Goal: Task Accomplishment & Management: Use online tool/utility

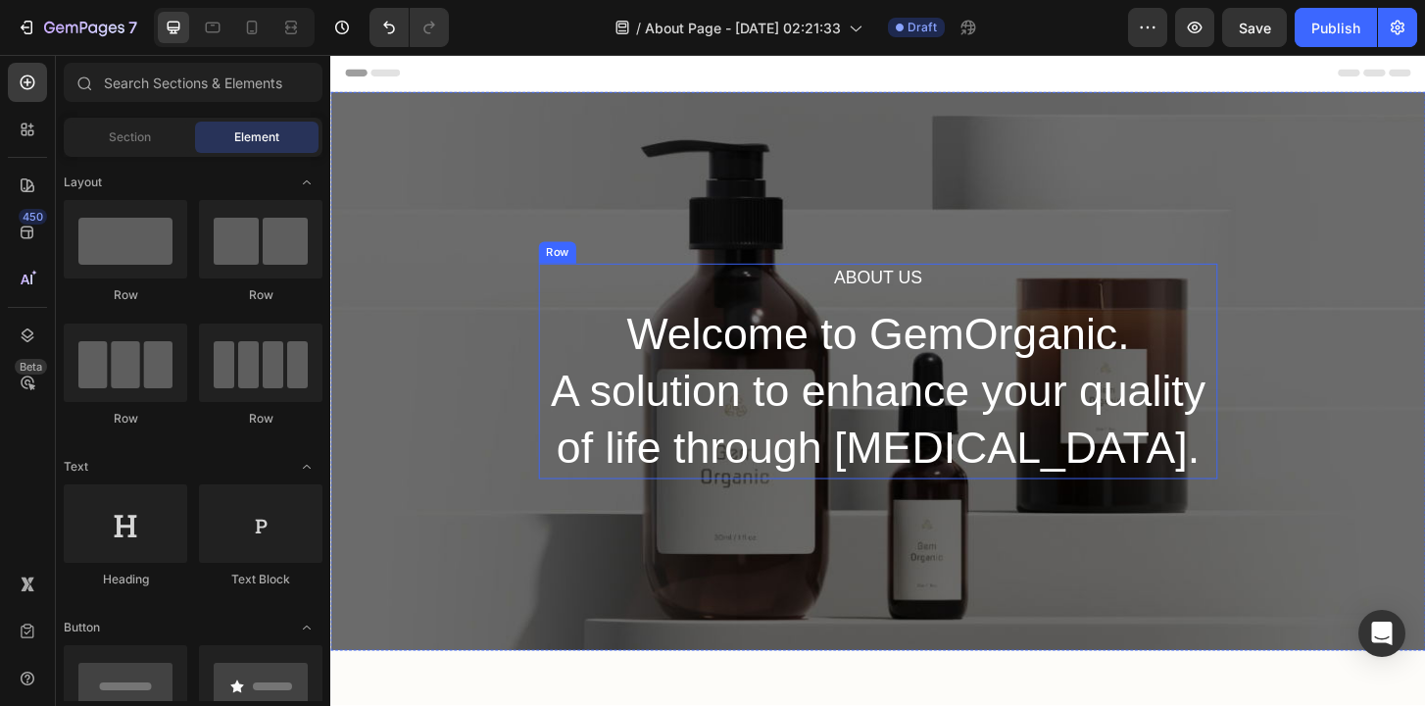
click at [899, 296] on p "About Us" at bounding box center [918, 295] width 725 height 28
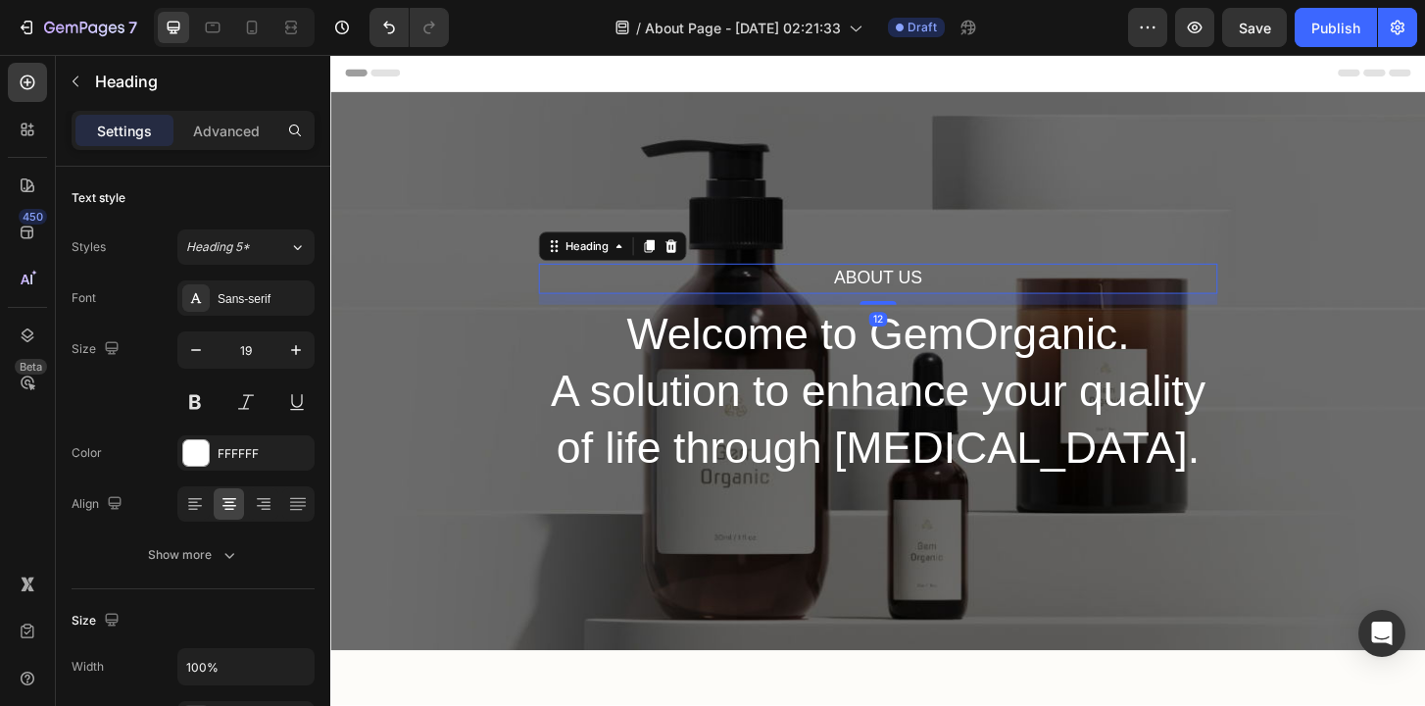
click at [899, 296] on p "About Us" at bounding box center [918, 295] width 725 height 28
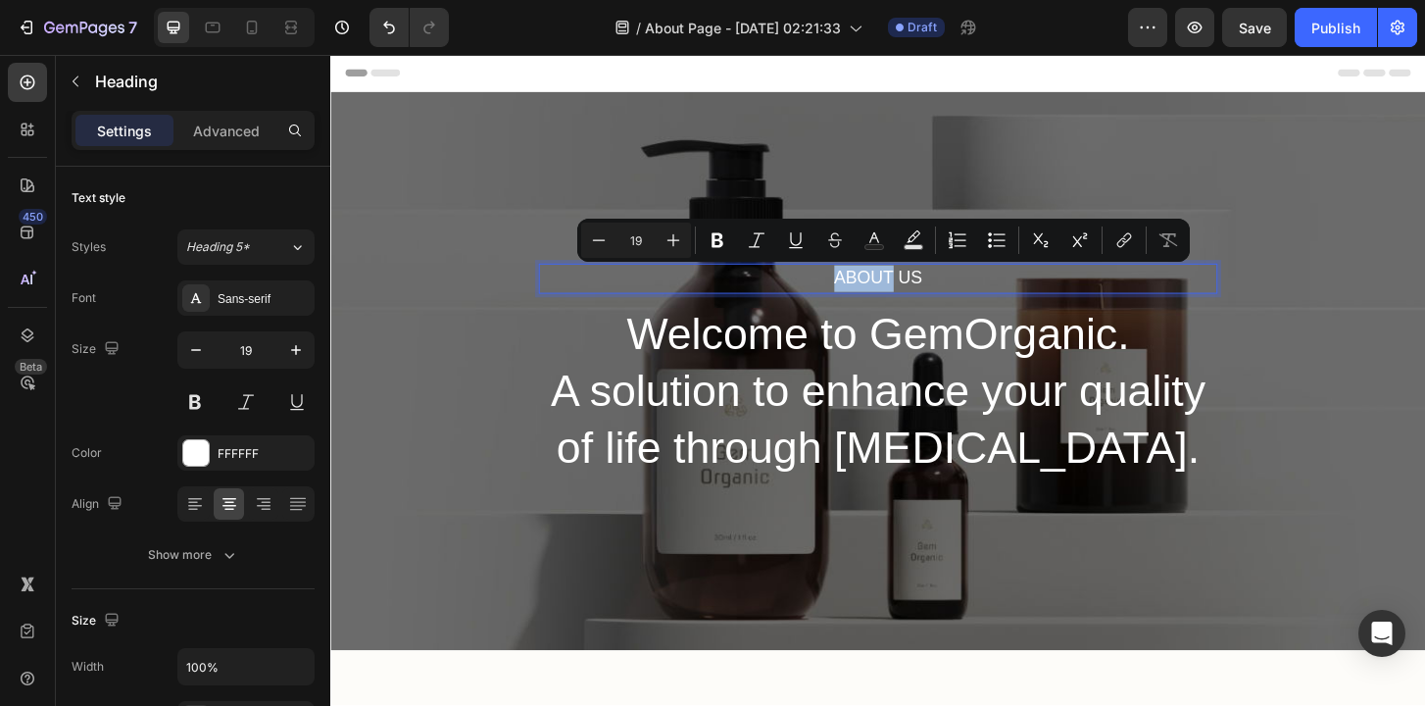
click at [912, 291] on p "About Us" at bounding box center [918, 295] width 725 height 28
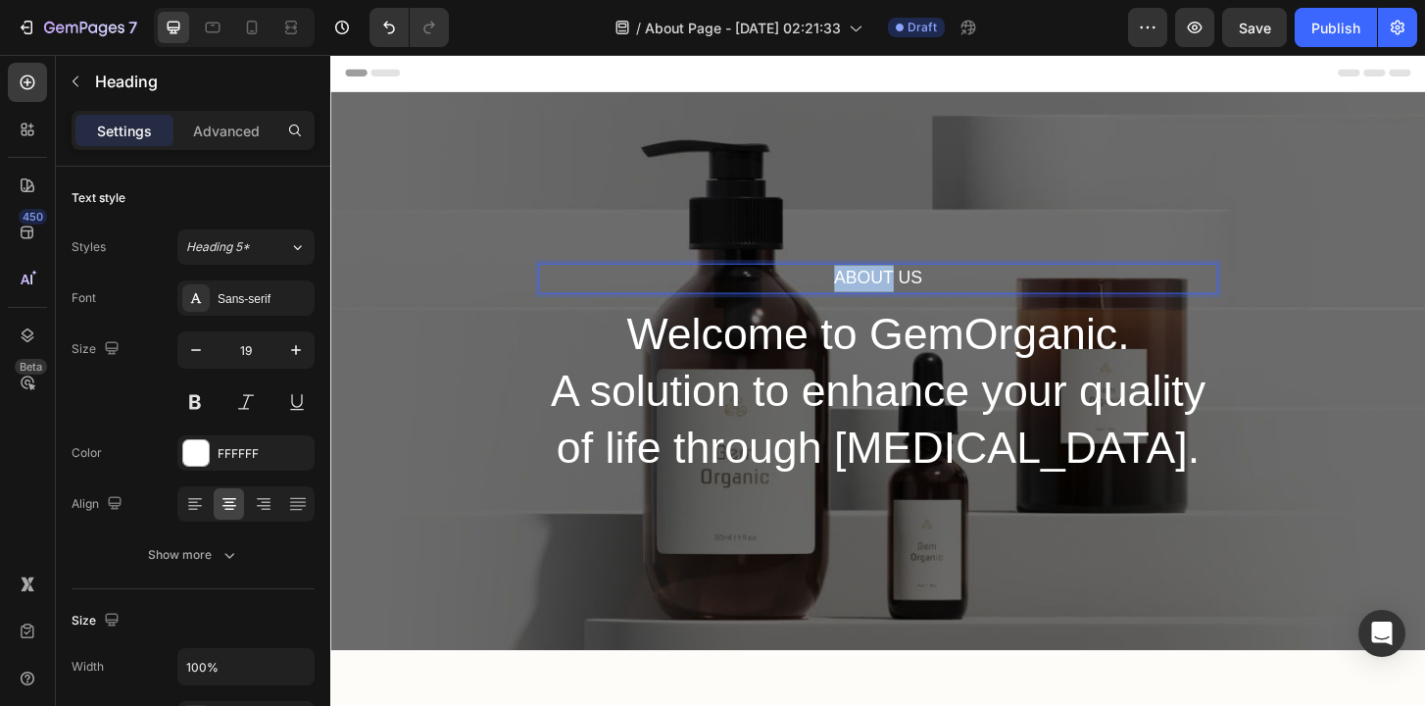
click at [912, 291] on p "About Us" at bounding box center [918, 295] width 725 height 28
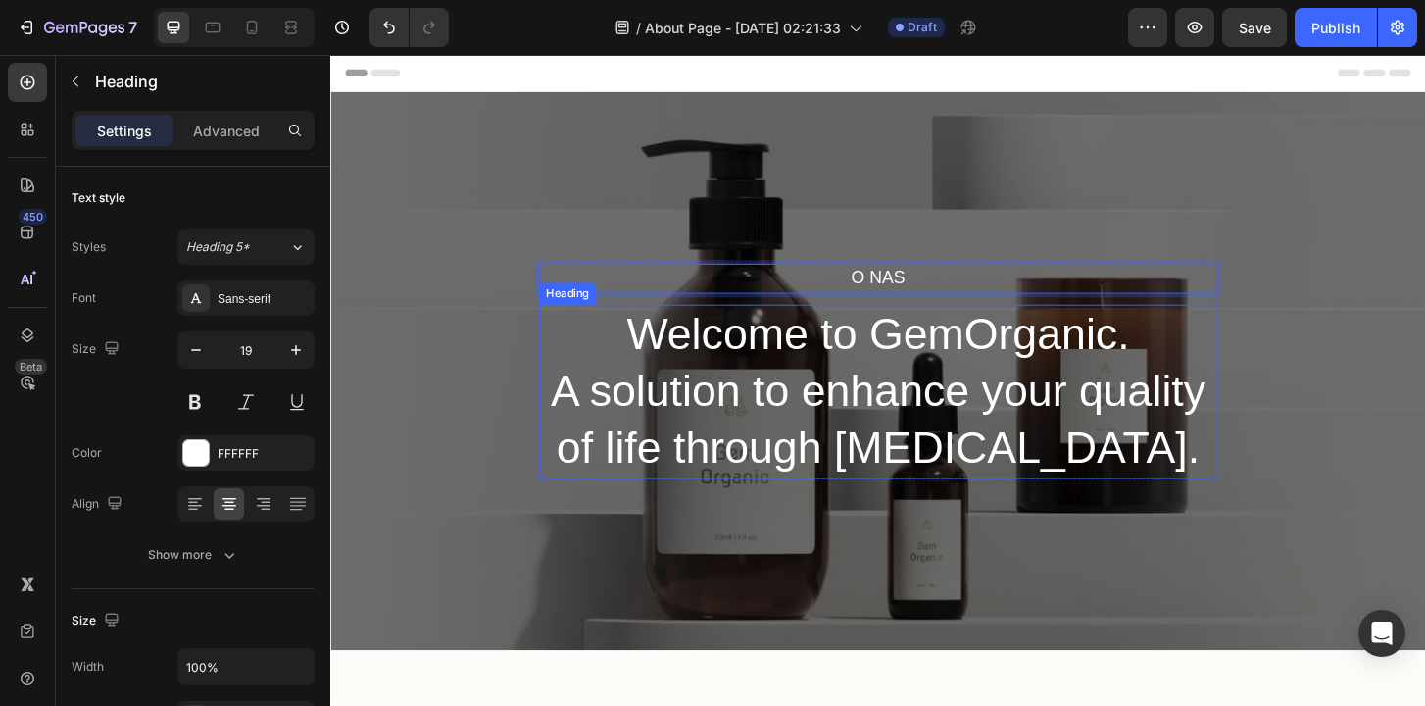
click at [853, 373] on p "Welcome to GemOrganic. A solution to enhance your quality of life through [MEDI…" at bounding box center [918, 416] width 725 height 183
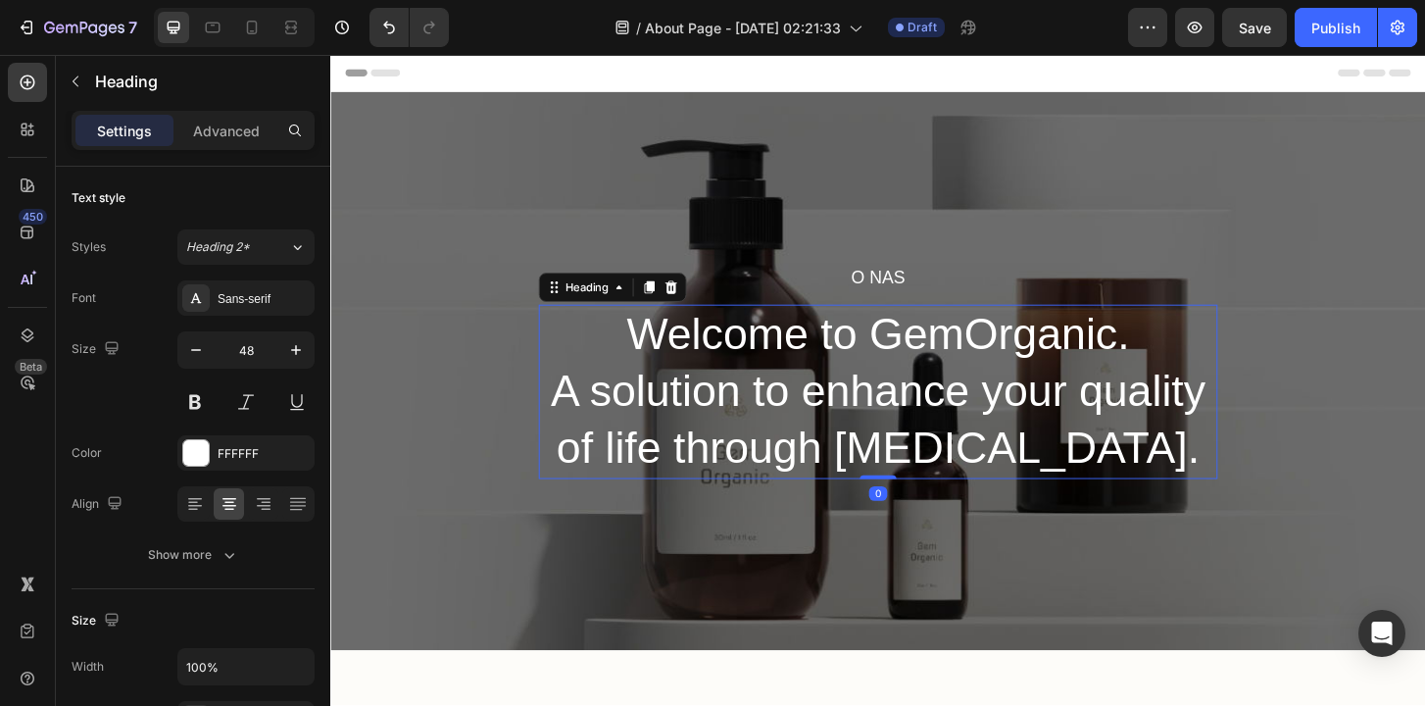
click at [853, 373] on p "Welcome to GemOrganic. A solution to enhance your quality of life through [MEDI…" at bounding box center [918, 416] width 725 height 183
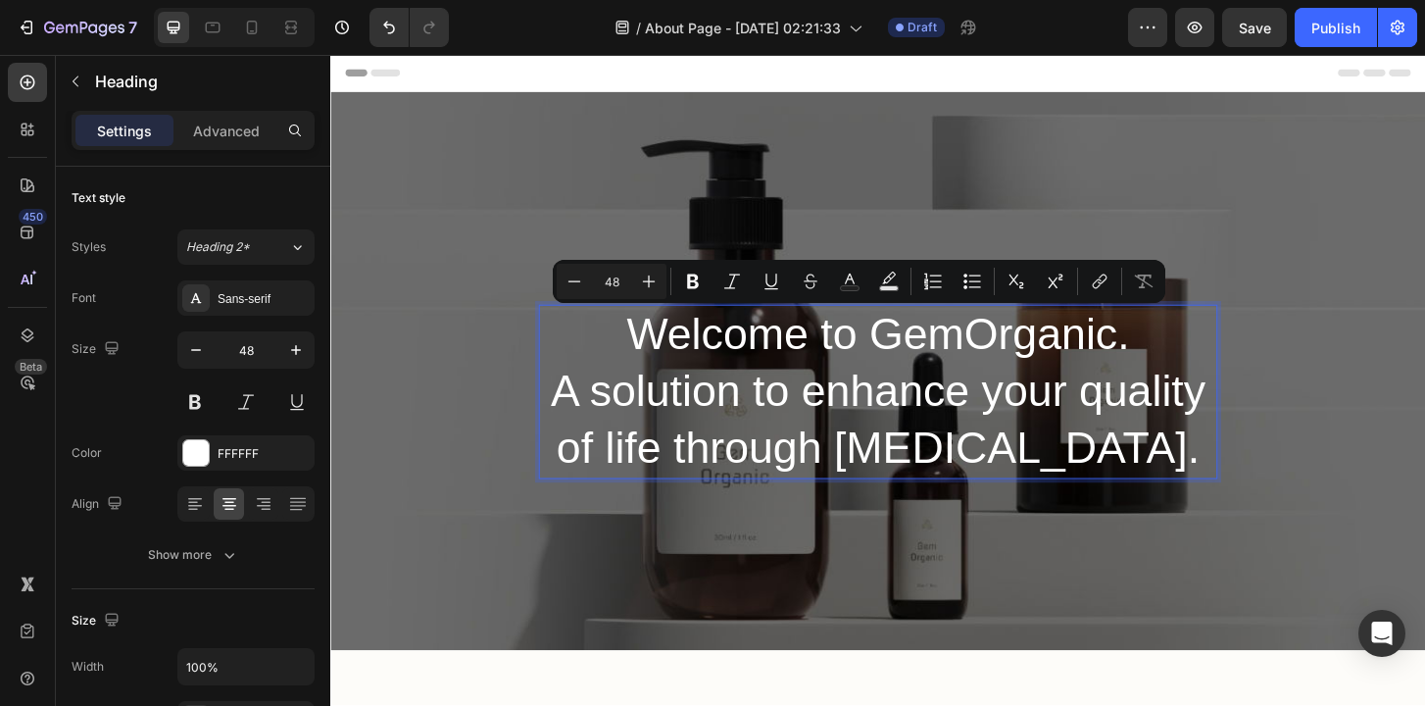
click at [993, 370] on p "Welcome to GemOrganic. A solution to enhance your quality of life through [MEDI…" at bounding box center [918, 416] width 725 height 183
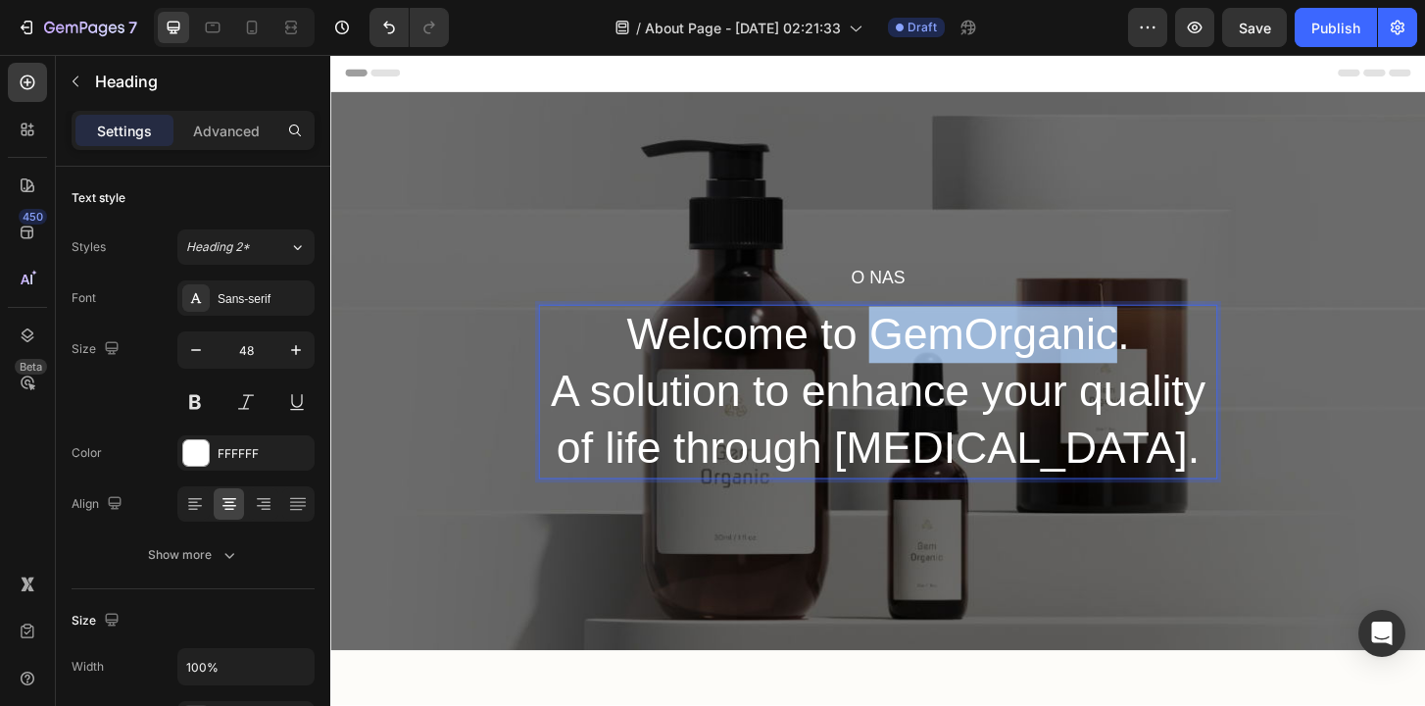
click at [993, 370] on p "Welcome to GemOrganic. A solution to enhance your quality of life through [MEDI…" at bounding box center [918, 416] width 725 height 183
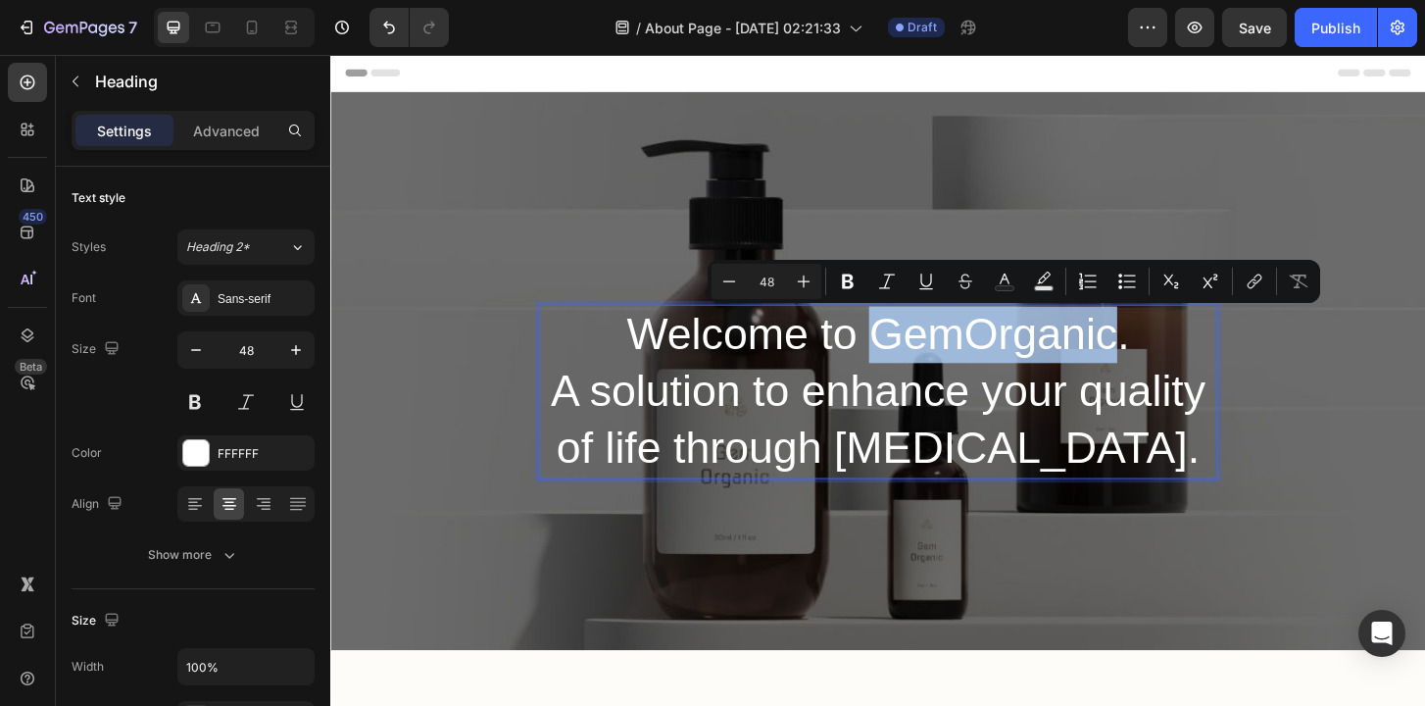
click at [914, 370] on p "Welcome to GemOrganic. A solution to enhance your quality of life through [MEDI…" at bounding box center [918, 416] width 725 height 183
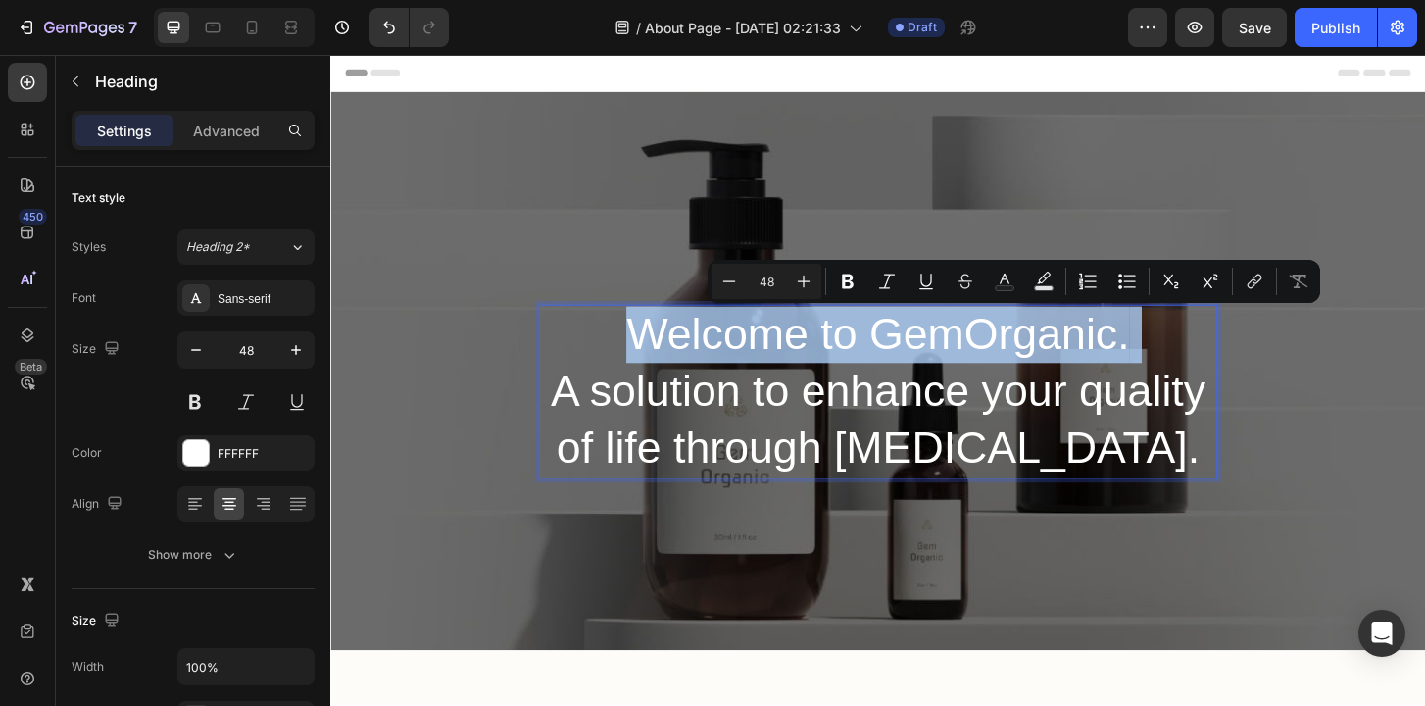
click at [914, 370] on p "Welcome to GemOrganic. A solution to enhance your quality of life through [MEDI…" at bounding box center [918, 416] width 725 height 183
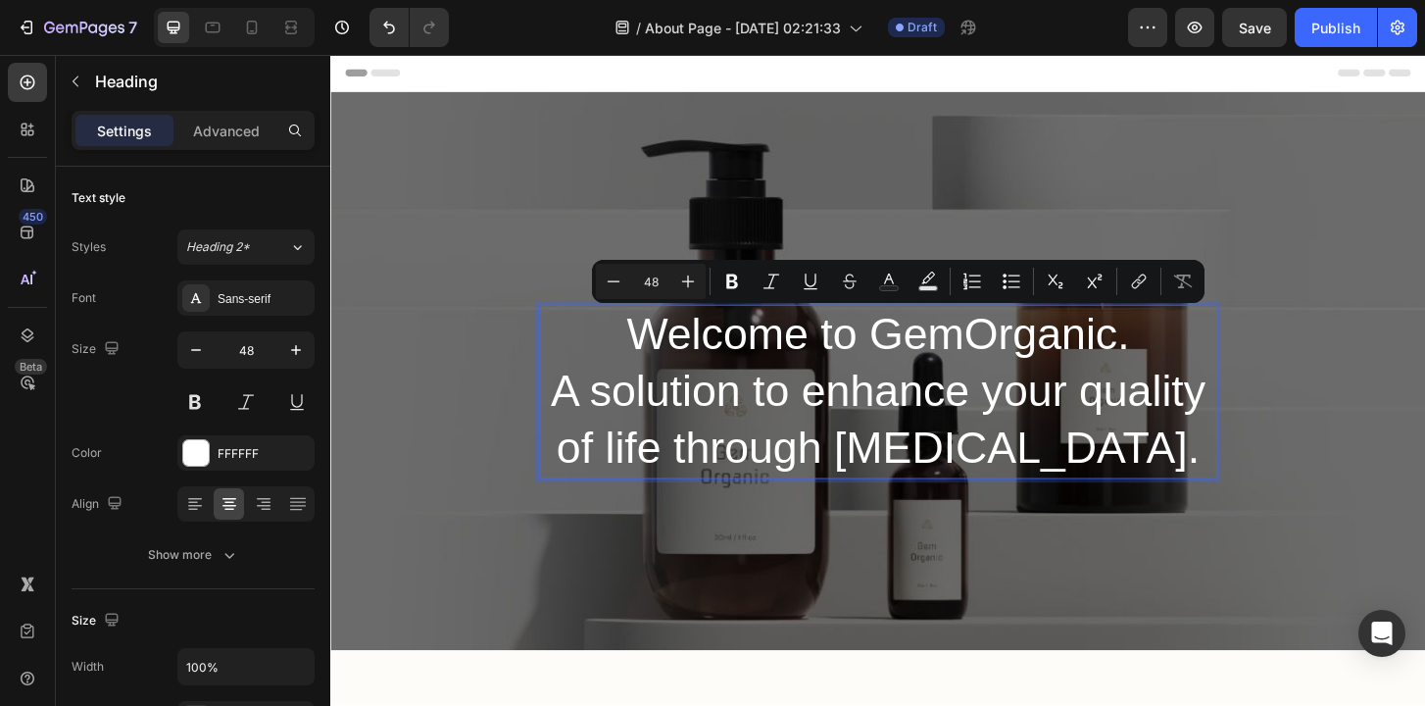
click at [1024, 469] on p "Welcome to GemOrganic. A solution to enhance your quality of life through [MEDI…" at bounding box center [918, 416] width 725 height 183
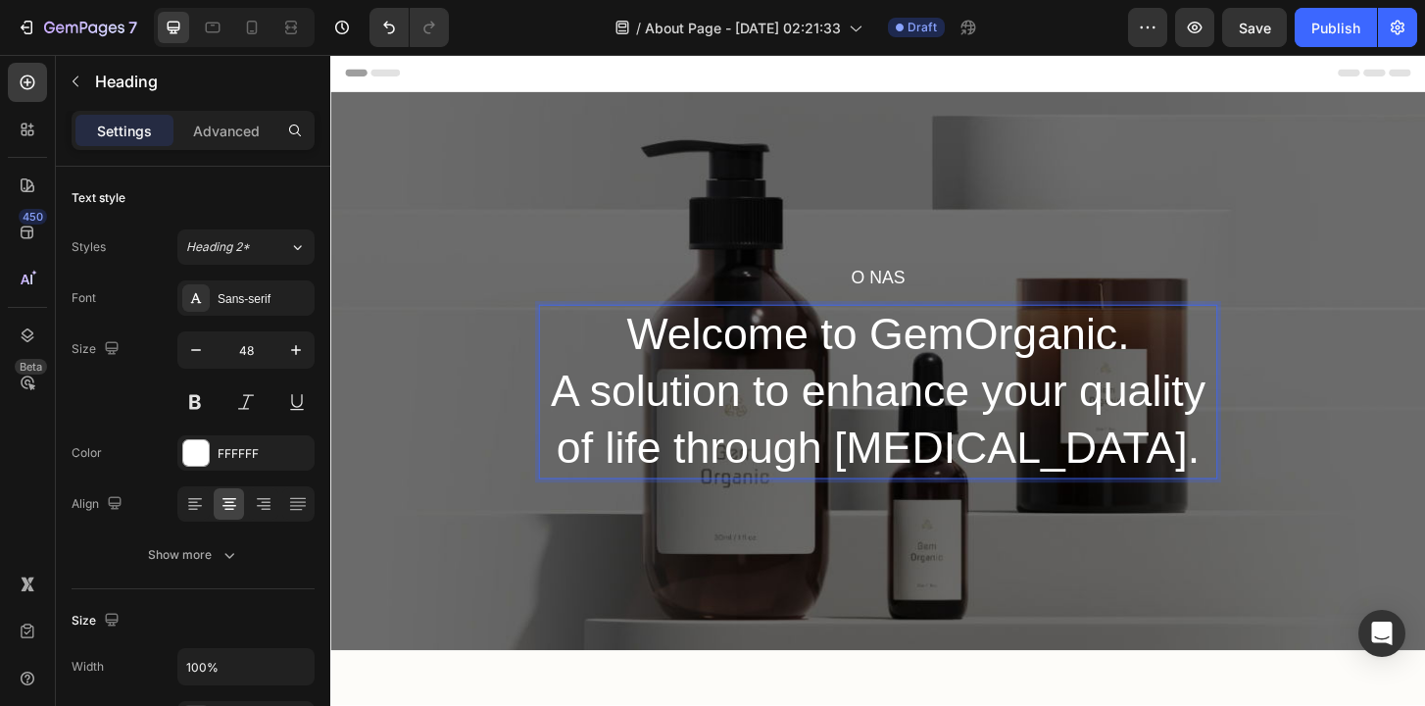
click at [922, 378] on p "Welcome to GemOrganic. A solution to enhance your quality of life through [MEDI…" at bounding box center [918, 416] width 725 height 183
click at [922, 375] on p "Welcome to GemOrganic. A solution to enhance your quality of life through [MEDI…" at bounding box center [918, 416] width 725 height 183
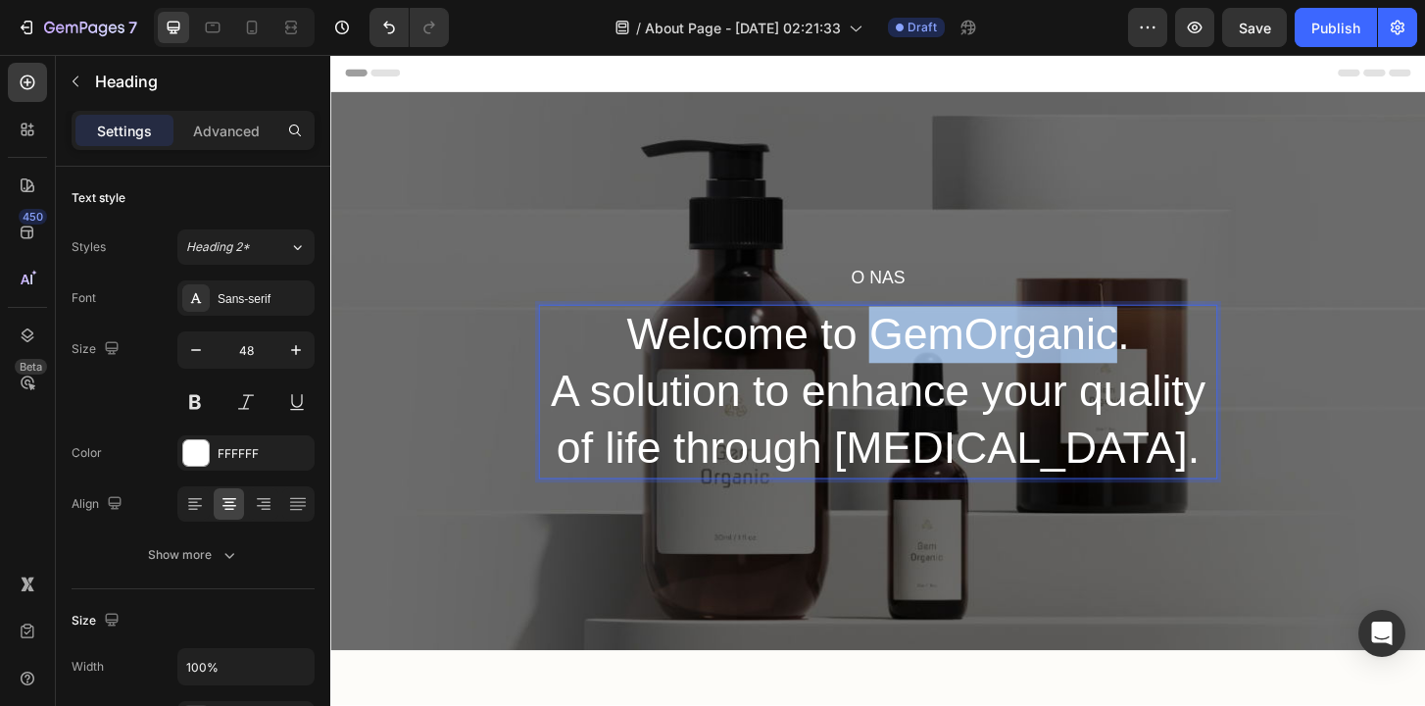
click at [922, 375] on p "Welcome to GemOrganic. A solution to enhance your quality of life through [MEDI…" at bounding box center [918, 416] width 725 height 183
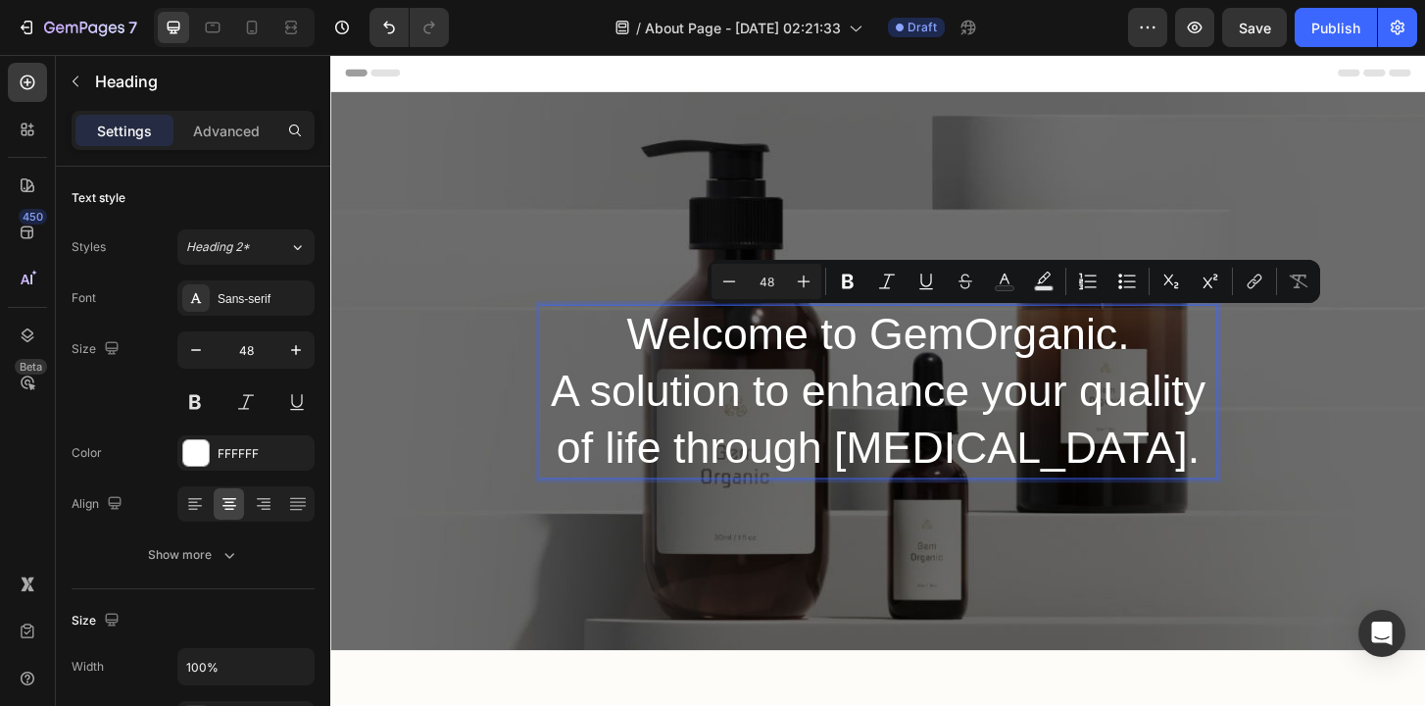
click at [818, 370] on p "Welcome to GemOrganic. A solution to enhance your quality of life through [MEDI…" at bounding box center [918, 416] width 725 height 183
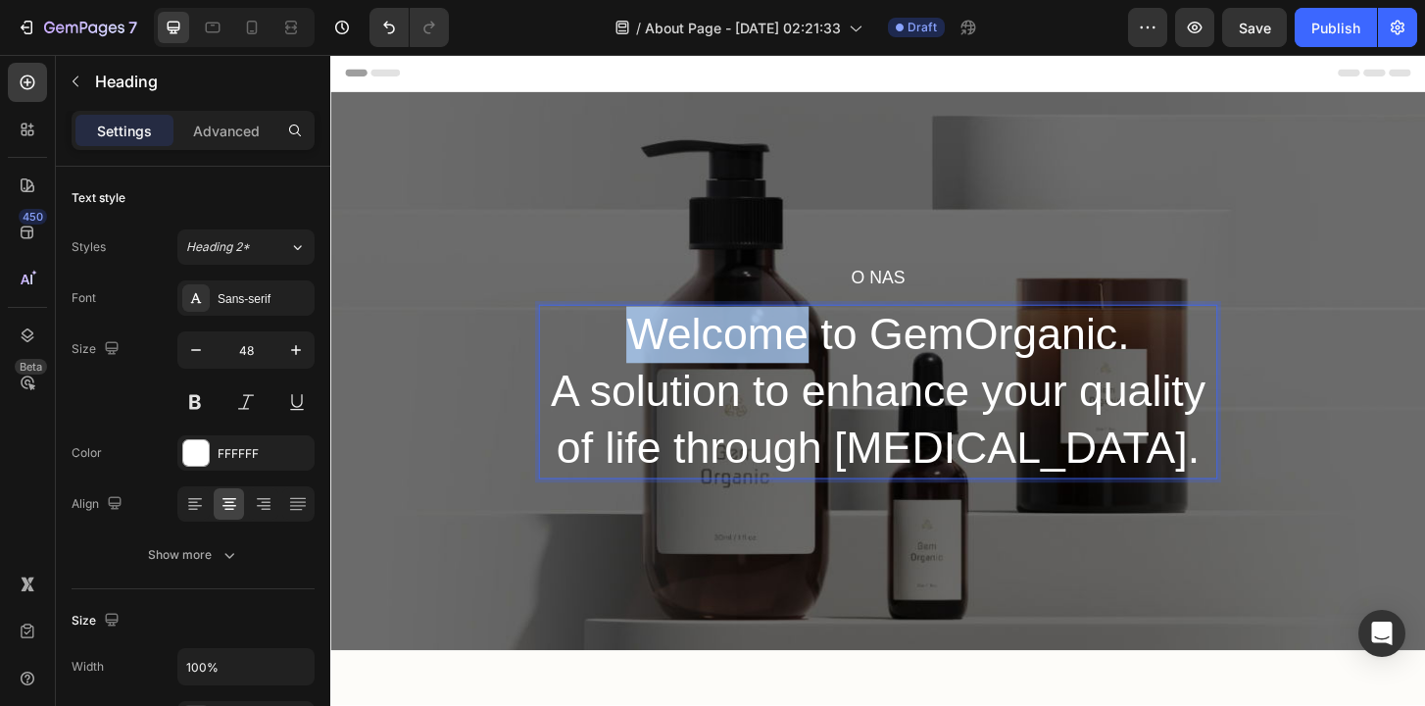
click at [818, 370] on p "Welcome to GemOrganic. A solution to enhance your quality of life through [MEDI…" at bounding box center [918, 416] width 725 height 183
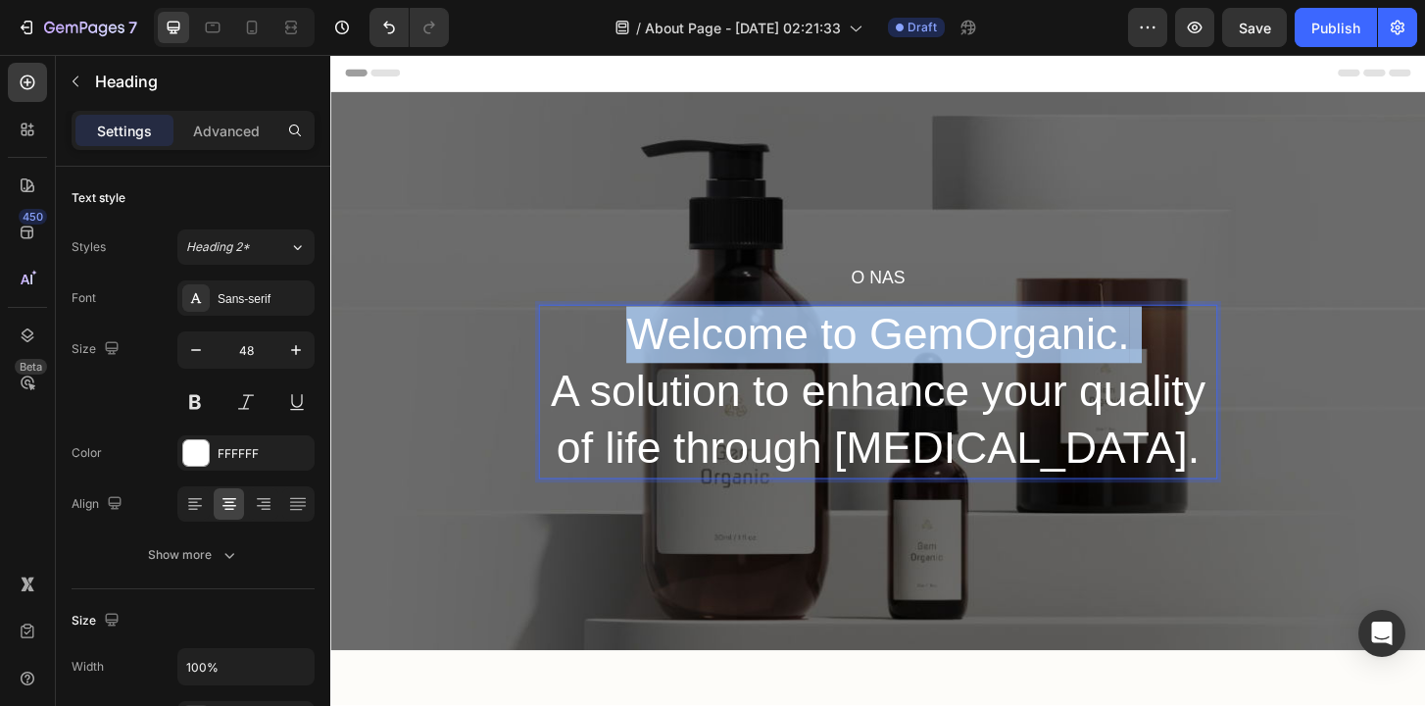
click at [818, 370] on p "Welcome to GemOrganic. A solution to enhance your quality of life through [MEDI…" at bounding box center [918, 416] width 725 height 183
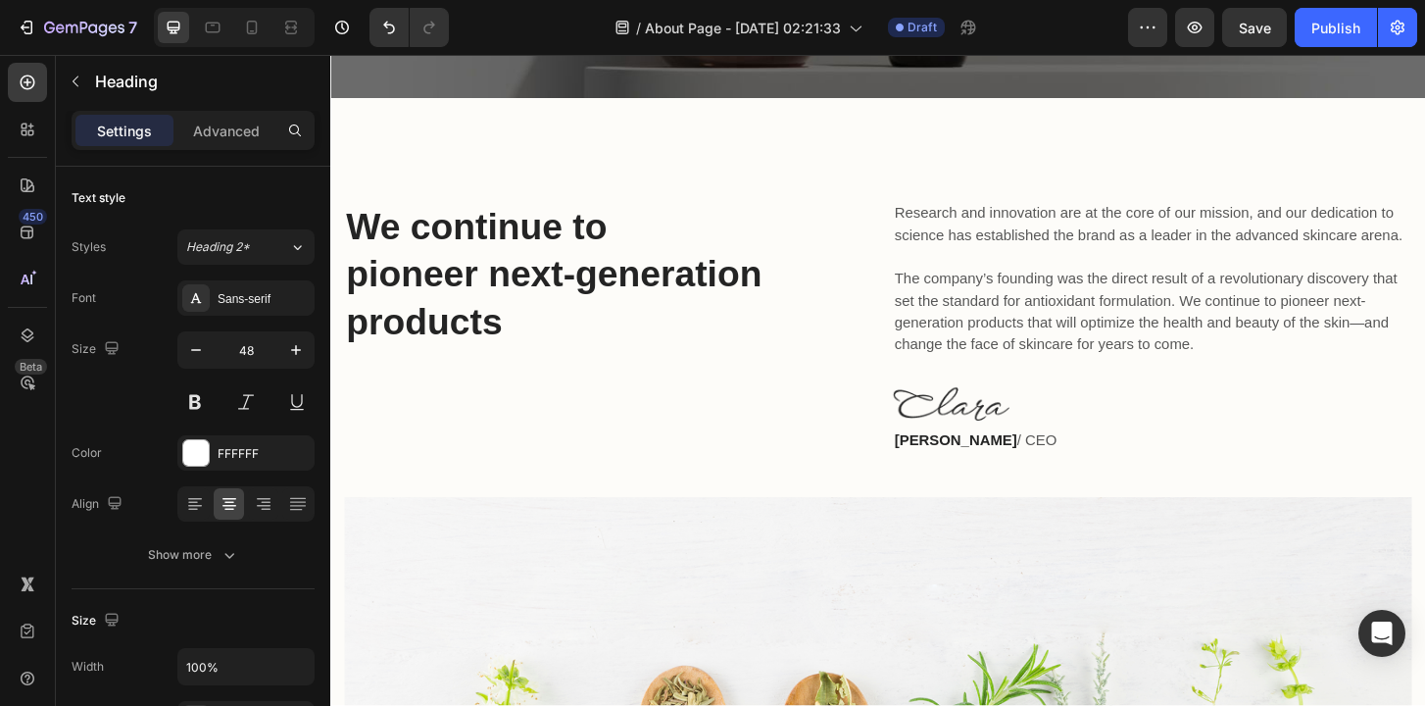
scroll to position [605, 0]
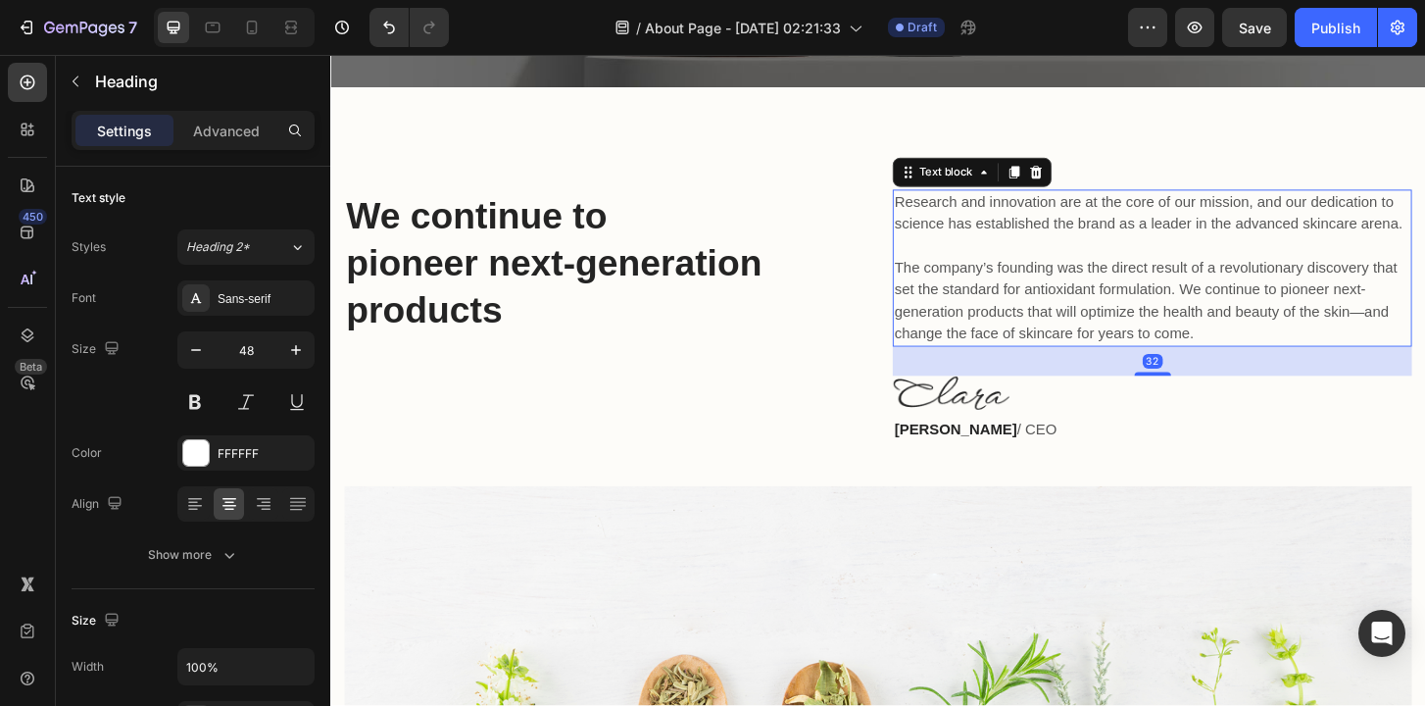
click at [1002, 228] on p "Research and innovation are at the core of our mission, and our dedication to s…" at bounding box center [1213, 284] width 554 height 165
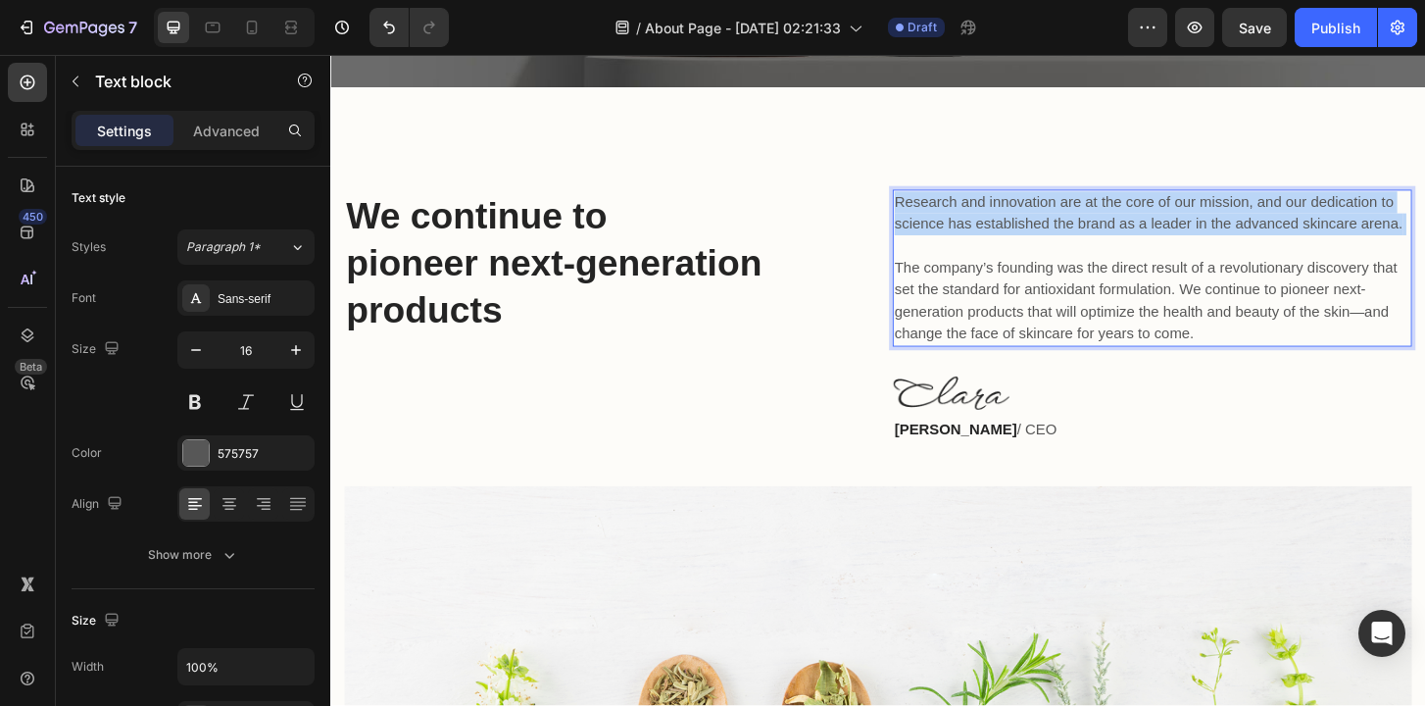
click at [1002, 228] on p "Research and innovation are at the core of our mission, and our dedication to s…" at bounding box center [1213, 284] width 554 height 165
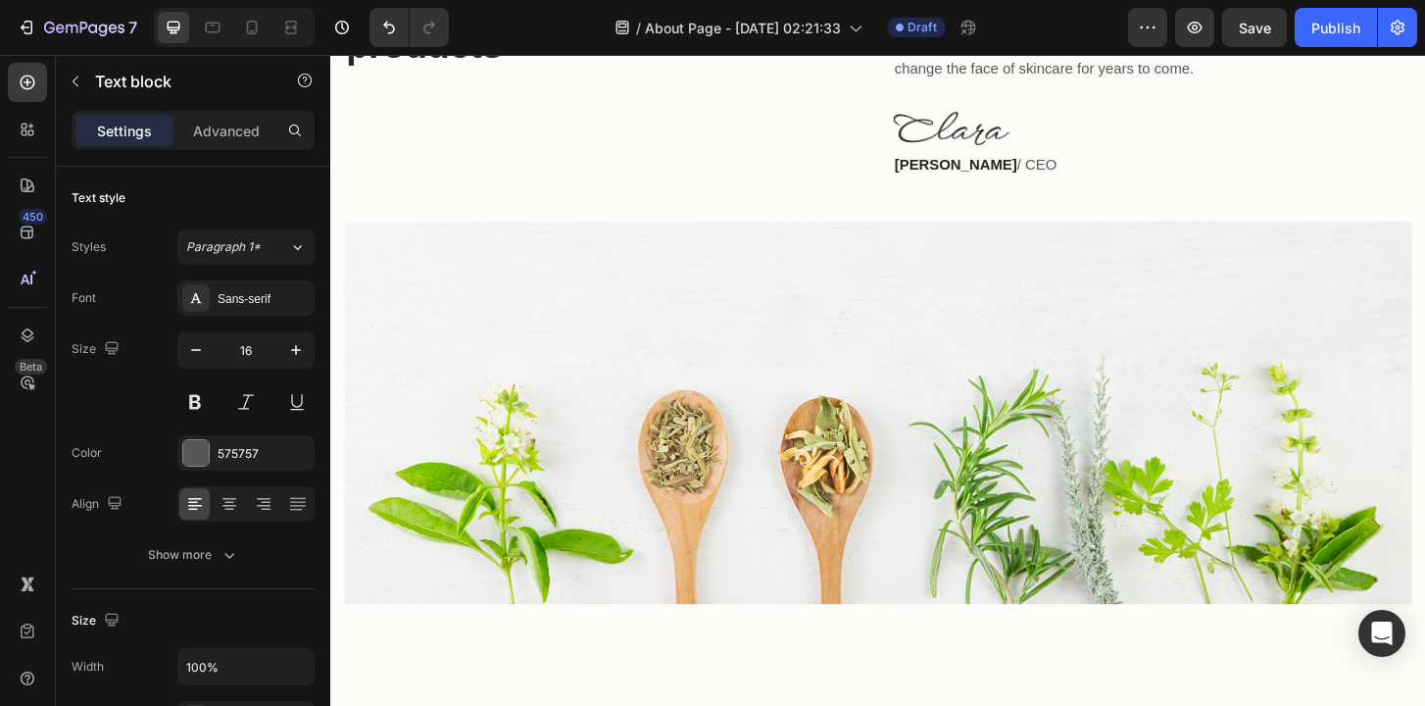
scroll to position [573, 0]
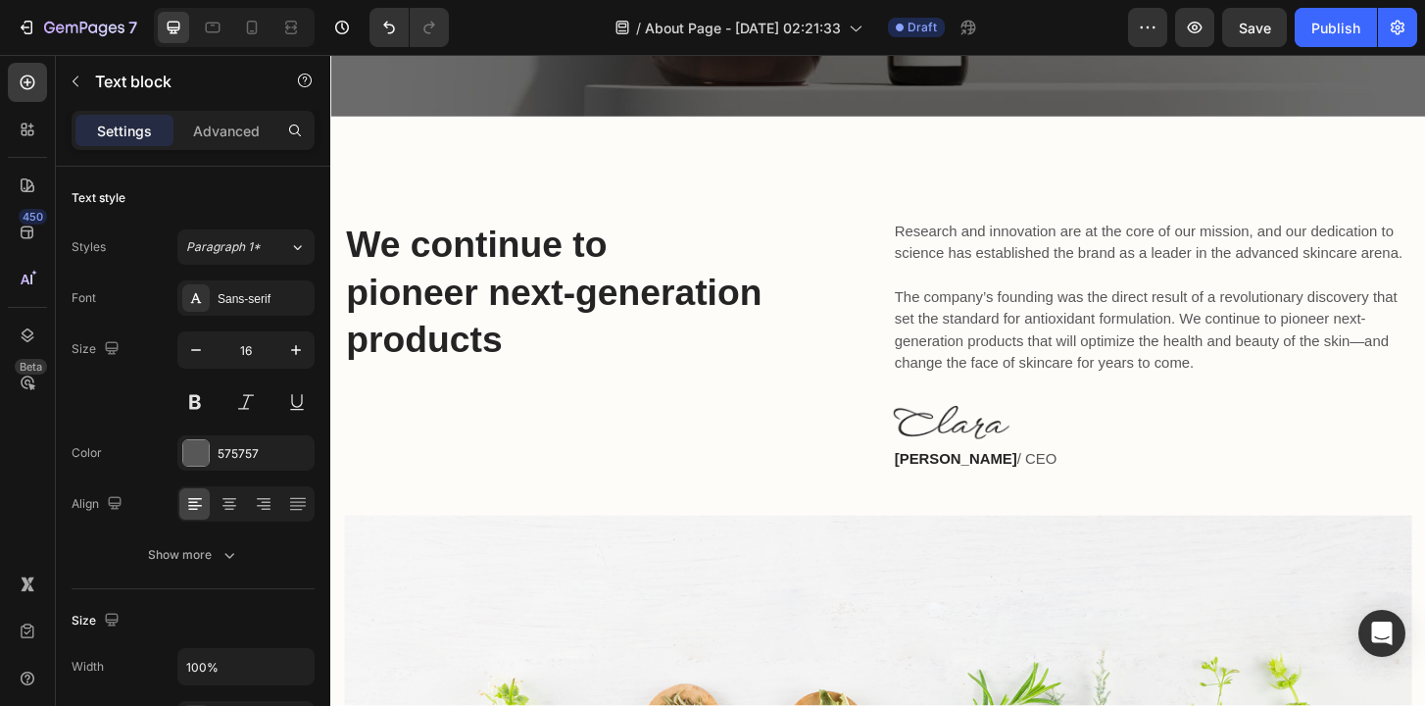
click at [952, 266] on p "Research and innovation are at the core of our mission, and our dedication to s…" at bounding box center [1213, 315] width 554 height 165
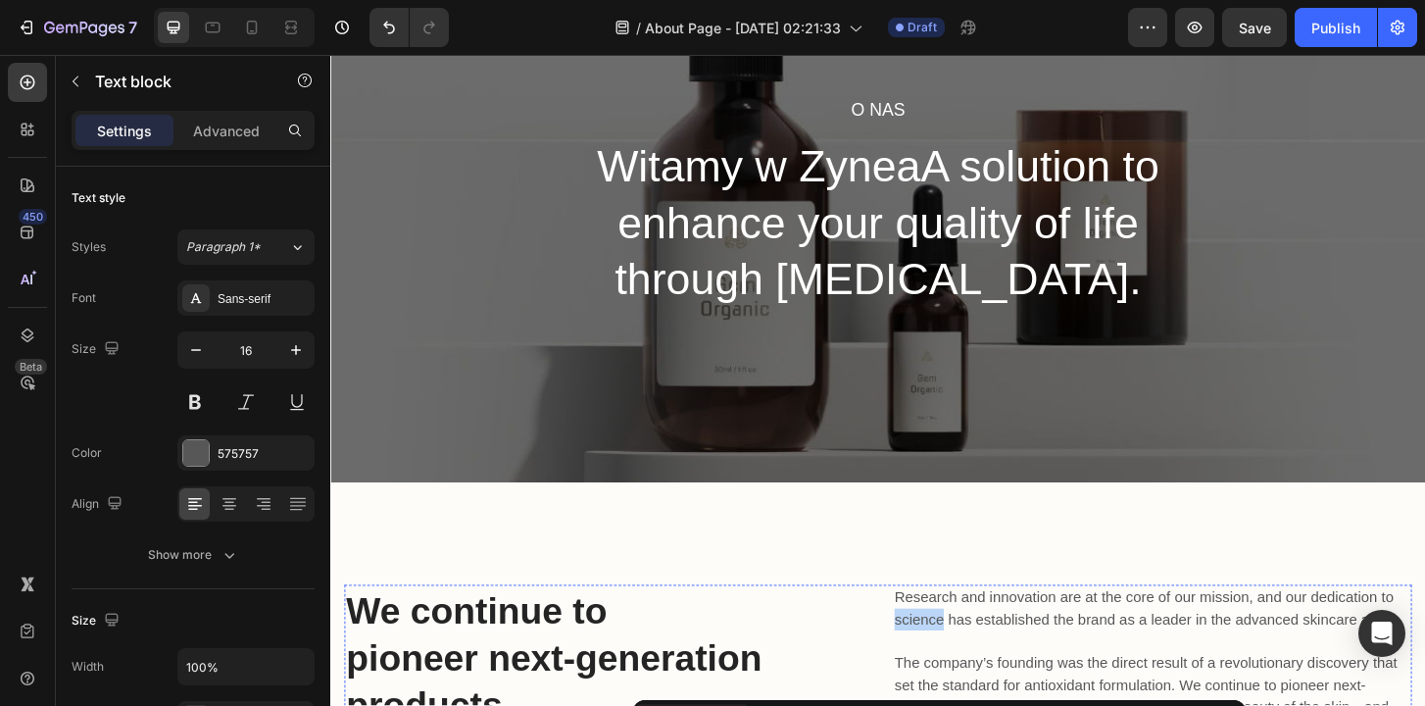
scroll to position [0, 0]
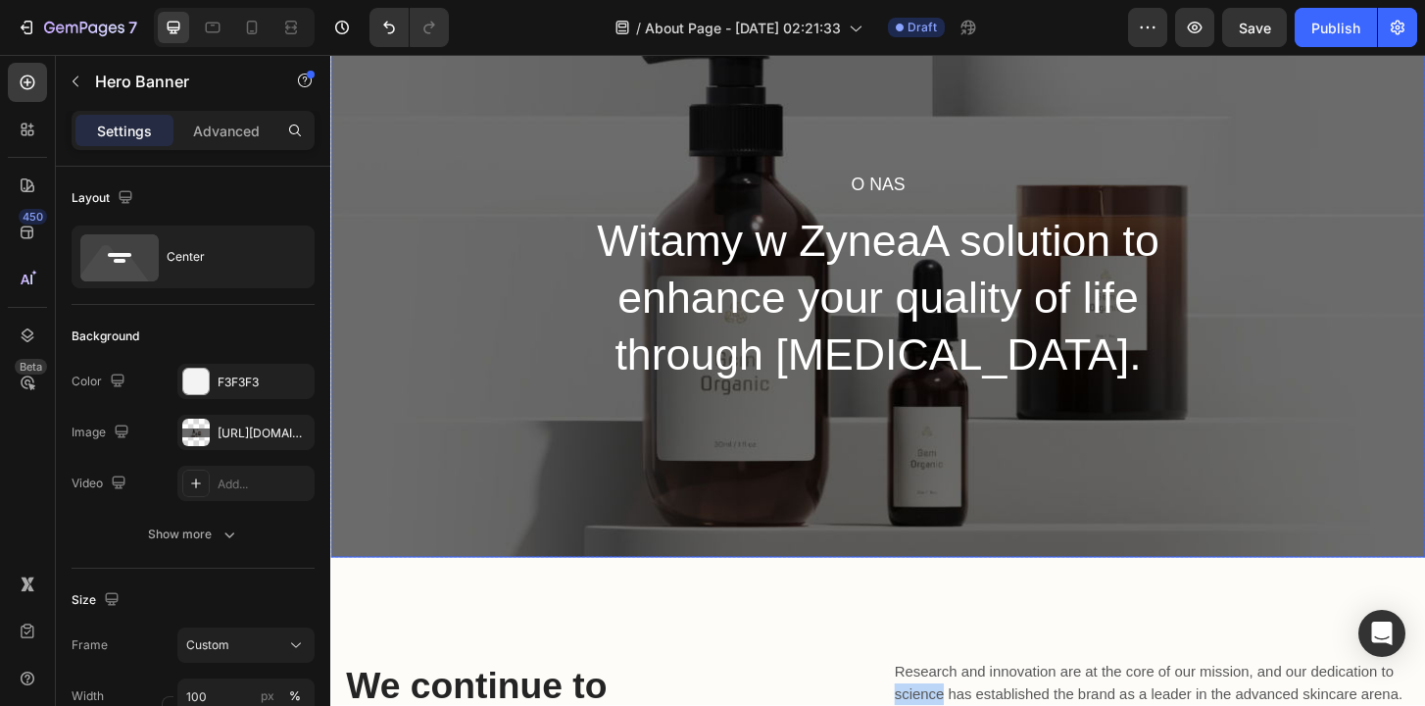
click at [1010, 517] on div "o NAS Heading Witamy w ZyneaA solution to enhance your quality of life through …" at bounding box center [918, 295] width 1176 height 600
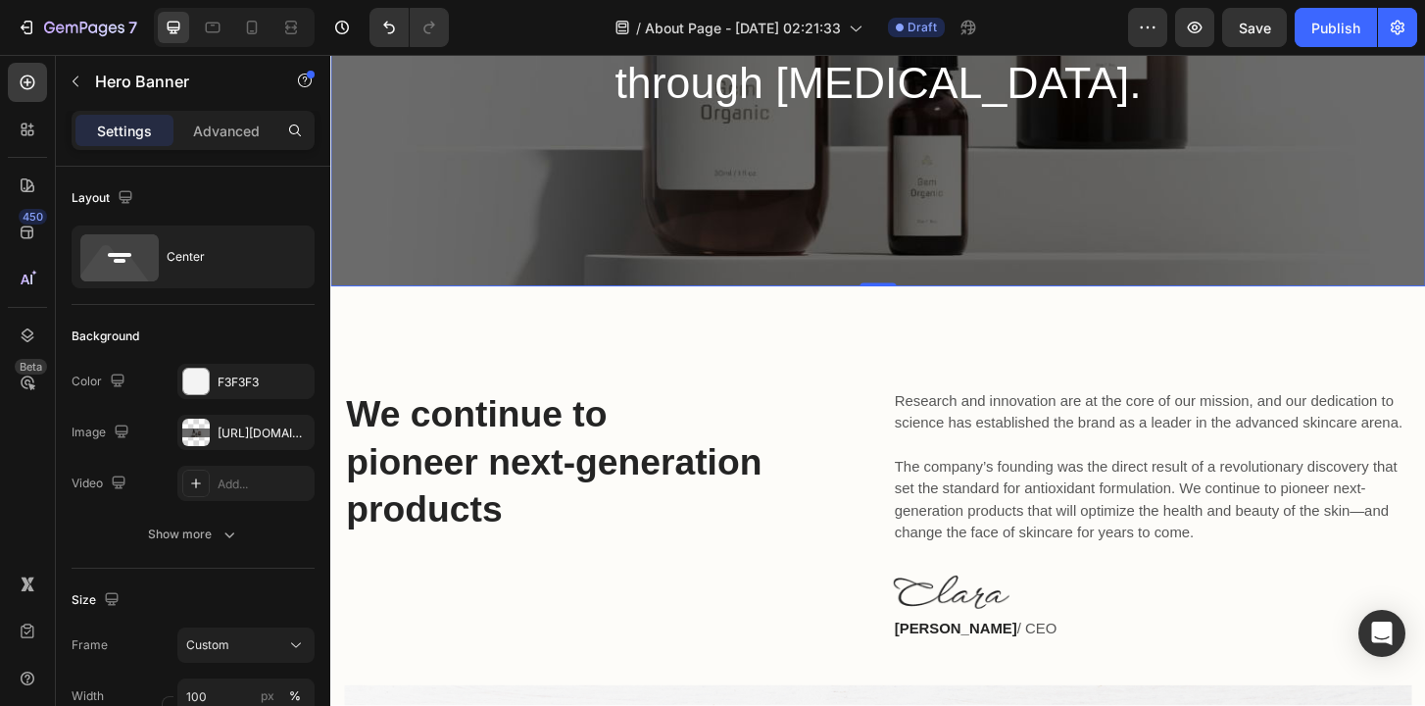
scroll to position [423, 0]
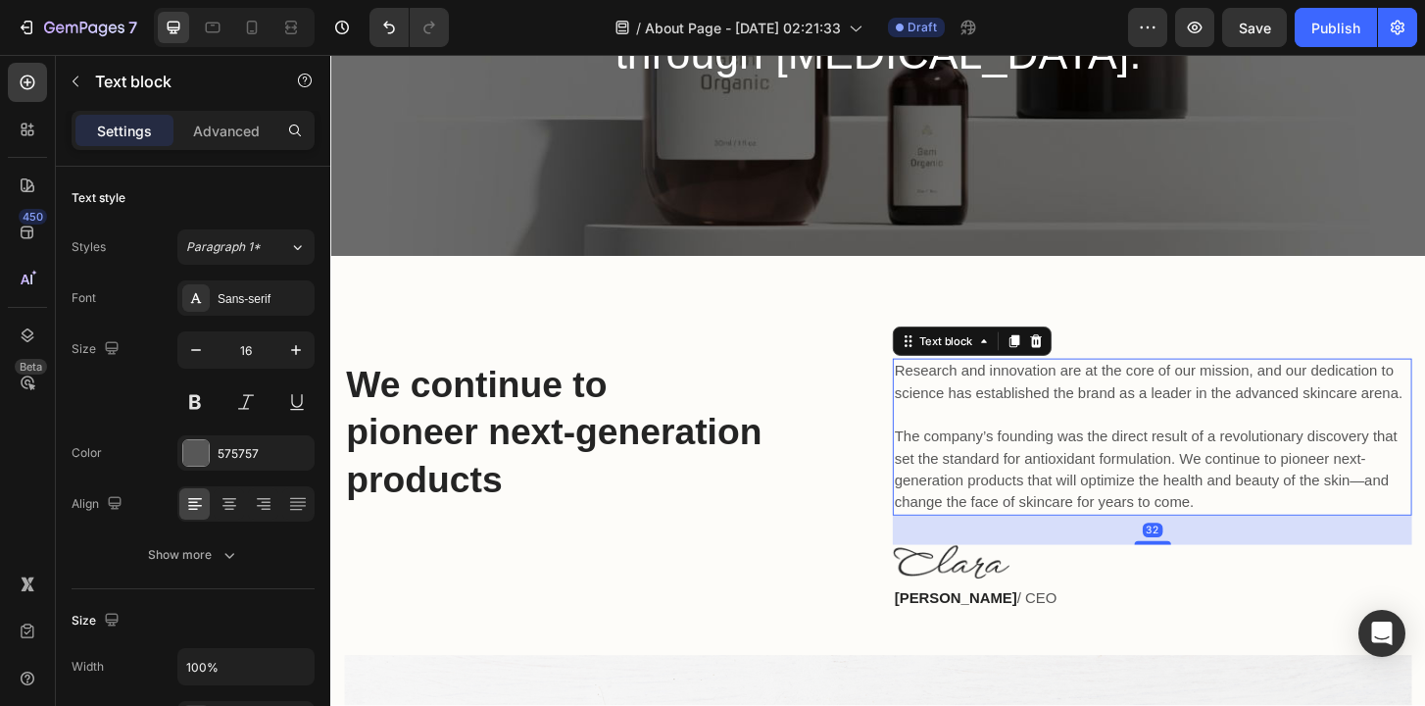
click at [941, 410] on p "Research and innovation are at the core of our mission, and our dedication to s…" at bounding box center [1213, 465] width 554 height 165
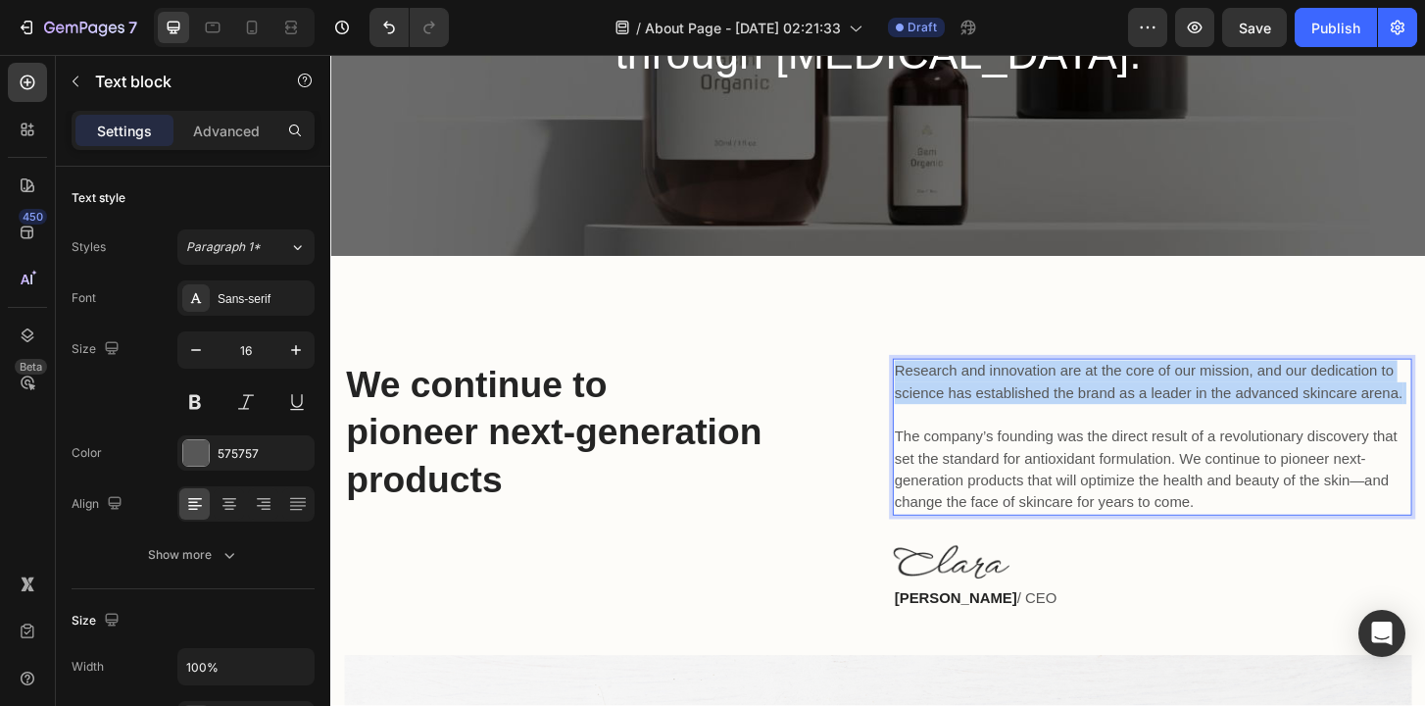
click at [941, 410] on p "Research and innovation are at the core of our mission, and our dedication to s…" at bounding box center [1213, 465] width 554 height 165
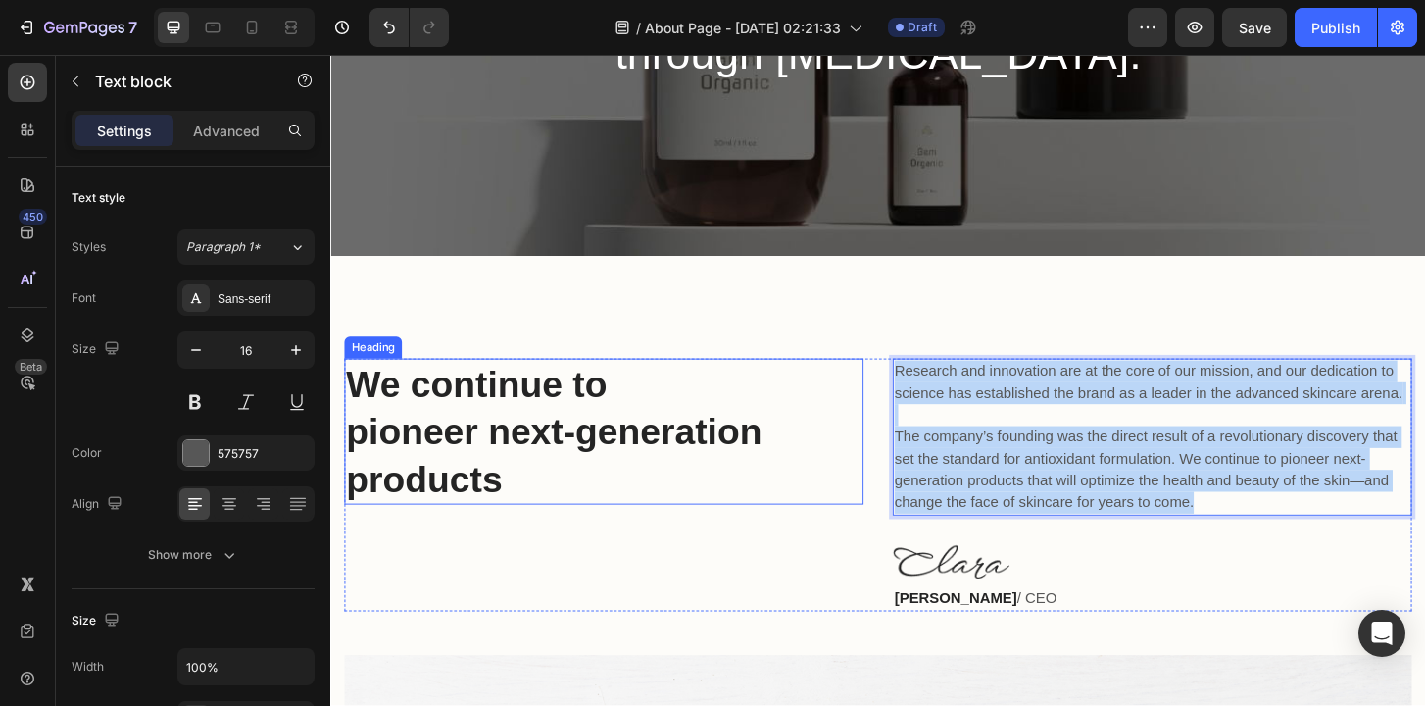
drag, startPoint x: 1297, startPoint y: 536, endPoint x: 880, endPoint y: 380, distance: 444.7
click at [880, 381] on div "We continue to pioneer next-generation products Heading Research and innovation…" at bounding box center [918, 516] width 1147 height 271
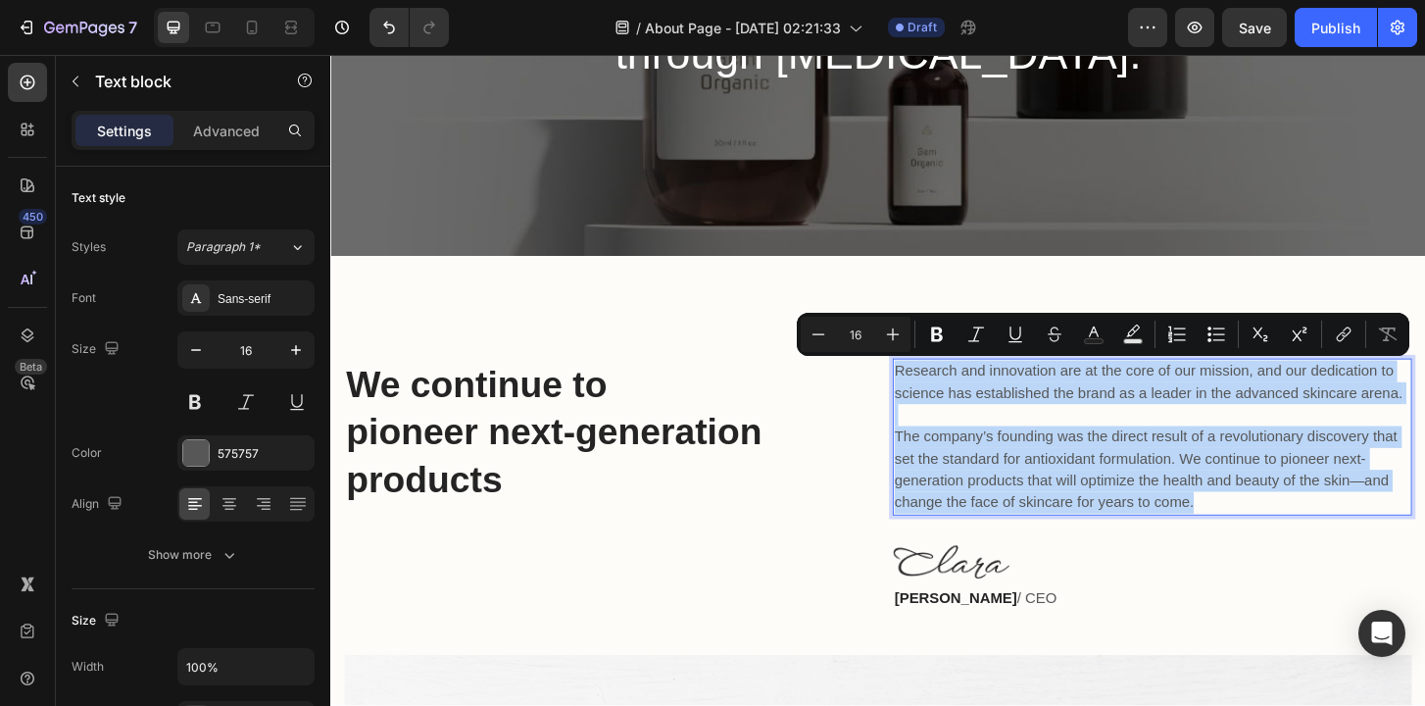
click at [976, 414] on p "Research and innovation are at the core of our mission, and our dedication to s…" at bounding box center [1213, 465] width 554 height 165
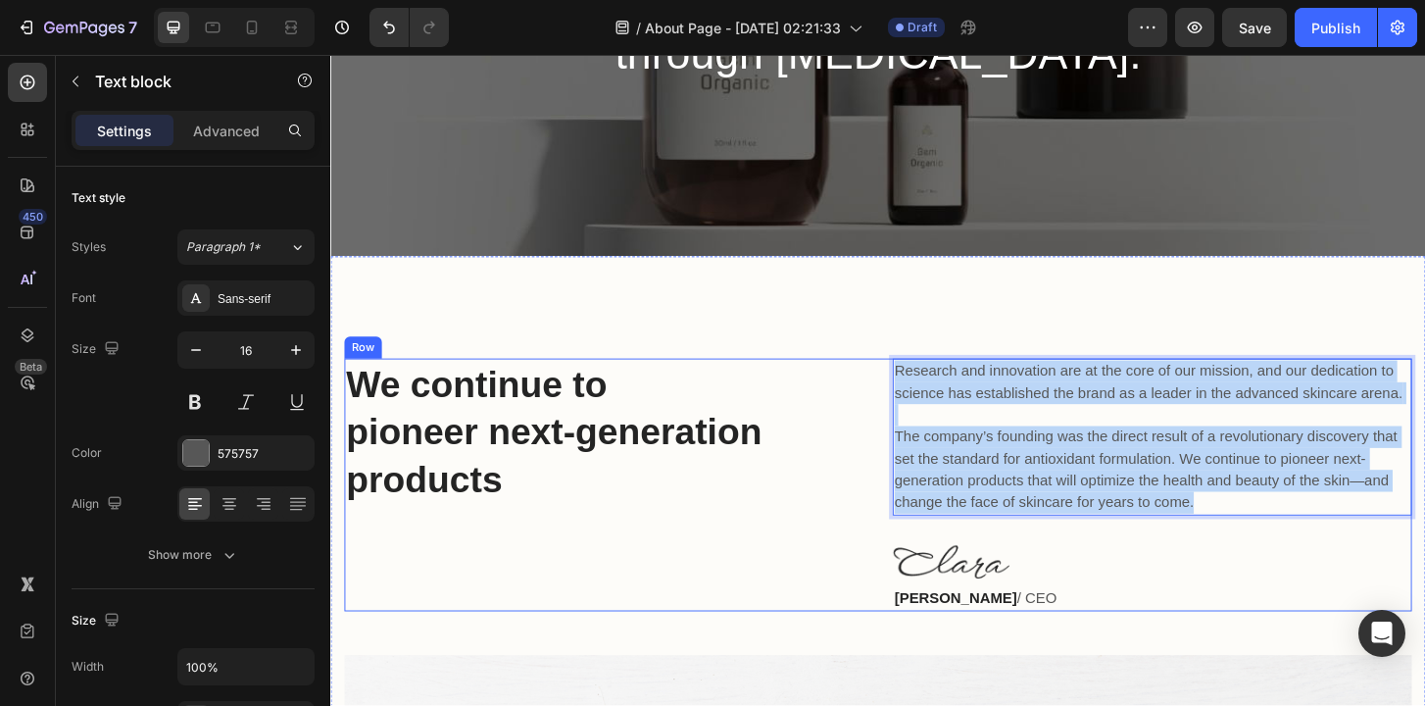
drag, startPoint x: 941, startPoint y: 384, endPoint x: 1270, endPoint y: 611, distance: 399.6
click at [1269, 615] on div "Research and innovation are at the core of our mission, and our dedication to s…" at bounding box center [1213, 516] width 558 height 271
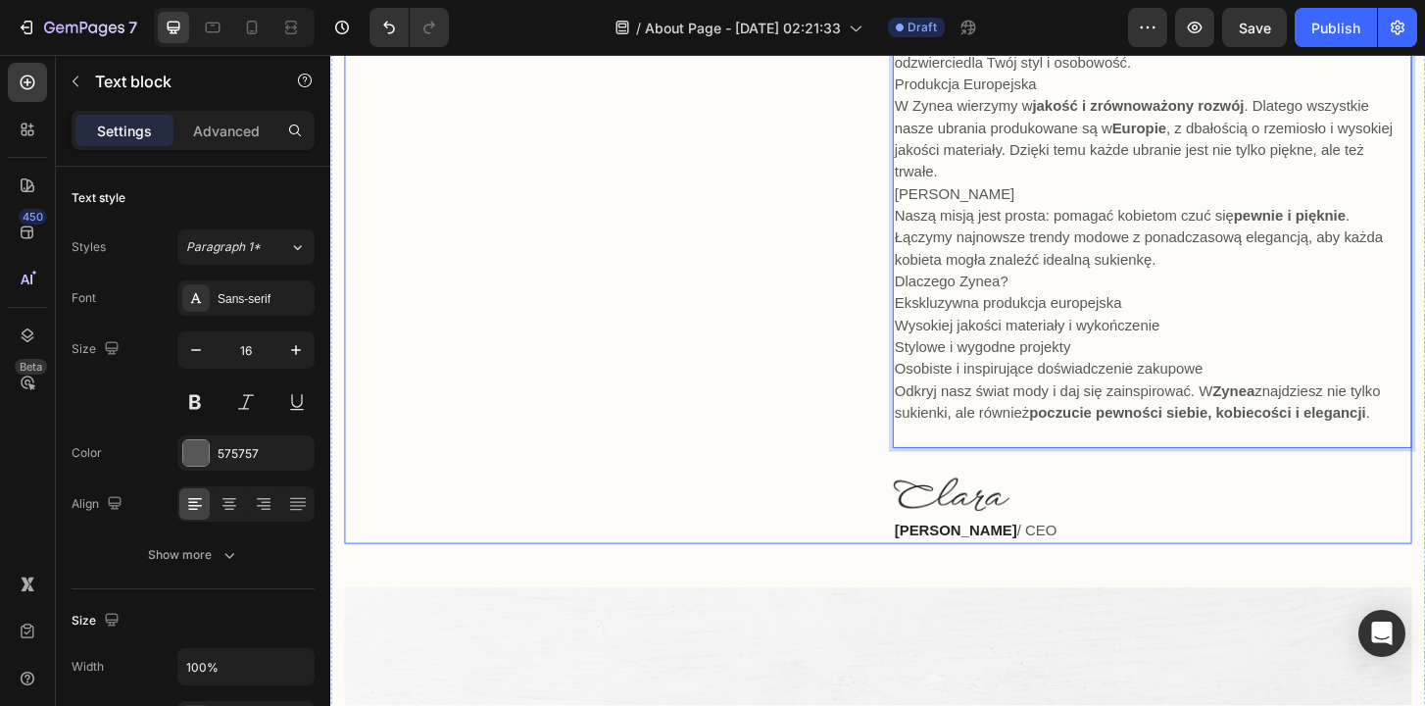
click at [821, 433] on div "We continue to pioneer next-generation products Heading" at bounding box center [624, 232] width 558 height 695
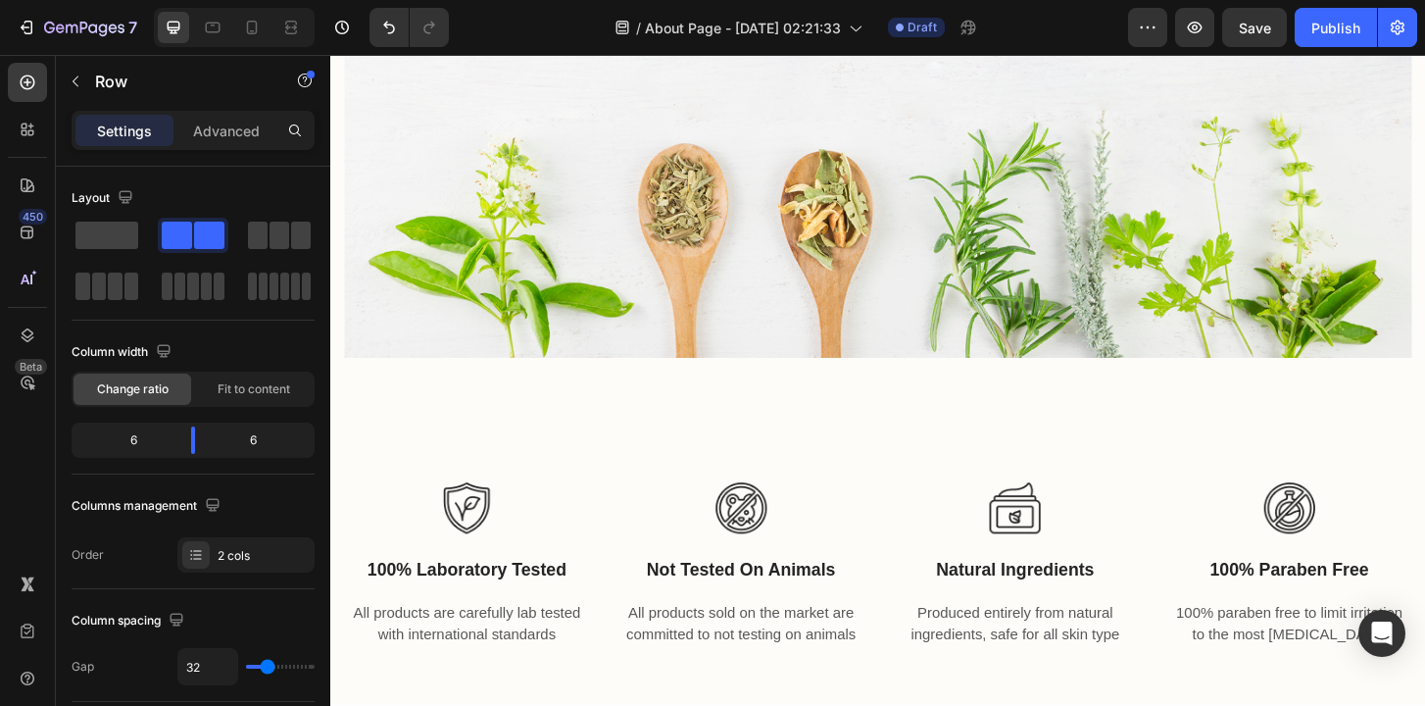
scroll to position [1582, 0]
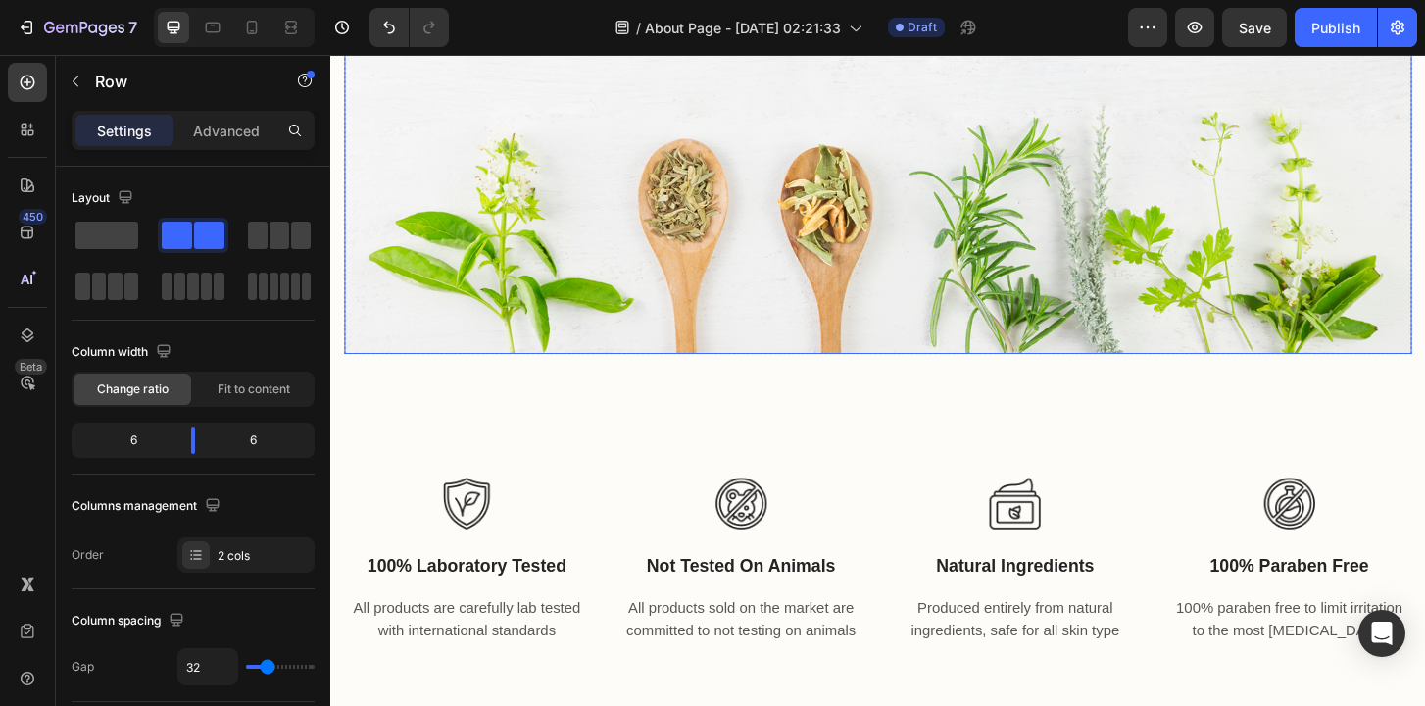
click at [875, 259] on img at bounding box center [918, 171] width 1147 height 413
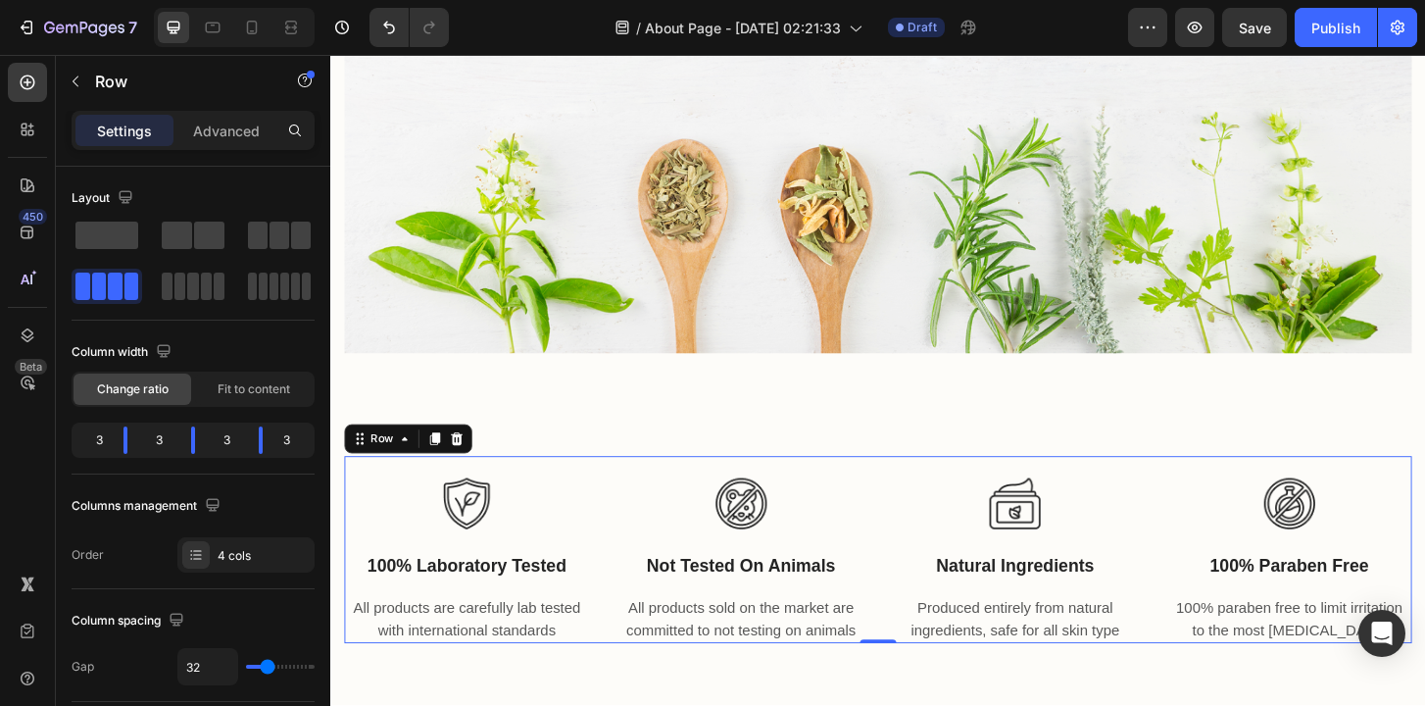
click at [926, 604] on div "Image 100% laboratory tested Text block All products are carefully lab tested w…" at bounding box center [918, 586] width 1147 height 201
click at [471, 468] on icon at bounding box center [466, 468] width 16 height 16
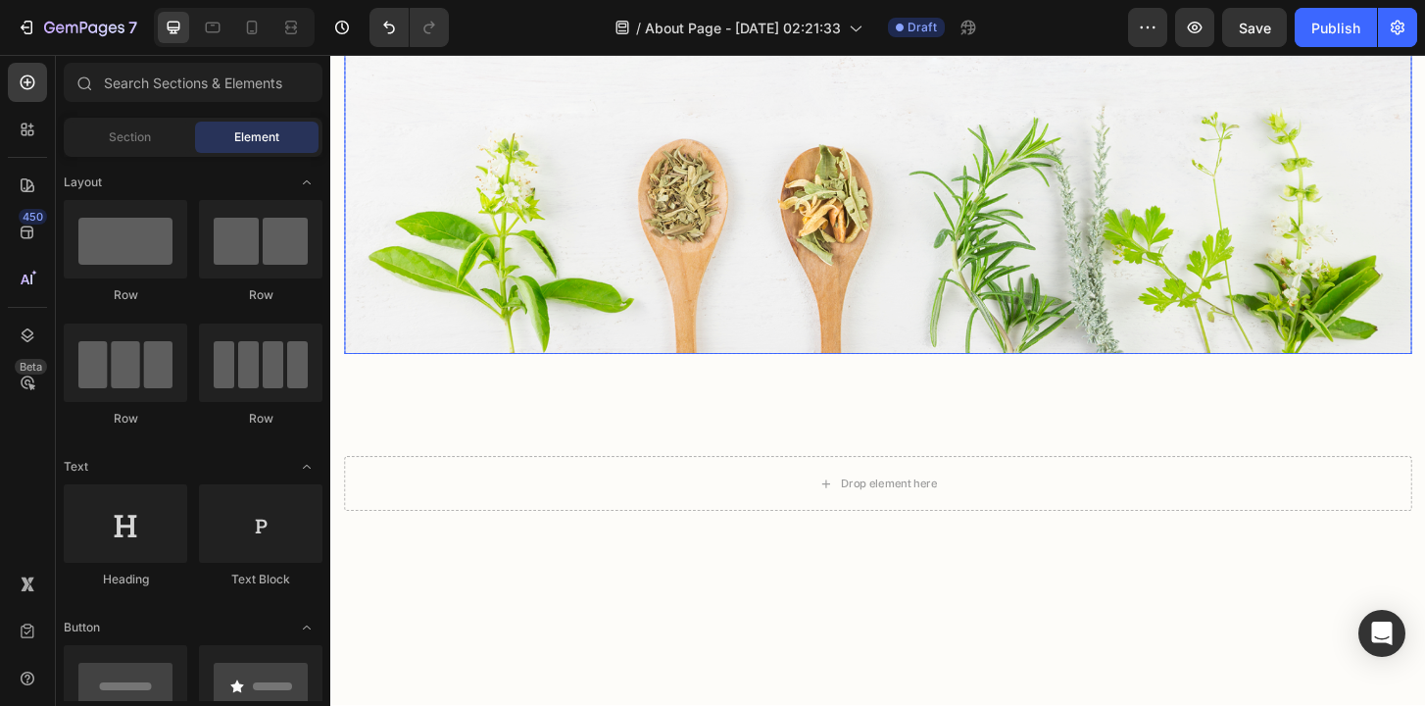
click at [618, 299] on img at bounding box center [918, 171] width 1147 height 413
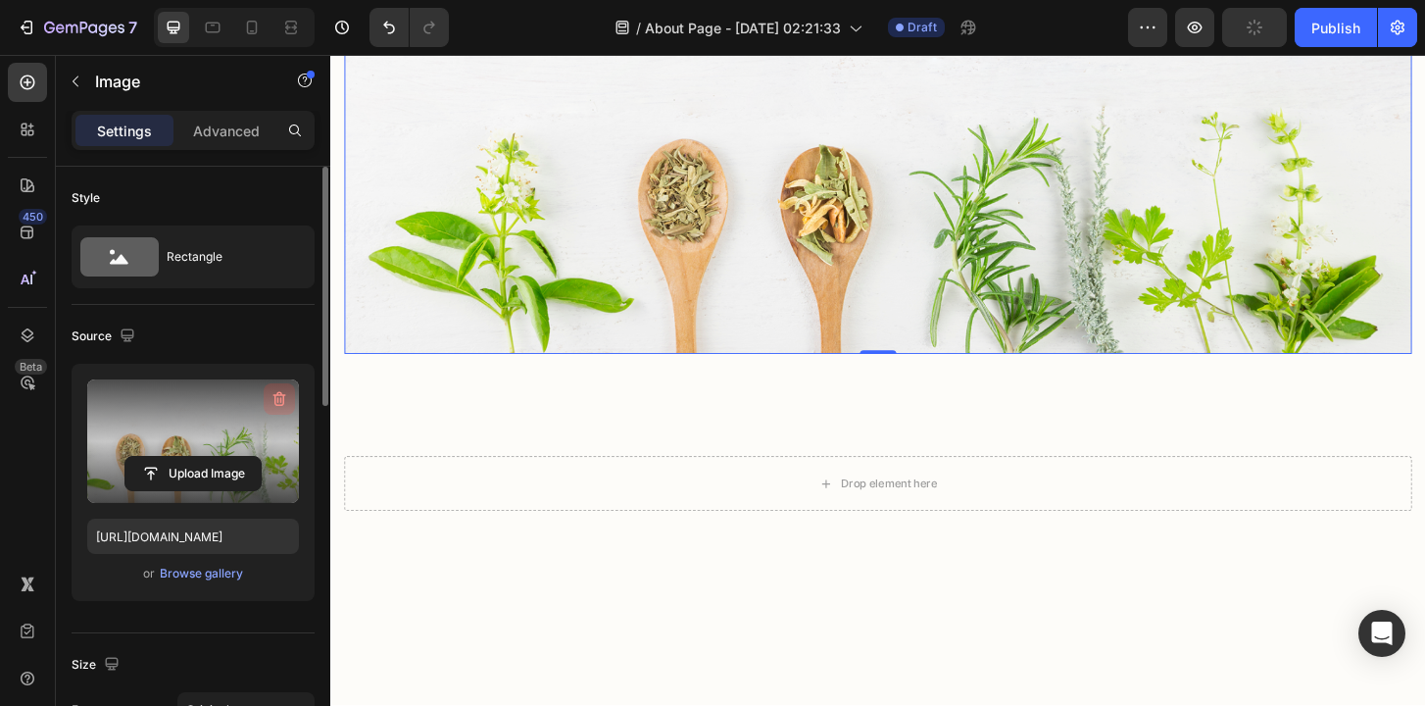
click at [275, 393] on icon "button" at bounding box center [280, 399] width 20 height 20
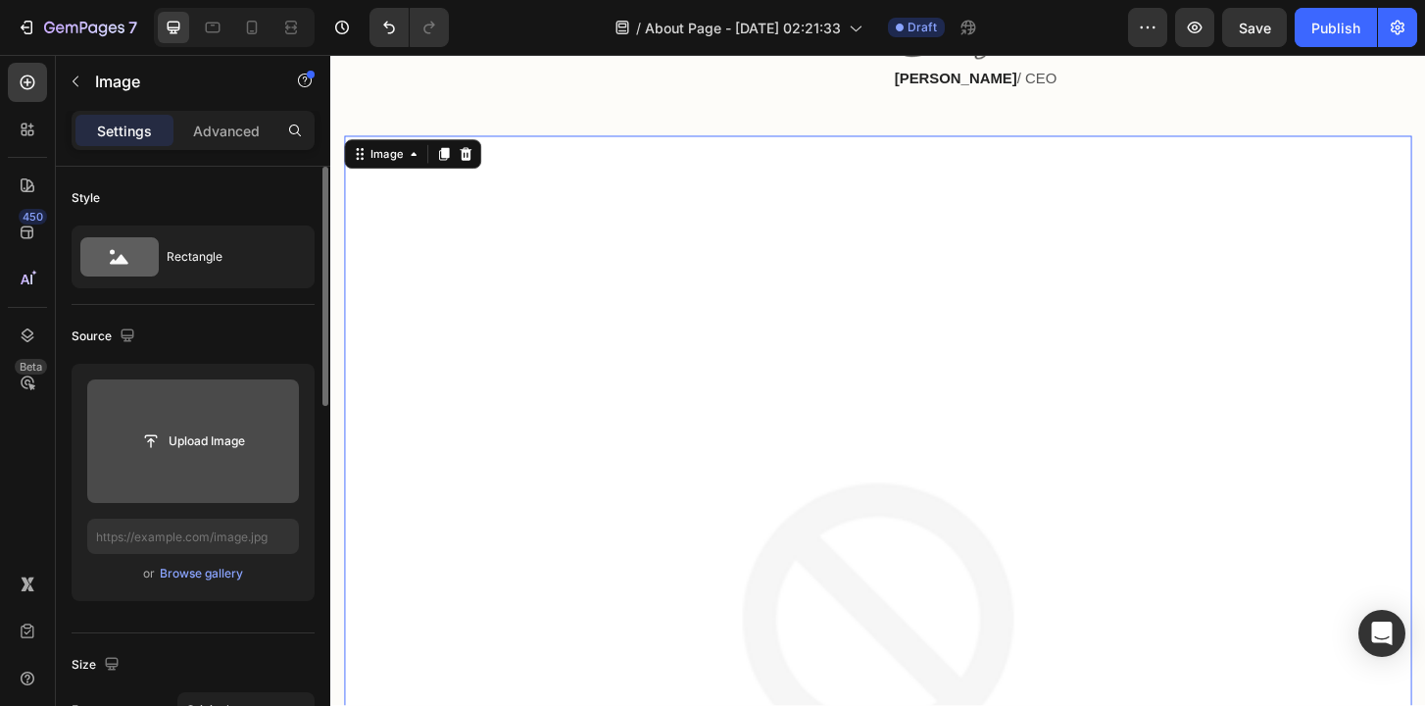
scroll to position [1325, 0]
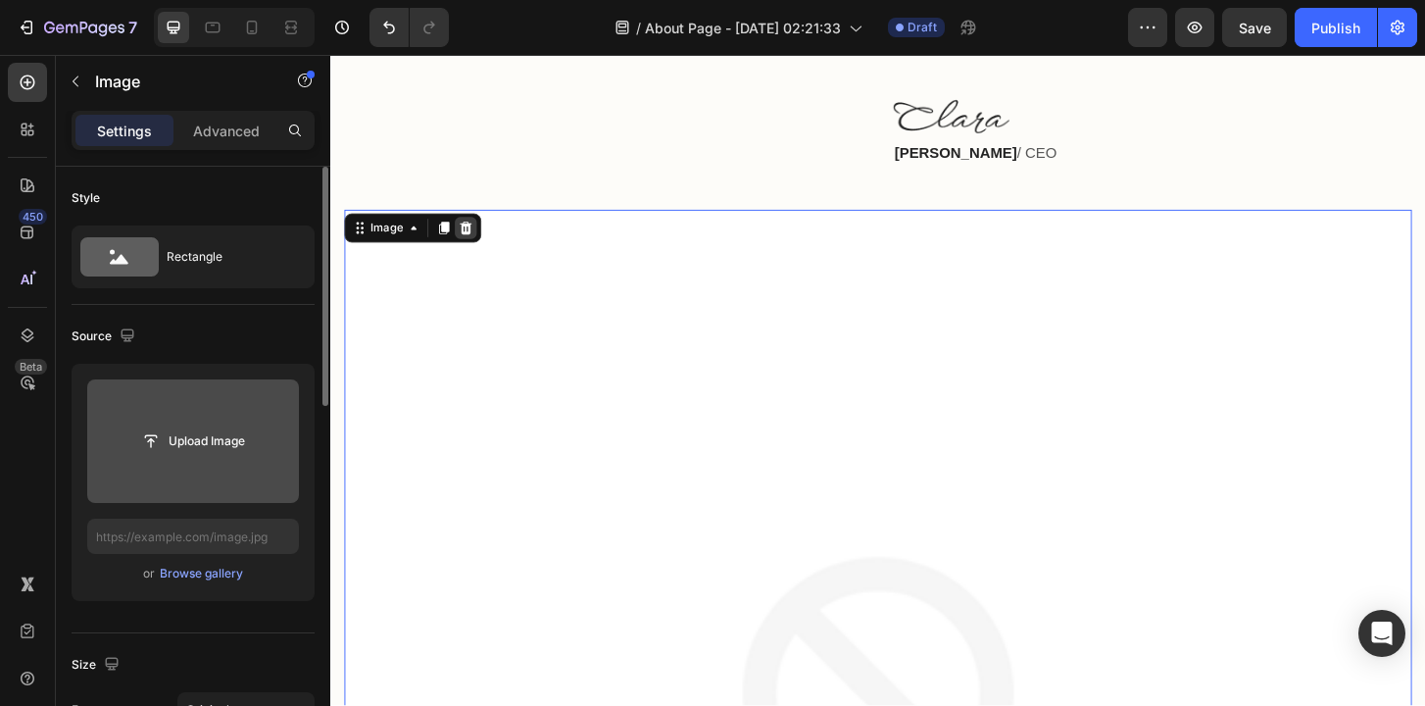
click at [474, 238] on icon at bounding box center [475, 241] width 13 height 14
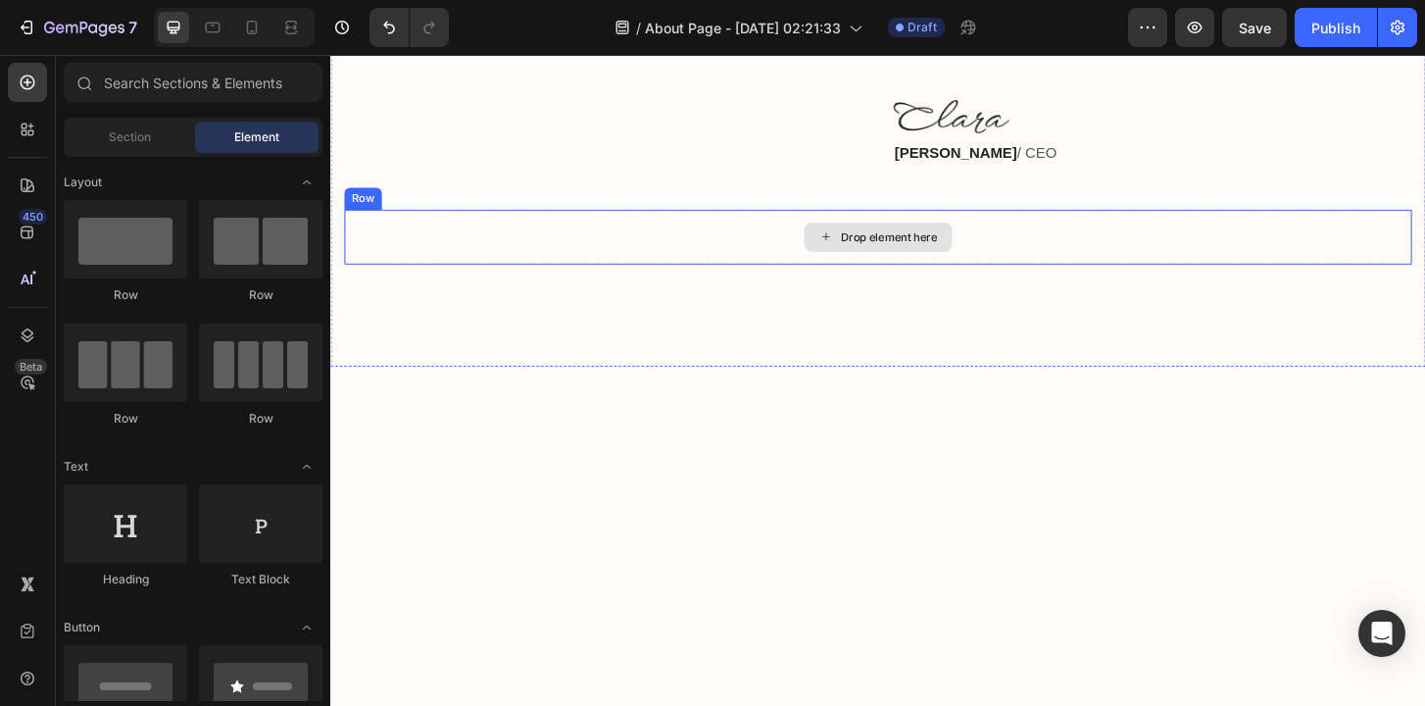
click at [707, 238] on div "Drop element here" at bounding box center [918, 251] width 1147 height 59
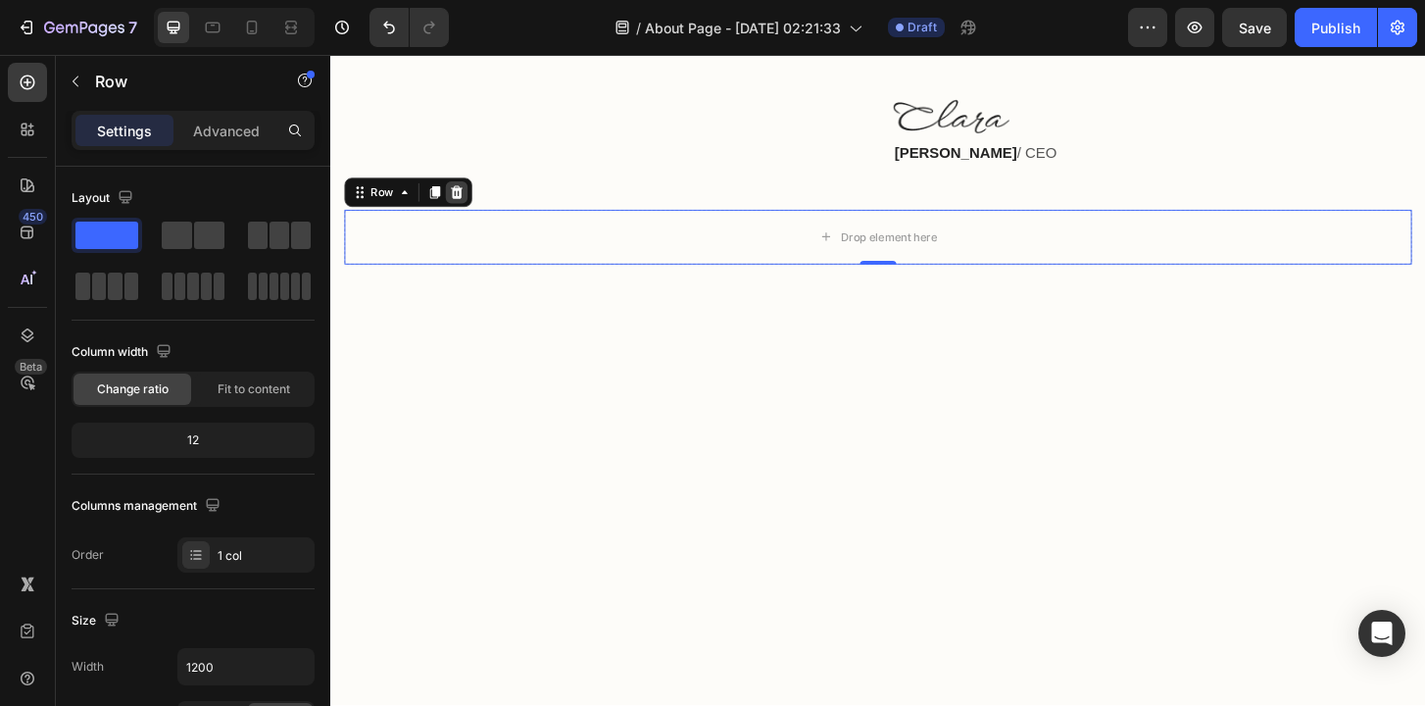
click at [464, 201] on icon at bounding box center [466, 203] width 16 height 16
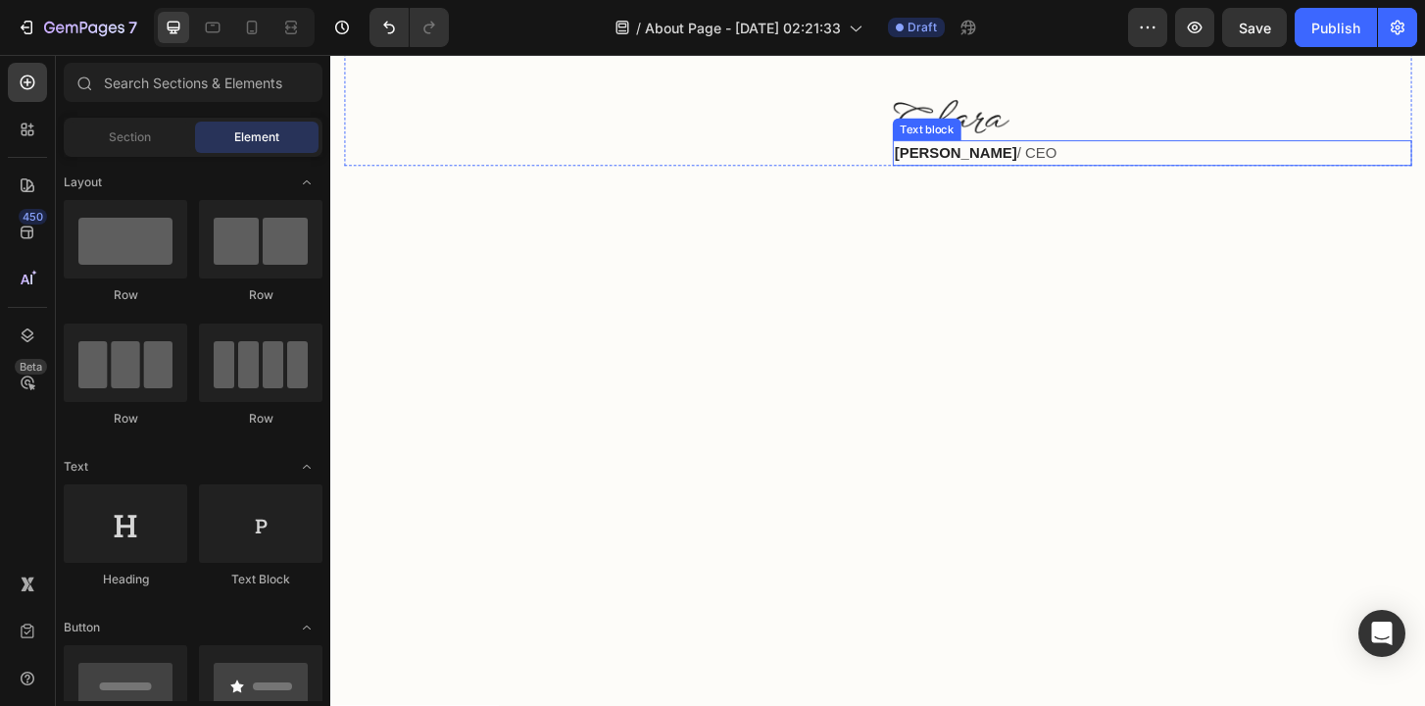
click at [1031, 171] on p "[PERSON_NAME] / CEO" at bounding box center [1213, 161] width 554 height 24
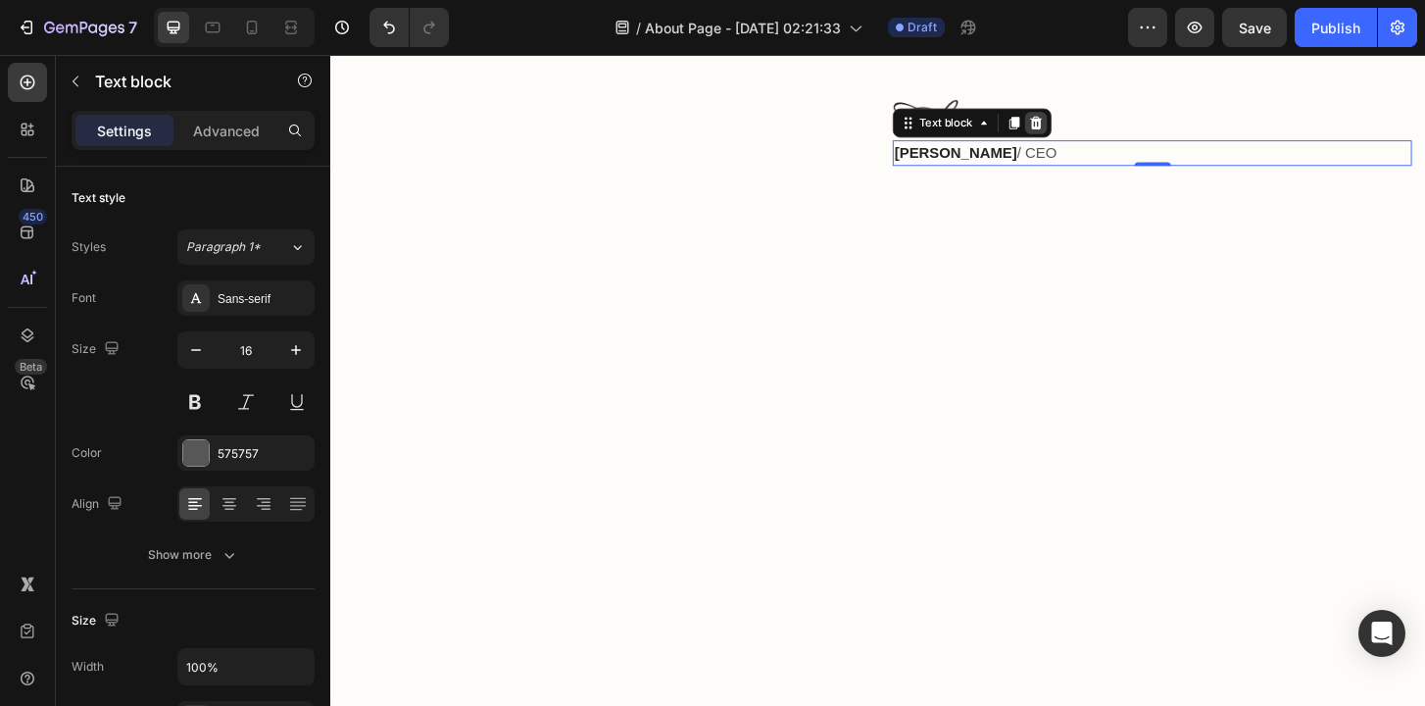
click at [1095, 132] on icon at bounding box center [1088, 129] width 16 height 16
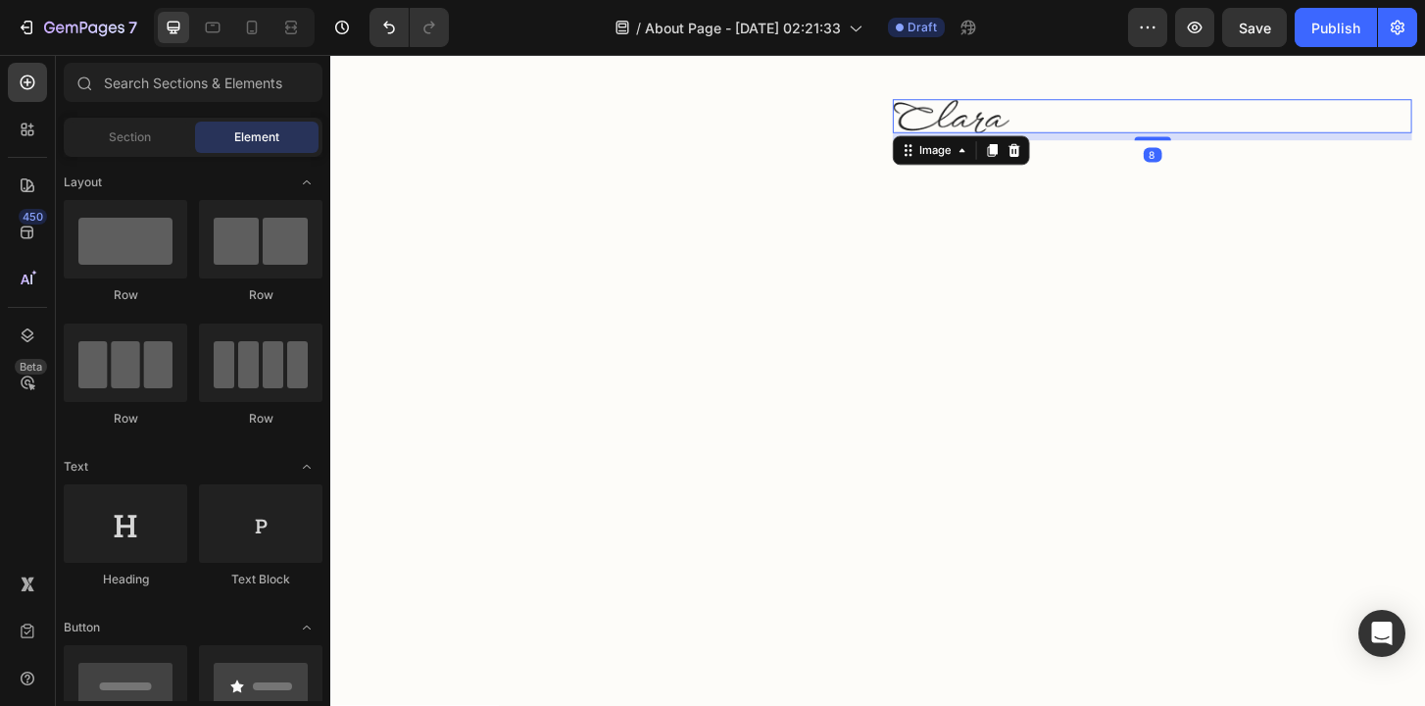
click at [1095, 132] on div at bounding box center [1213, 121] width 558 height 36
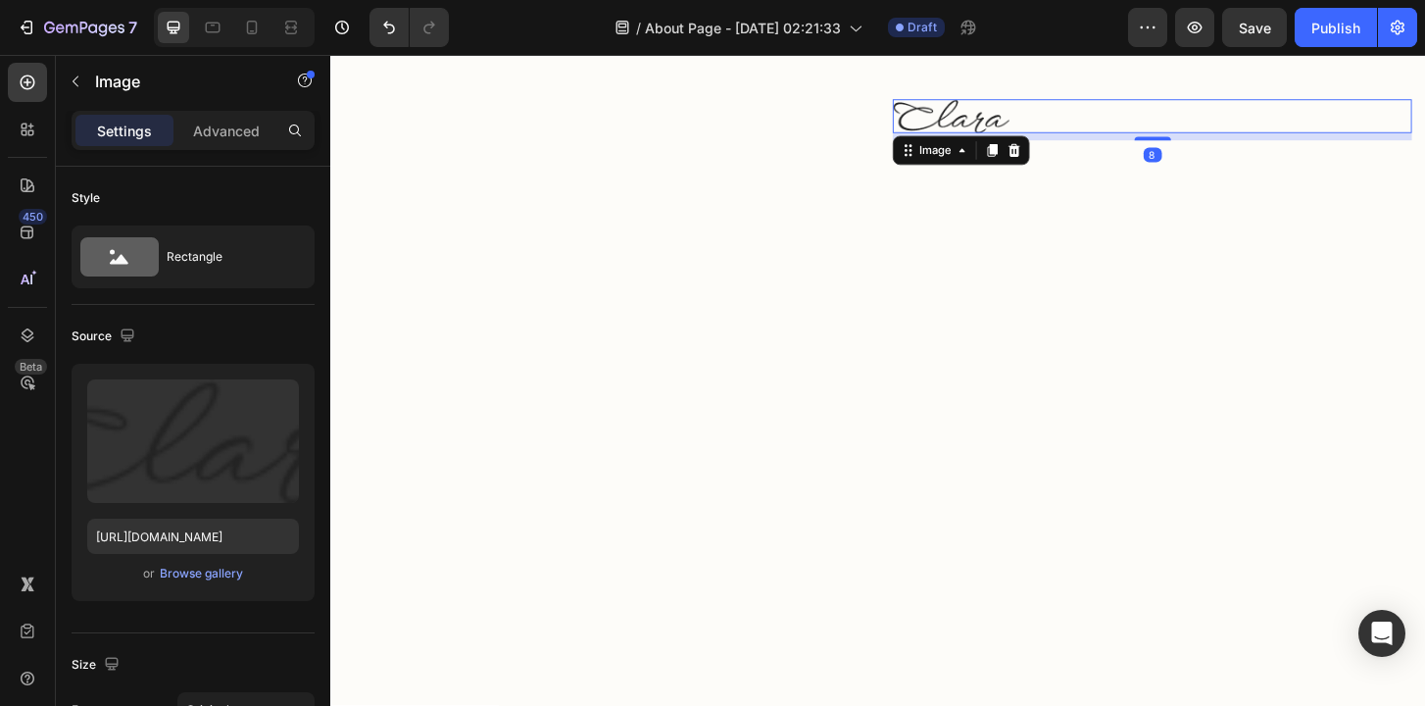
click at [1076, 155] on div "Image" at bounding box center [1007, 157] width 147 height 31
click at [1061, 166] on div at bounding box center [1065, 158] width 24 height 24
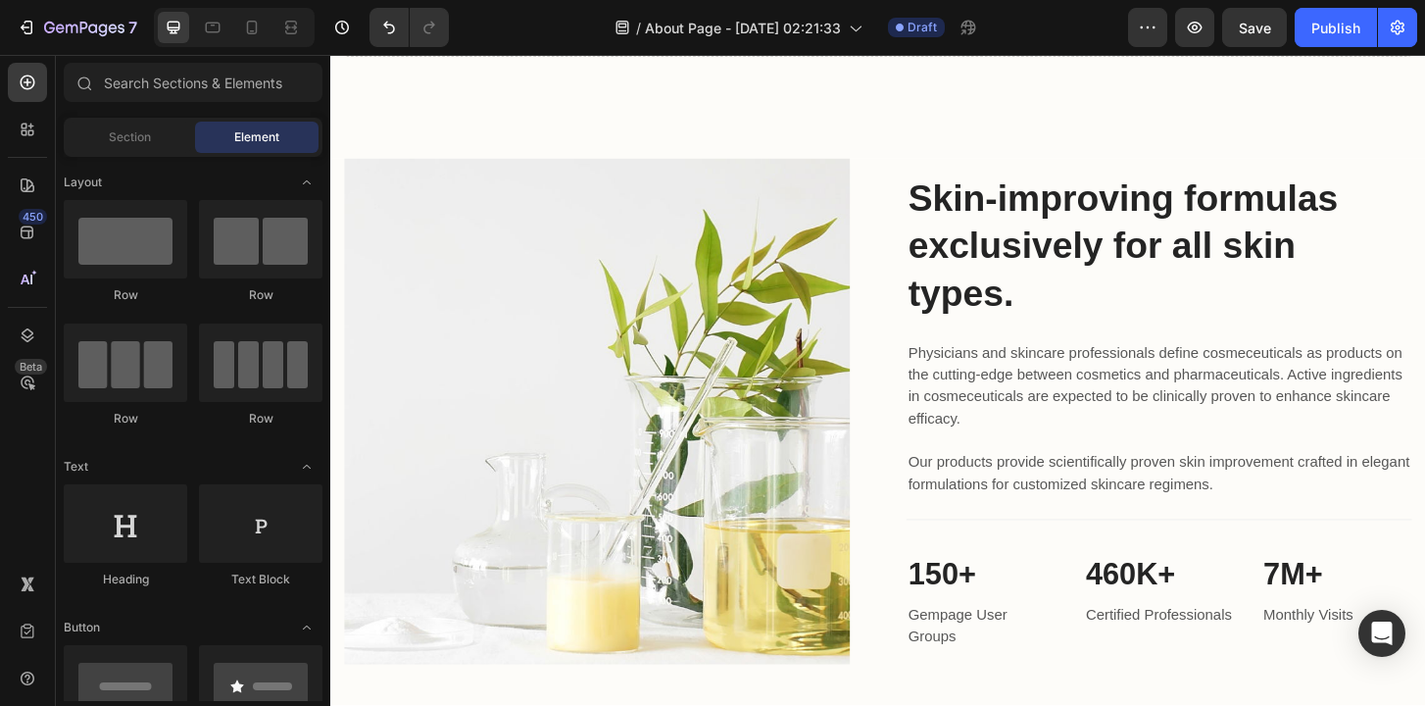
scroll to position [1722, 0]
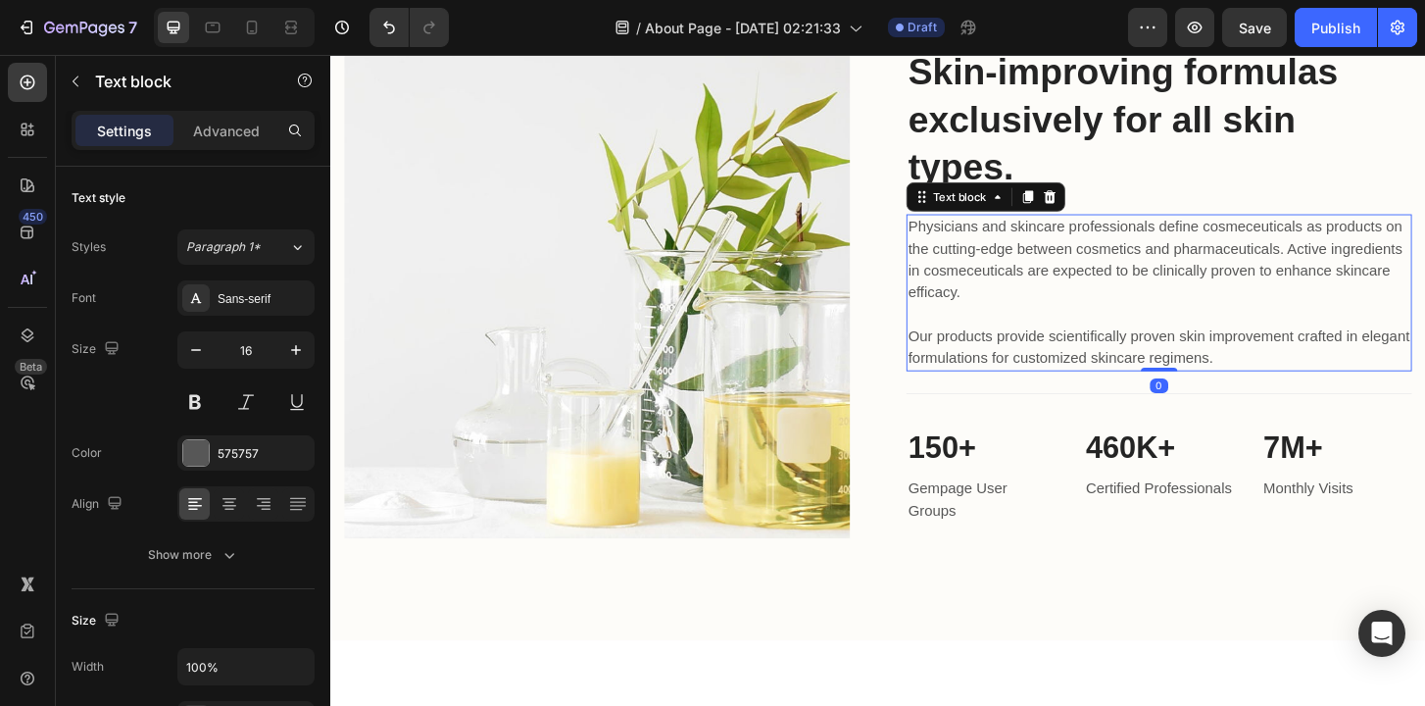
click at [1137, 262] on p "Physicians and skincare professionals define cosmeceuticals as products on the …" at bounding box center [1220, 310] width 539 height 165
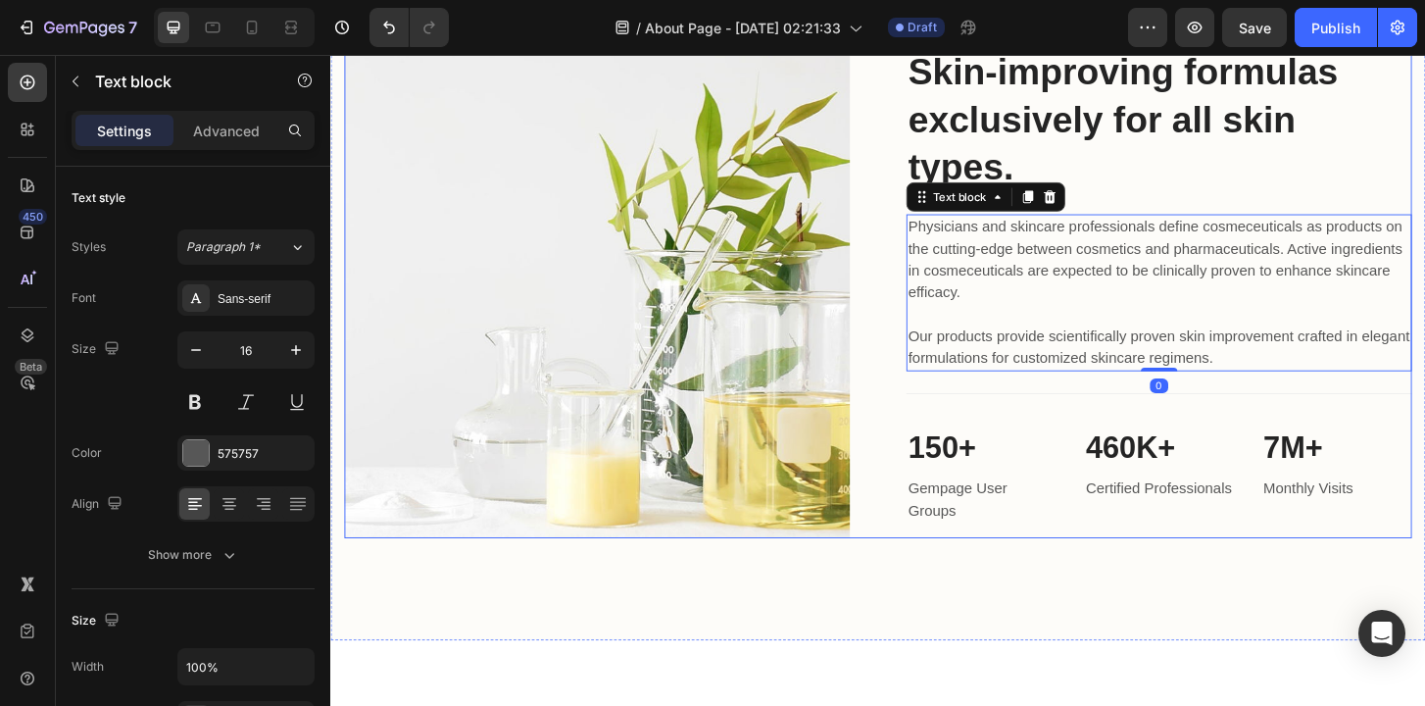
click at [920, 214] on div "Image Skin-improving formulas exclusively for all skin types. Heading Physician…" at bounding box center [918, 302] width 1147 height 543
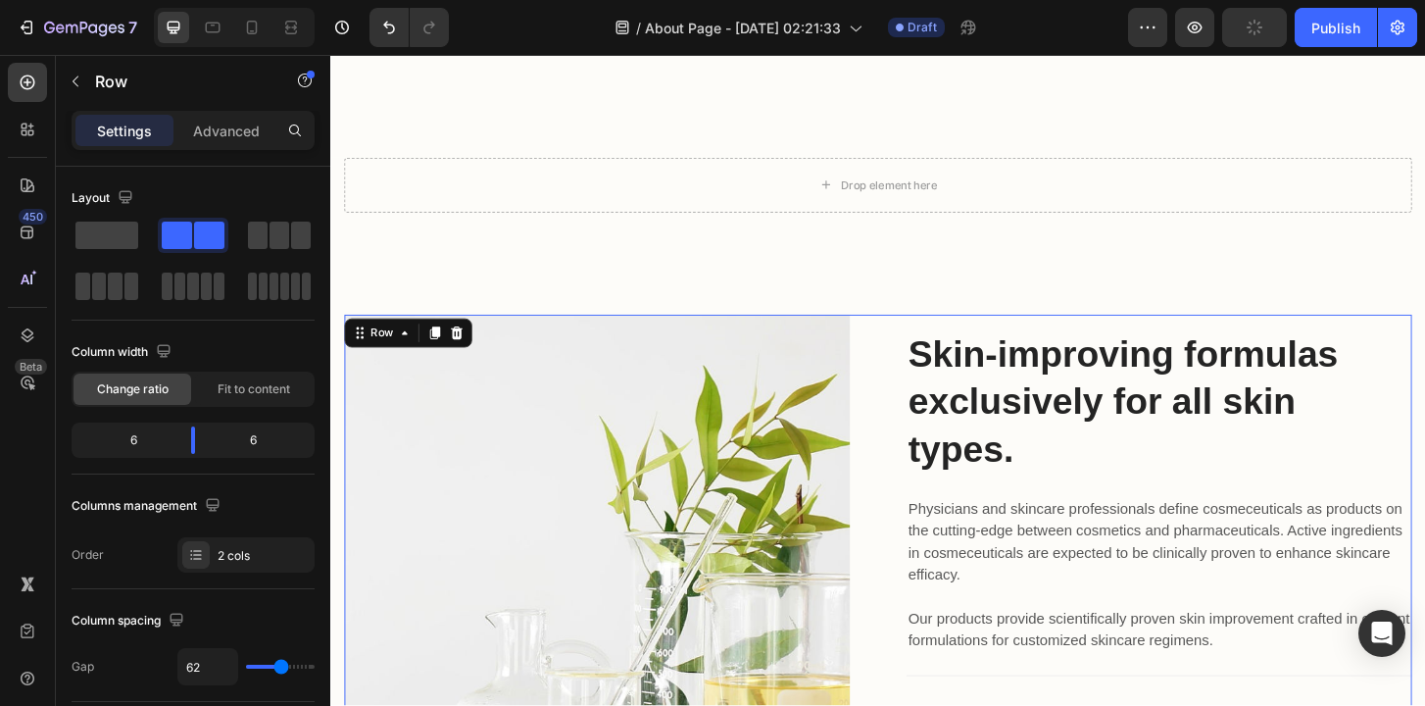
scroll to position [1396, 0]
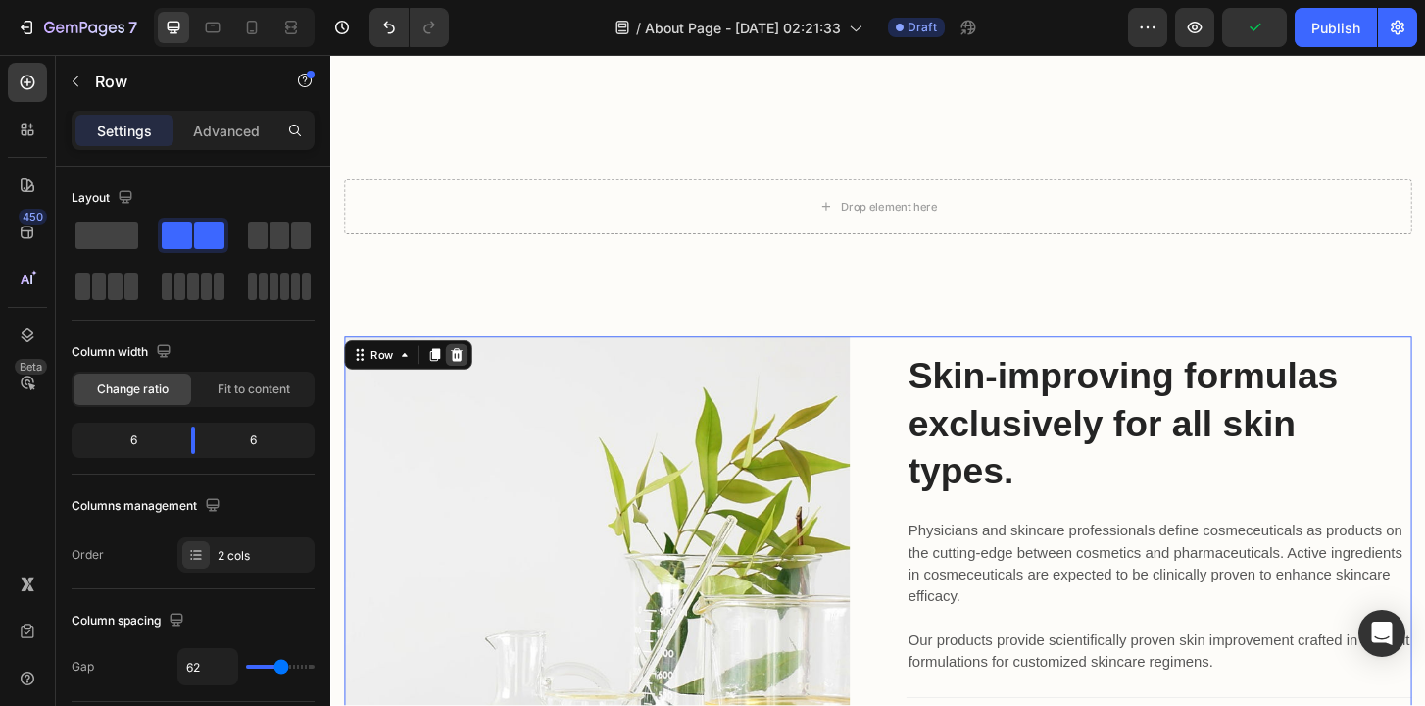
click at [470, 376] on icon at bounding box center [466, 378] width 16 height 16
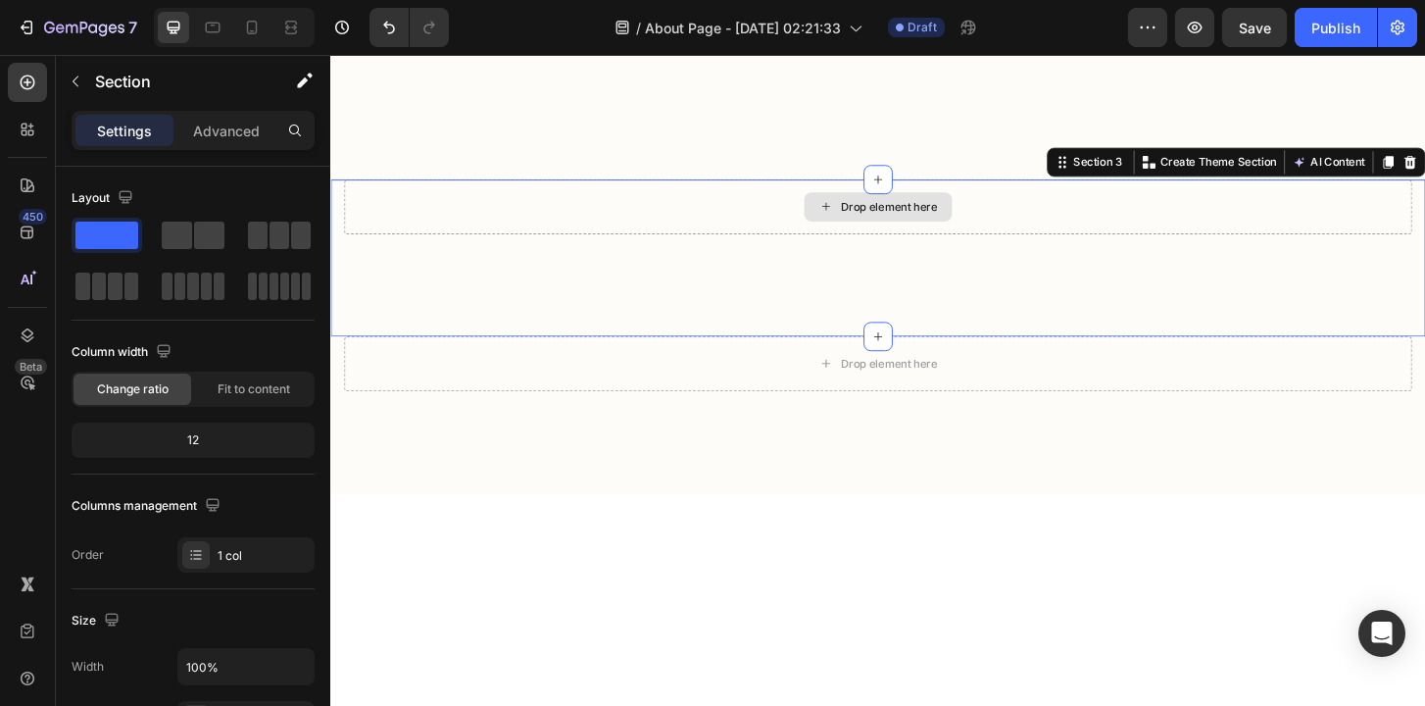
click at [560, 215] on div "Drop element here" at bounding box center [918, 218] width 1147 height 59
click at [877, 321] on div "Drop element here Section 3 Create Theme Section AI Content Write with GemAI Wh…" at bounding box center [918, 273] width 1176 height 169
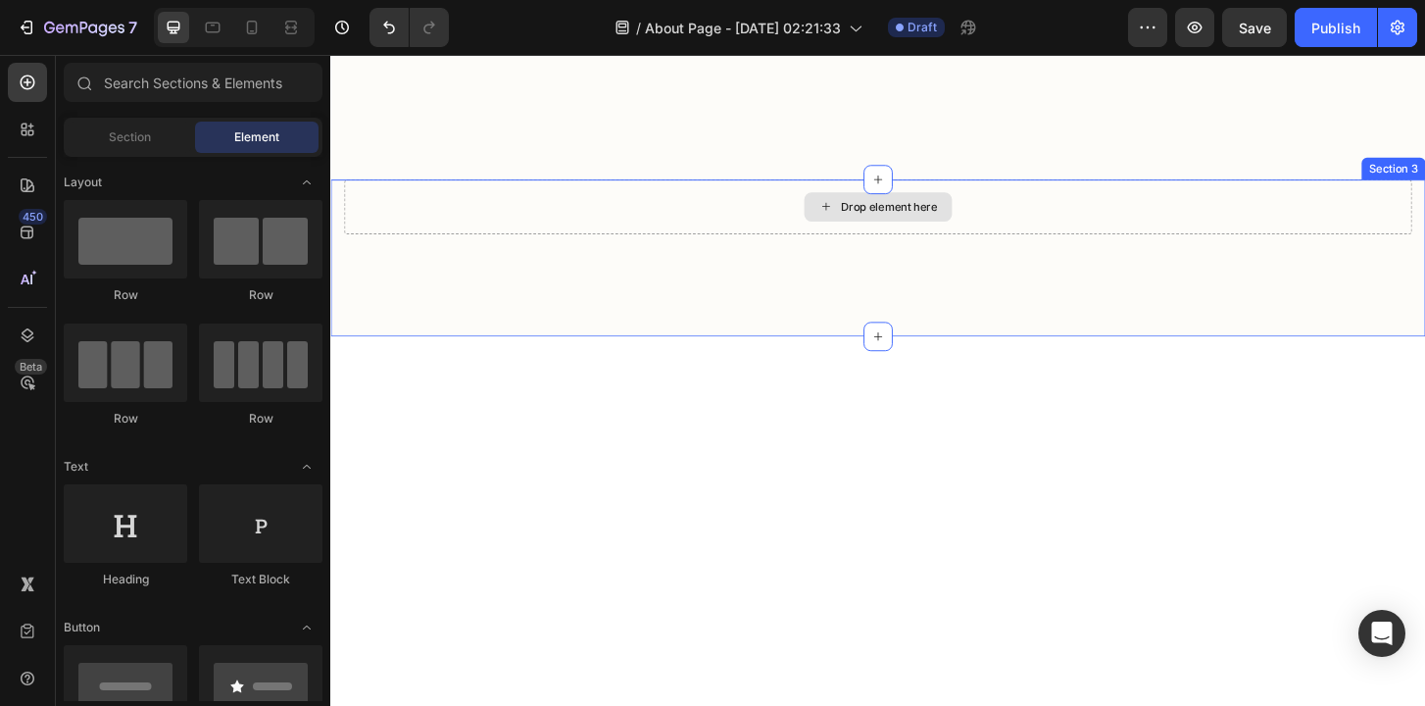
click at [1365, 213] on div "Drop element here" at bounding box center [918, 218] width 1147 height 59
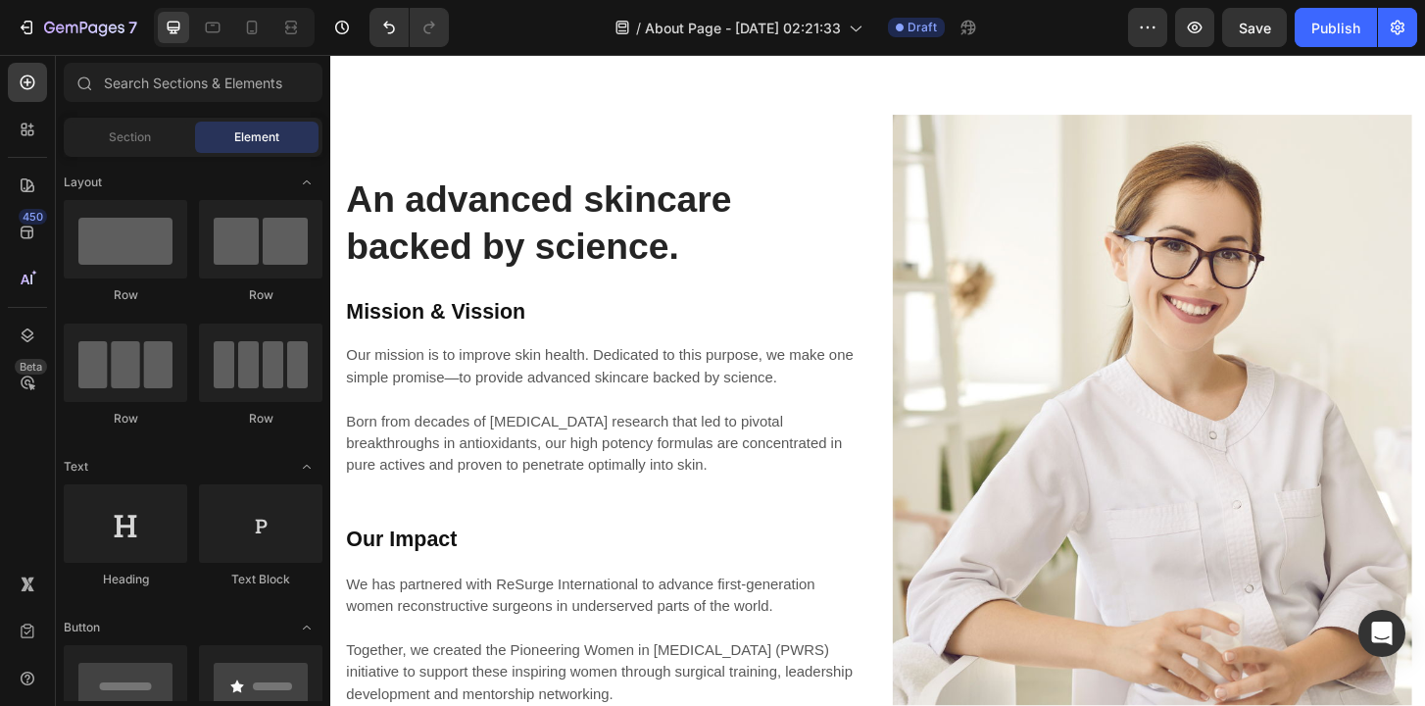
scroll to position [1455, 0]
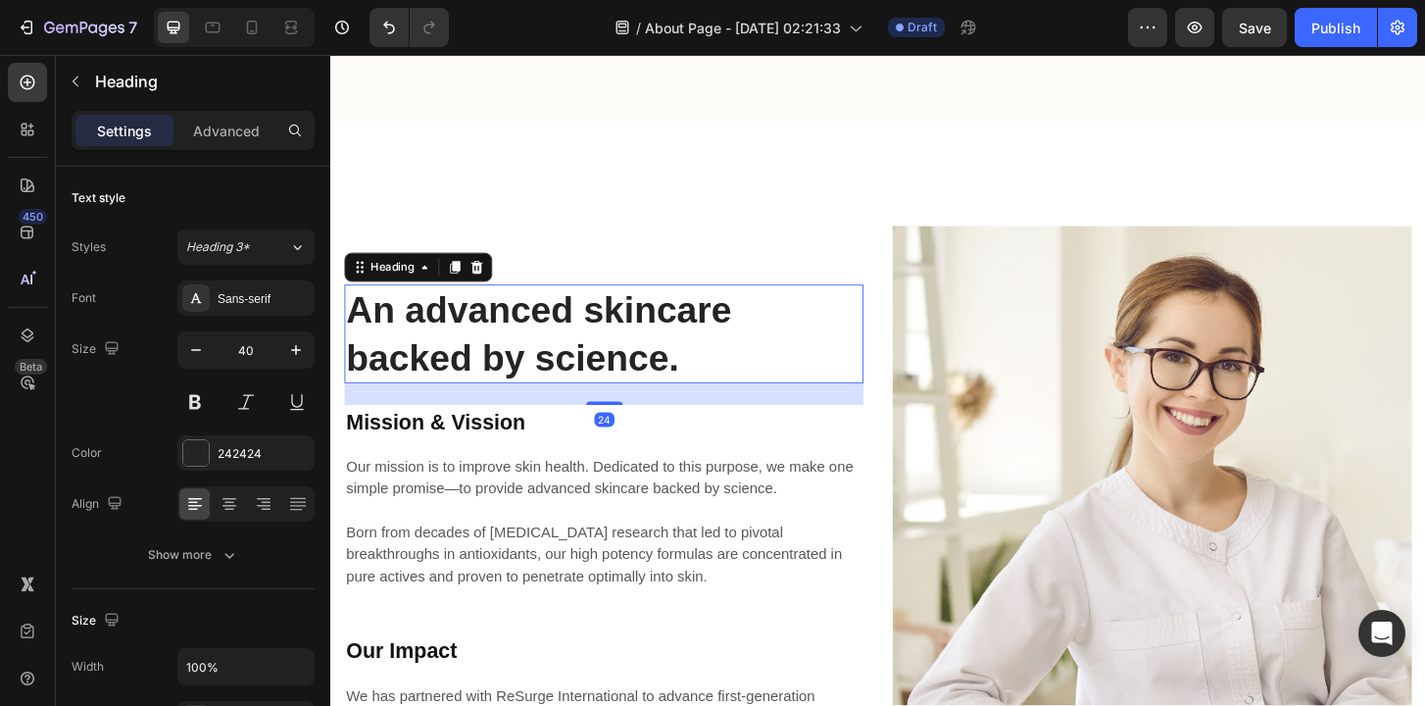
click at [901, 330] on h2 "An advanced skincare backed by science." at bounding box center [624, 355] width 558 height 106
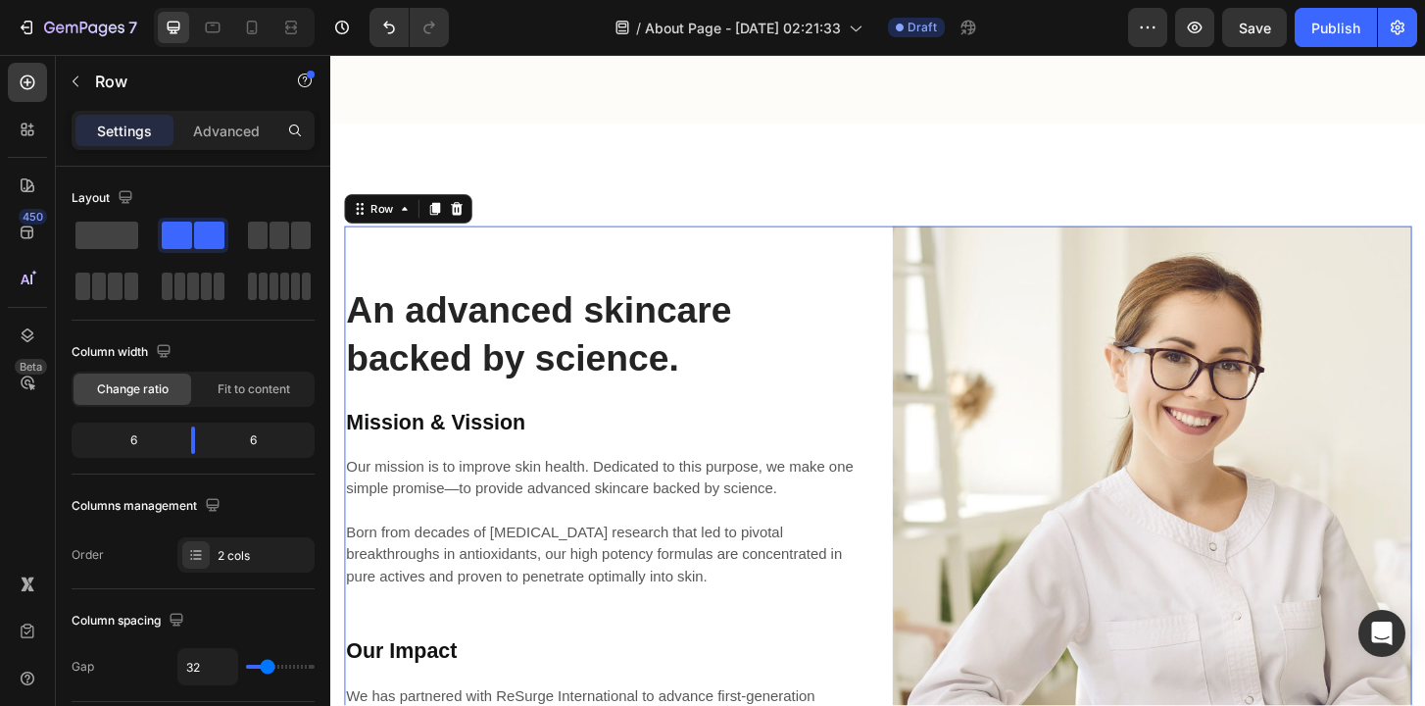
click at [902, 283] on div "An advanced skincare backed by science. Heading Mission & Vission Heading Our m…" at bounding box center [624, 588] width 558 height 699
click at [463, 220] on icon at bounding box center [466, 221] width 16 height 16
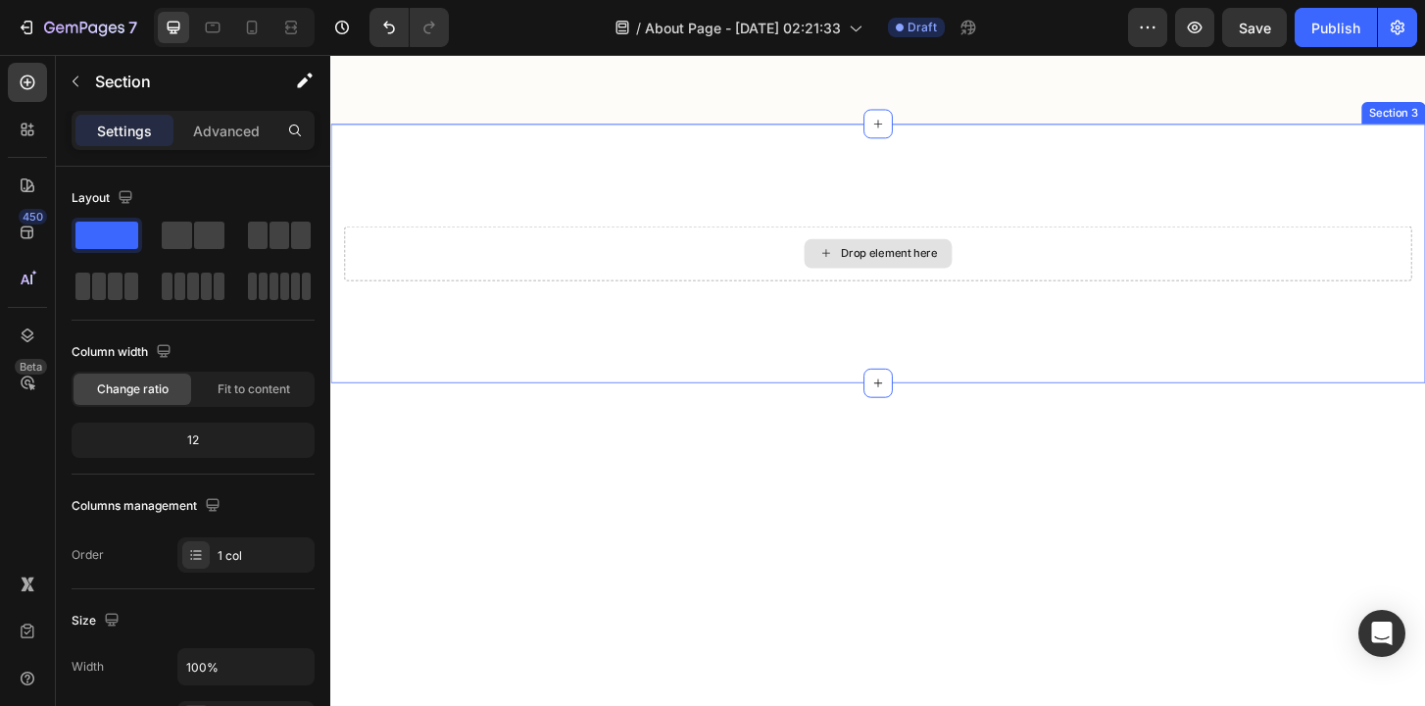
click at [638, 244] on div "Drop element here" at bounding box center [918, 268] width 1147 height 59
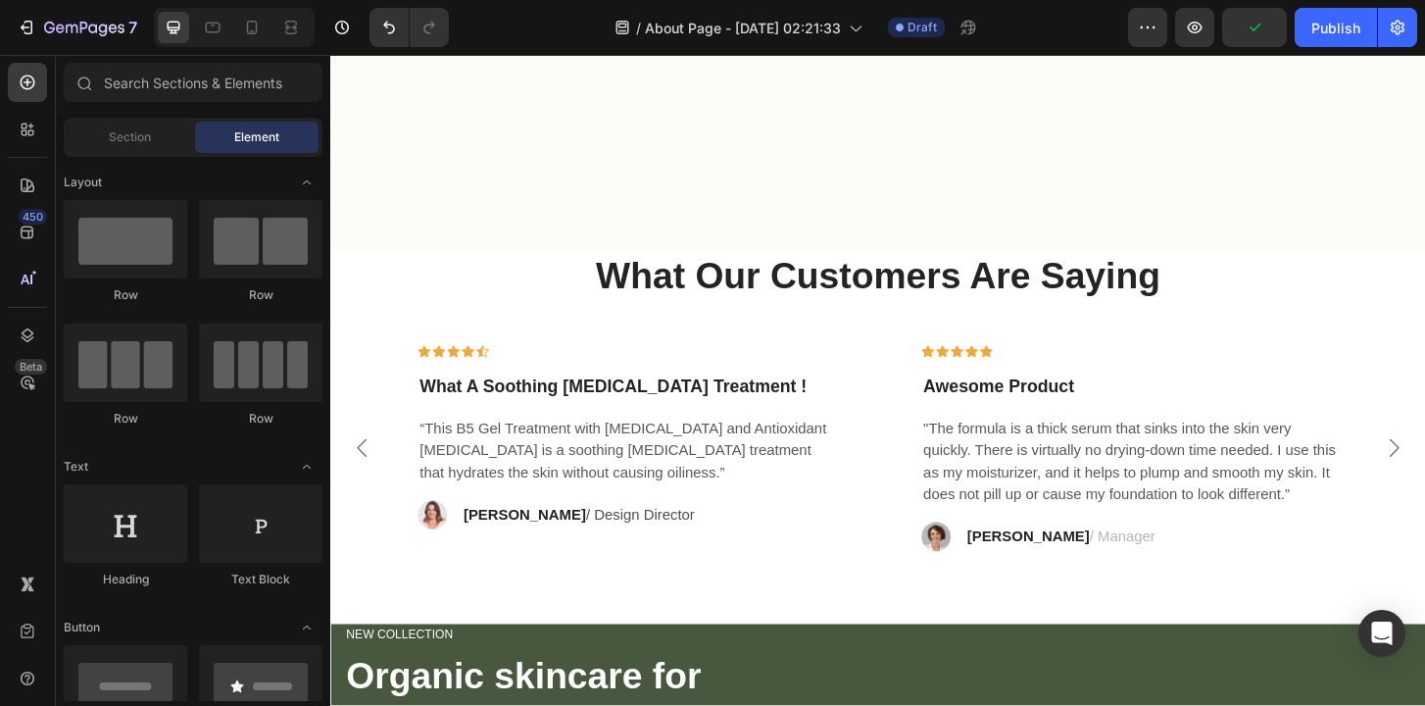
scroll to position [1281, 0]
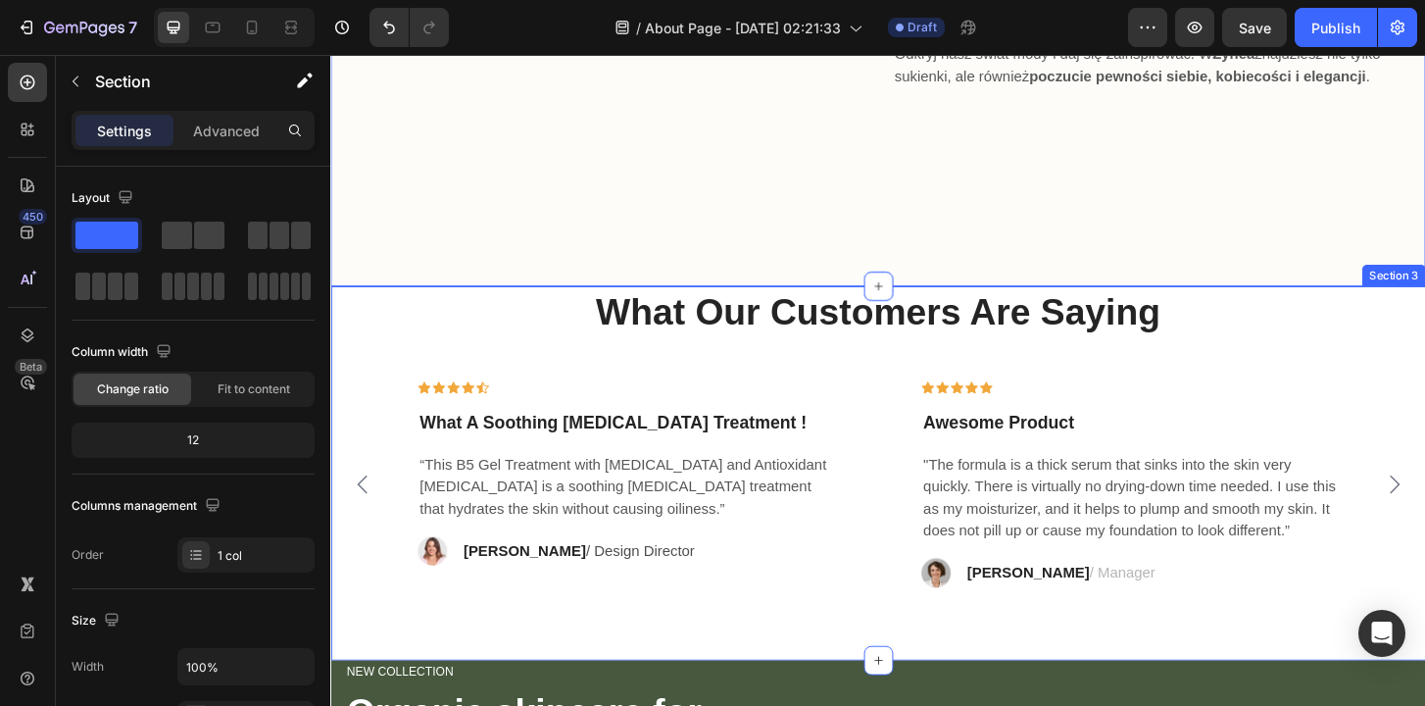
click at [1367, 367] on div "What Our Customers Are Saying Heading Icon Icon Icon Icon Icon Row What A Sooth…" at bounding box center [918, 466] width 1147 height 324
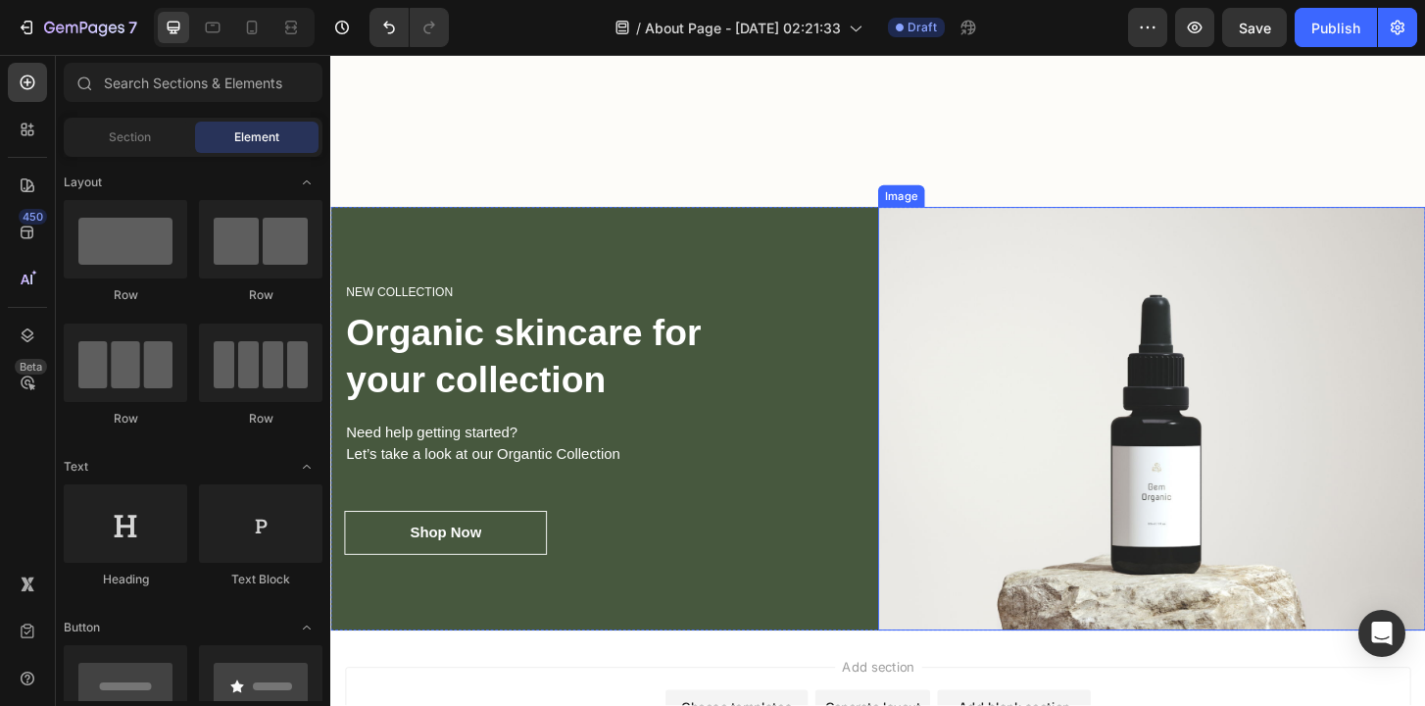
scroll to position [1384, 0]
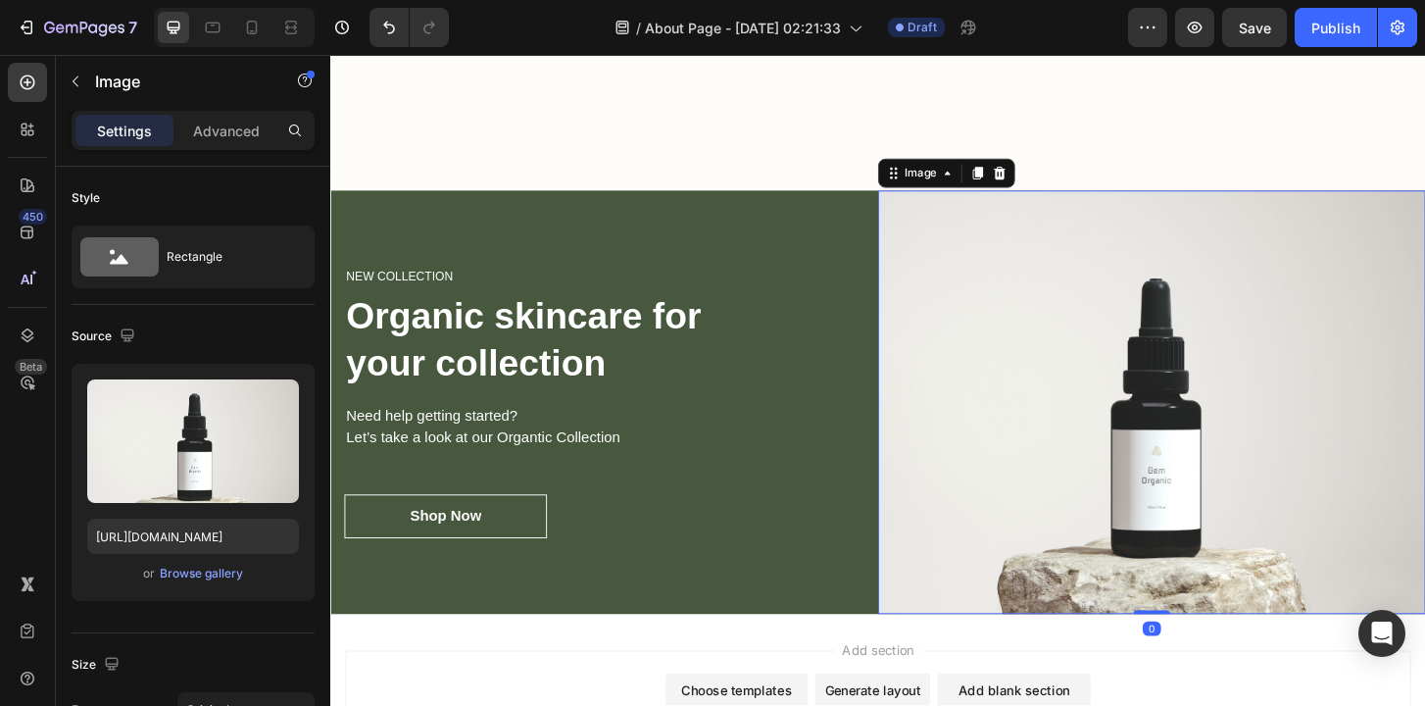
click at [1150, 482] on img at bounding box center [1212, 428] width 588 height 455
click at [1050, 191] on div at bounding box center [1049, 183] width 24 height 24
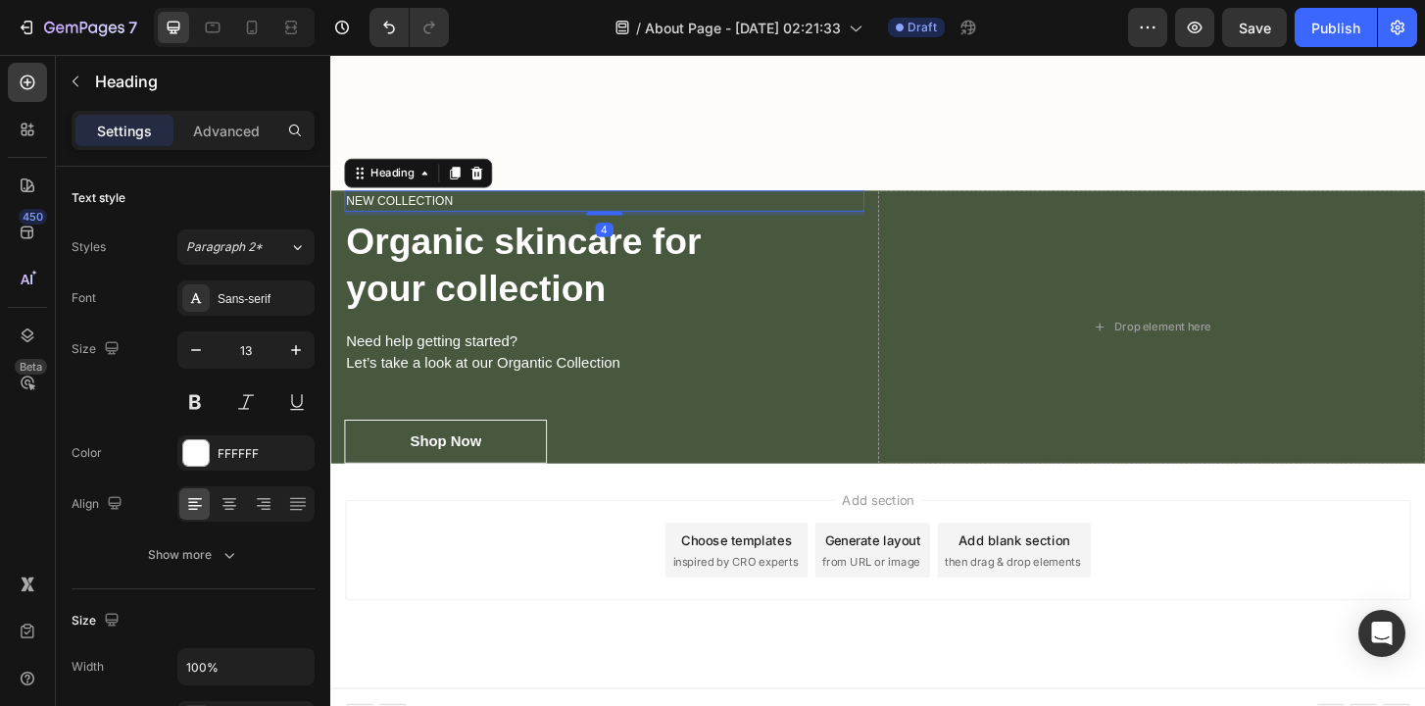
click at [876, 218] on p "NEW COLLECTION" at bounding box center [624, 213] width 555 height 20
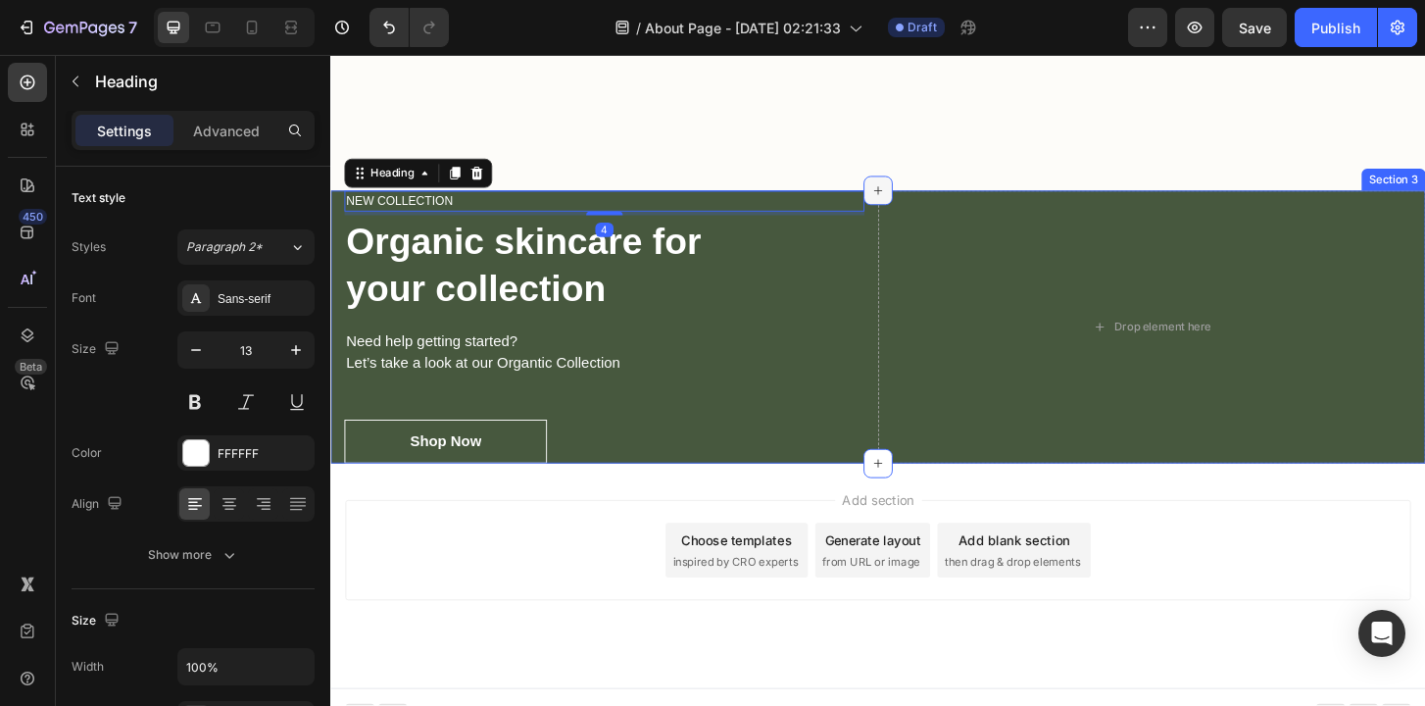
click at [909, 208] on div at bounding box center [918, 200] width 31 height 31
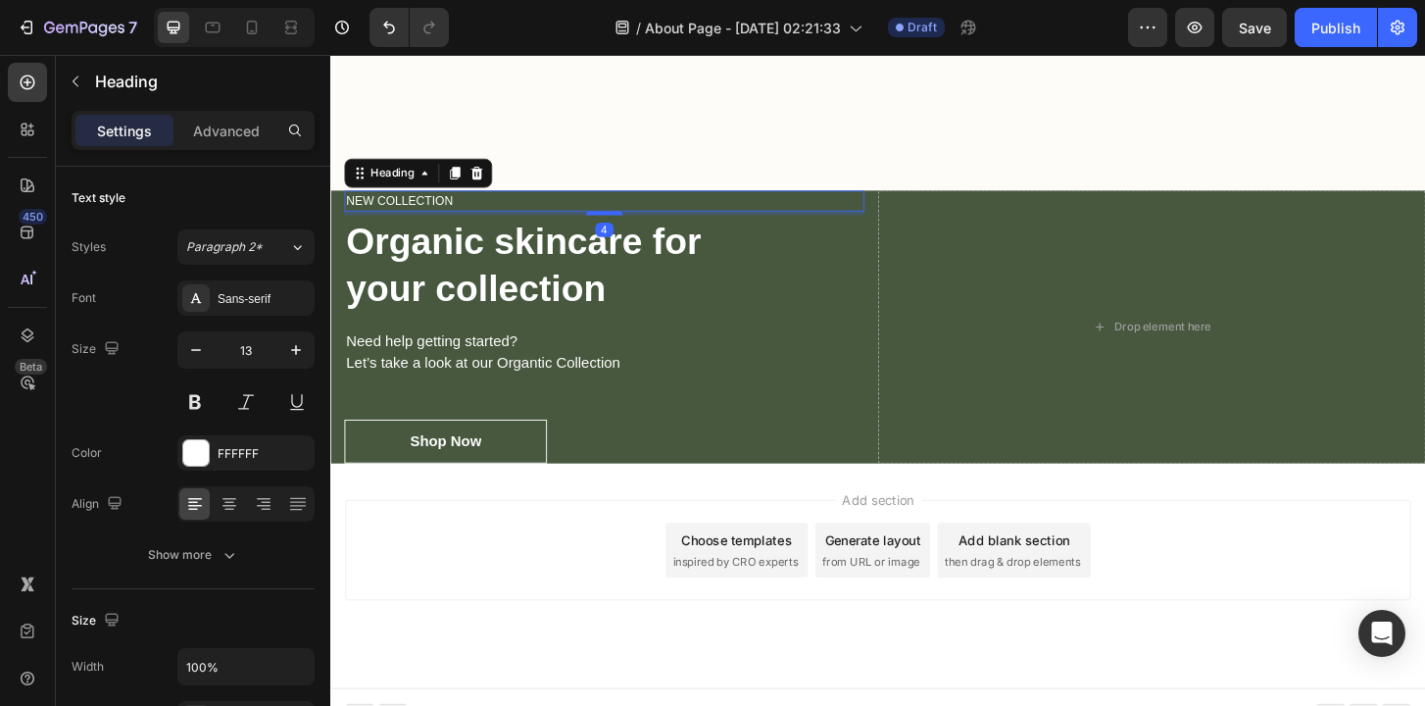
click at [898, 212] on p "NEW COLLECTION" at bounding box center [624, 213] width 555 height 20
click at [492, 187] on icon at bounding box center [487, 182] width 16 height 16
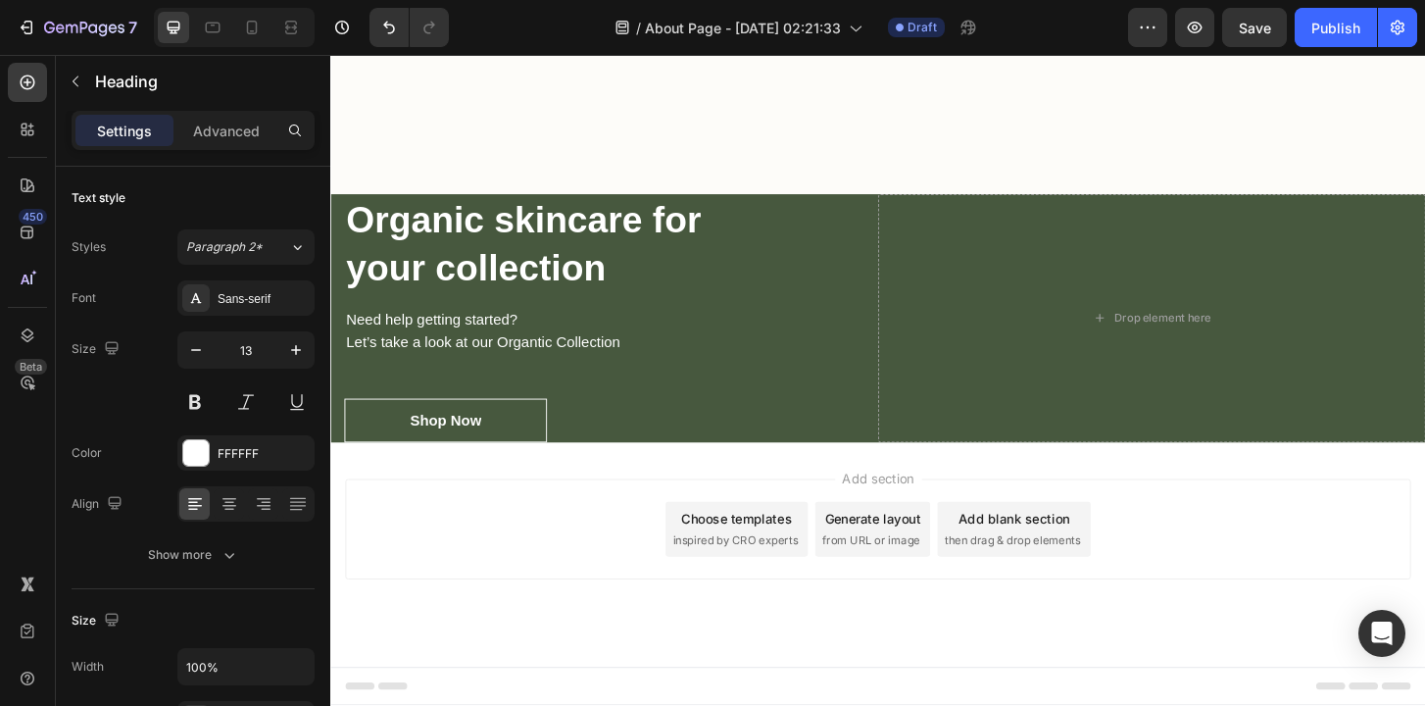
scroll to position [1379, 0]
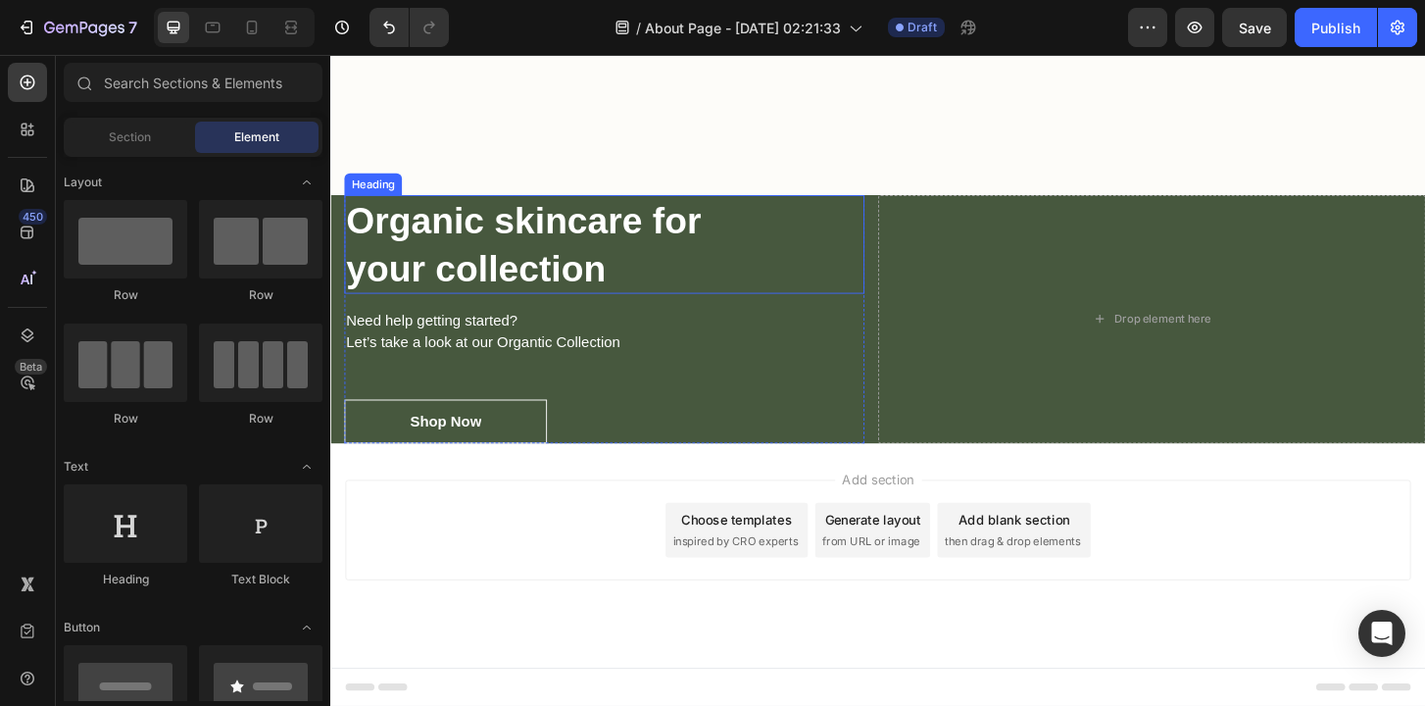
click at [813, 212] on p "Organic skincare for your collection" at bounding box center [624, 259] width 555 height 102
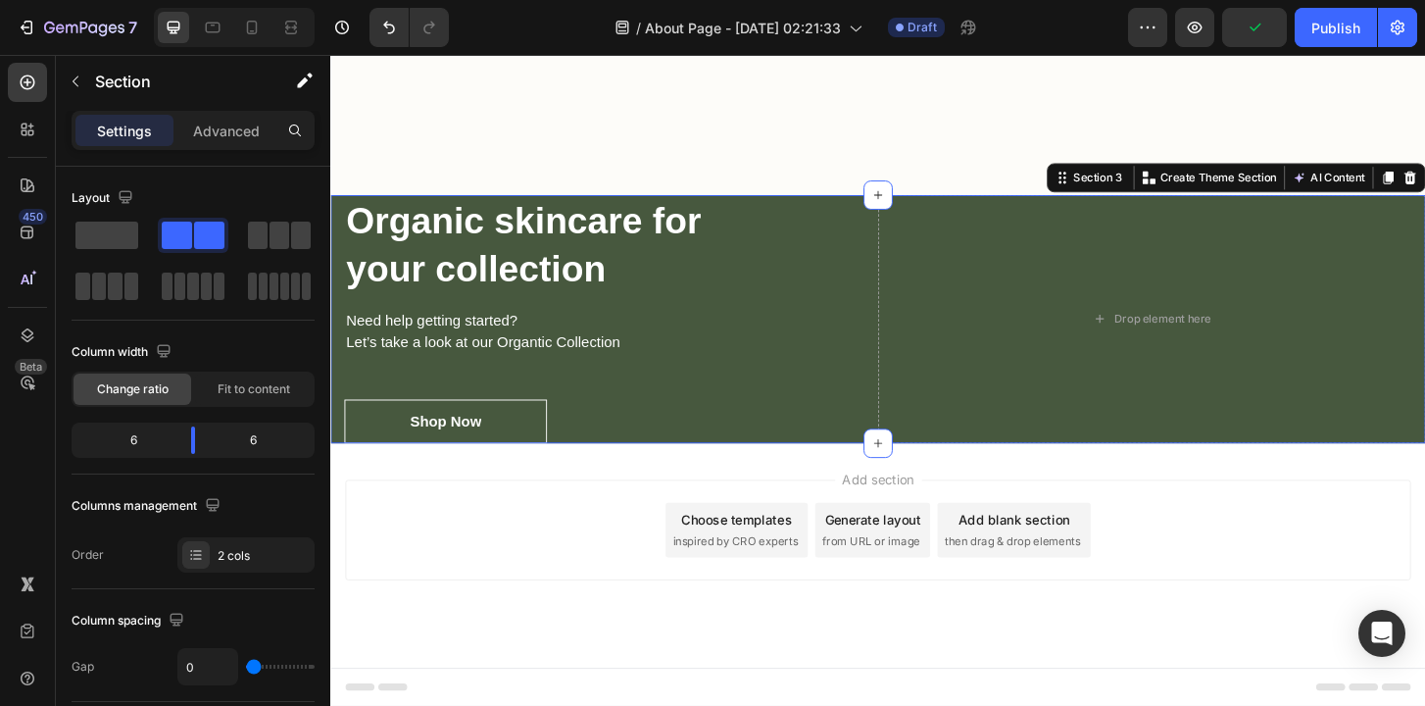
click at [912, 268] on div "Organic skincare for your collection Heading Need help getting started? Let’s t…" at bounding box center [624, 339] width 588 height 267
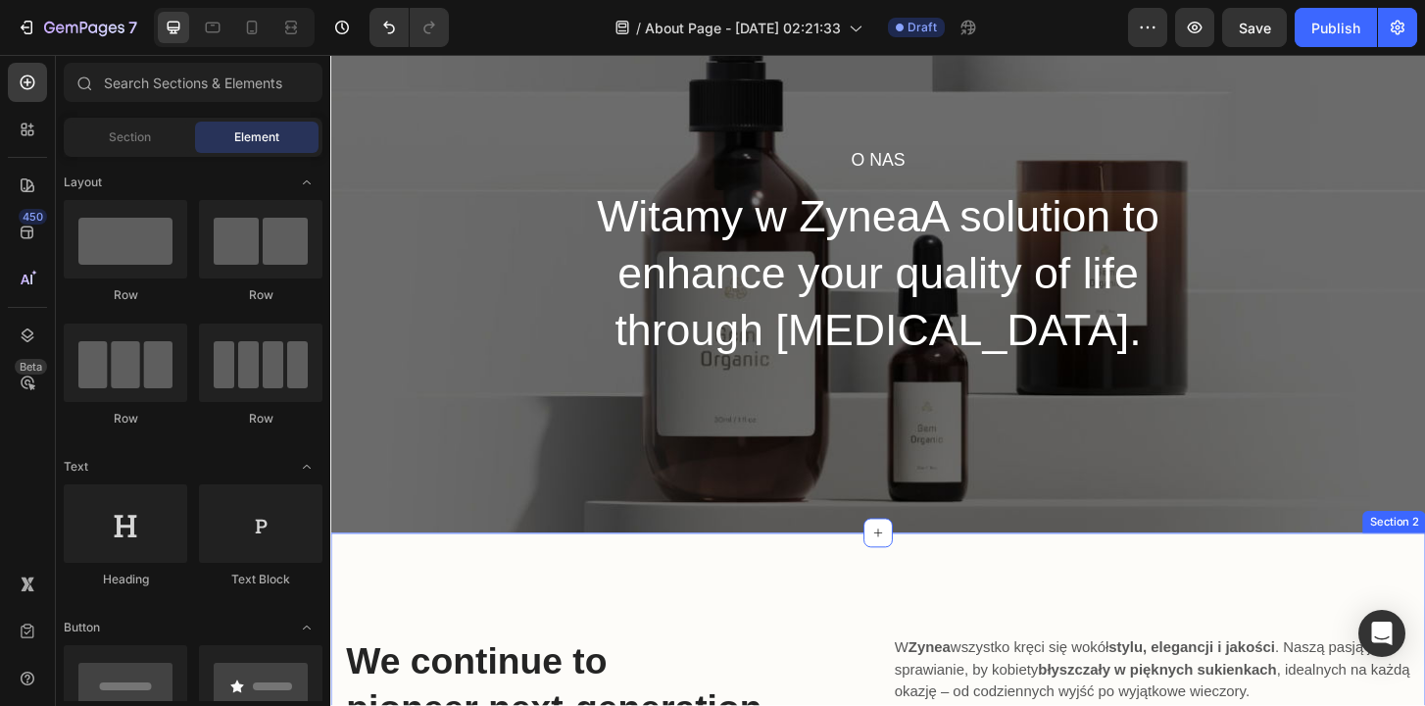
scroll to position [122, 0]
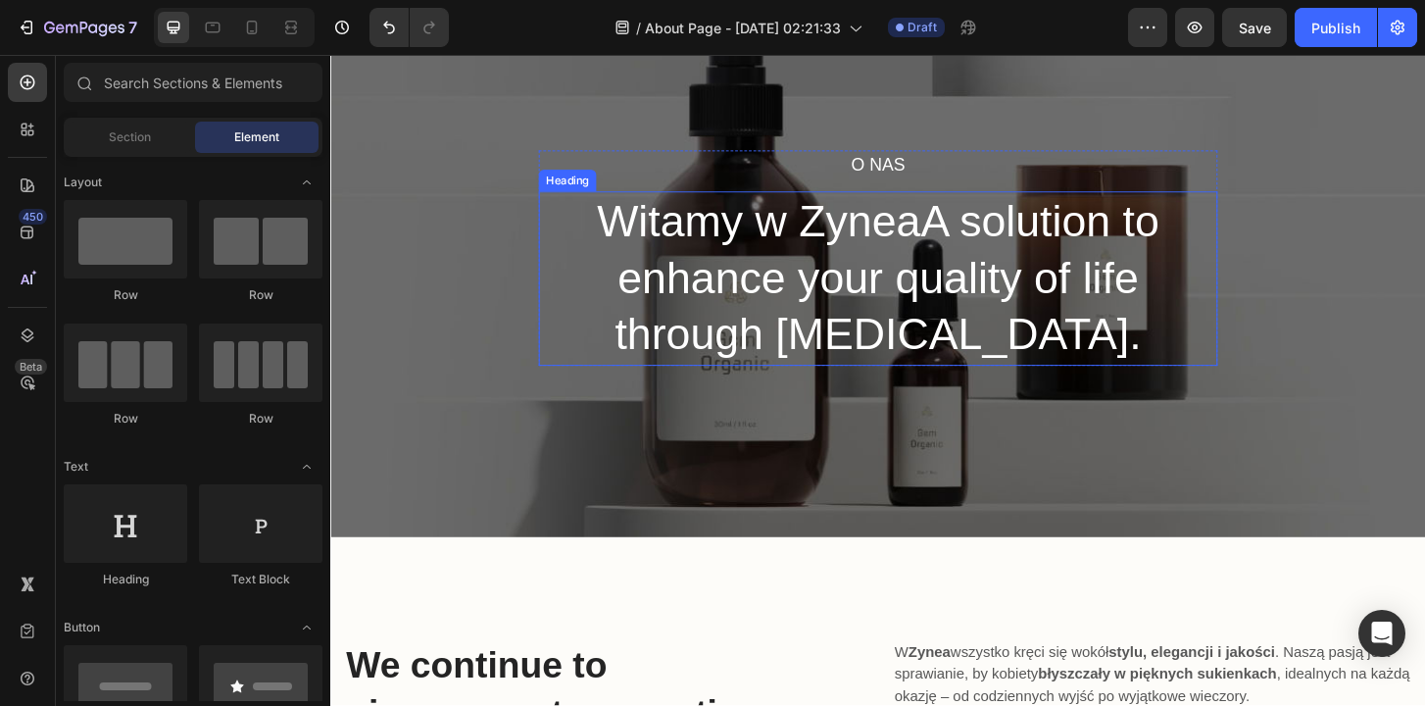
click at [924, 319] on h2 "Witamy w ZyneaA solution to enhance your quality of life through [MEDICAL_DATA]." at bounding box center [918, 295] width 729 height 187
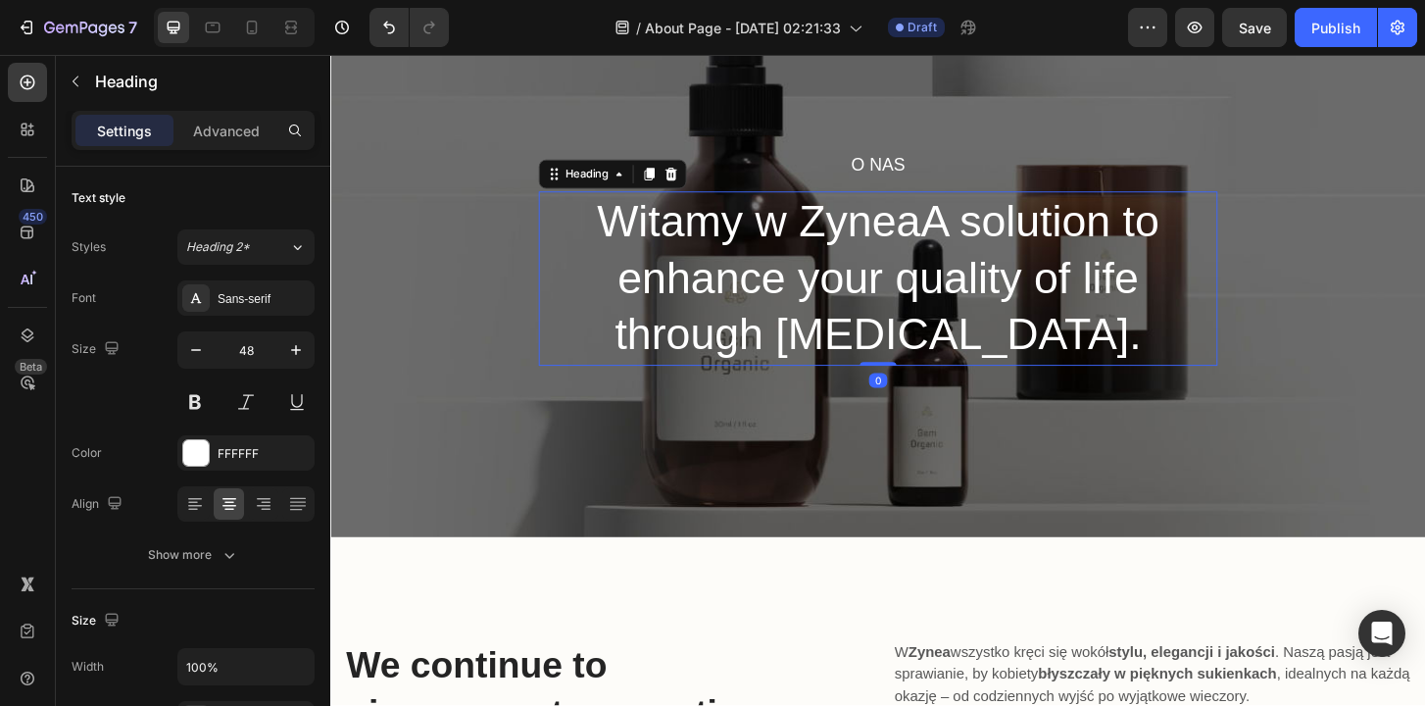
click at [722, 287] on h2 "Witamy w ZyneaA solution to enhance your quality of life through [MEDICAL_DATA]." at bounding box center [918, 295] width 729 height 187
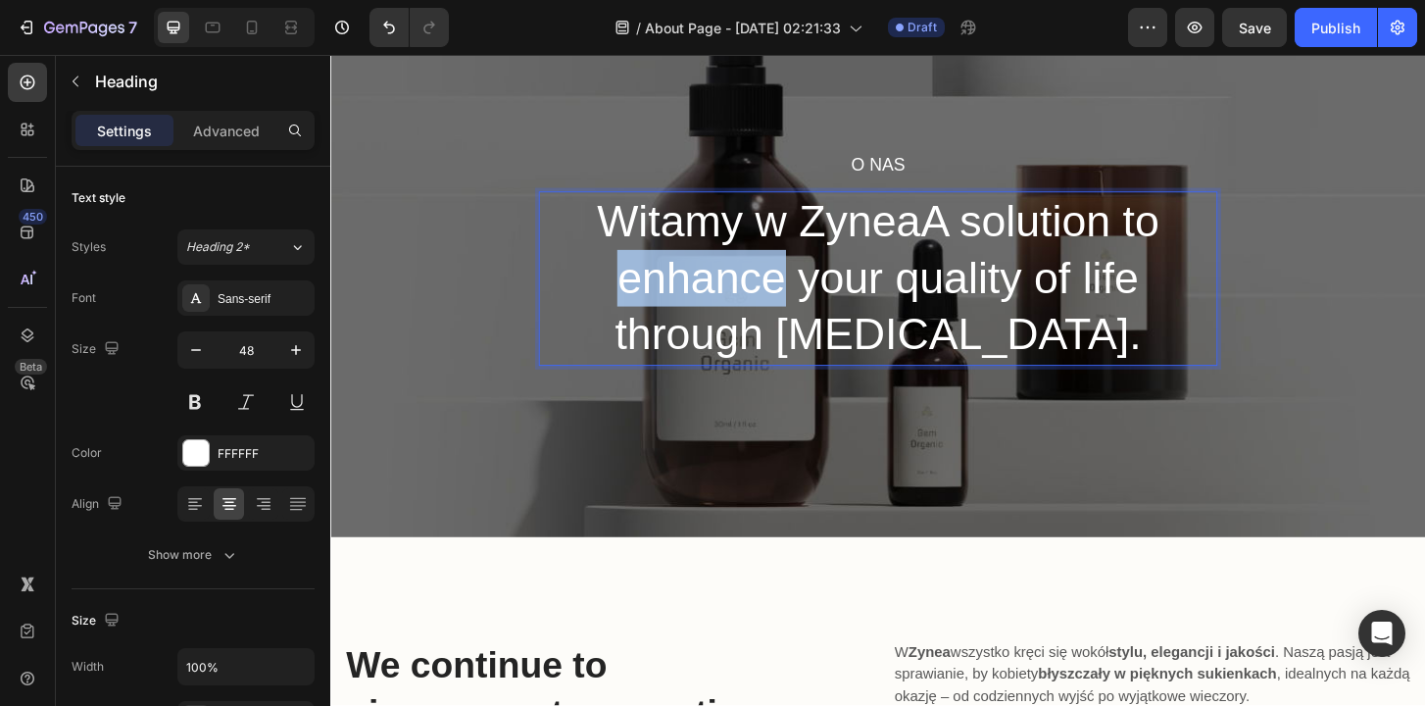
click at [722, 287] on p "Witamy w ZyneaA solution to enhance your quality of life through [MEDICAL_DATA]." at bounding box center [918, 295] width 725 height 183
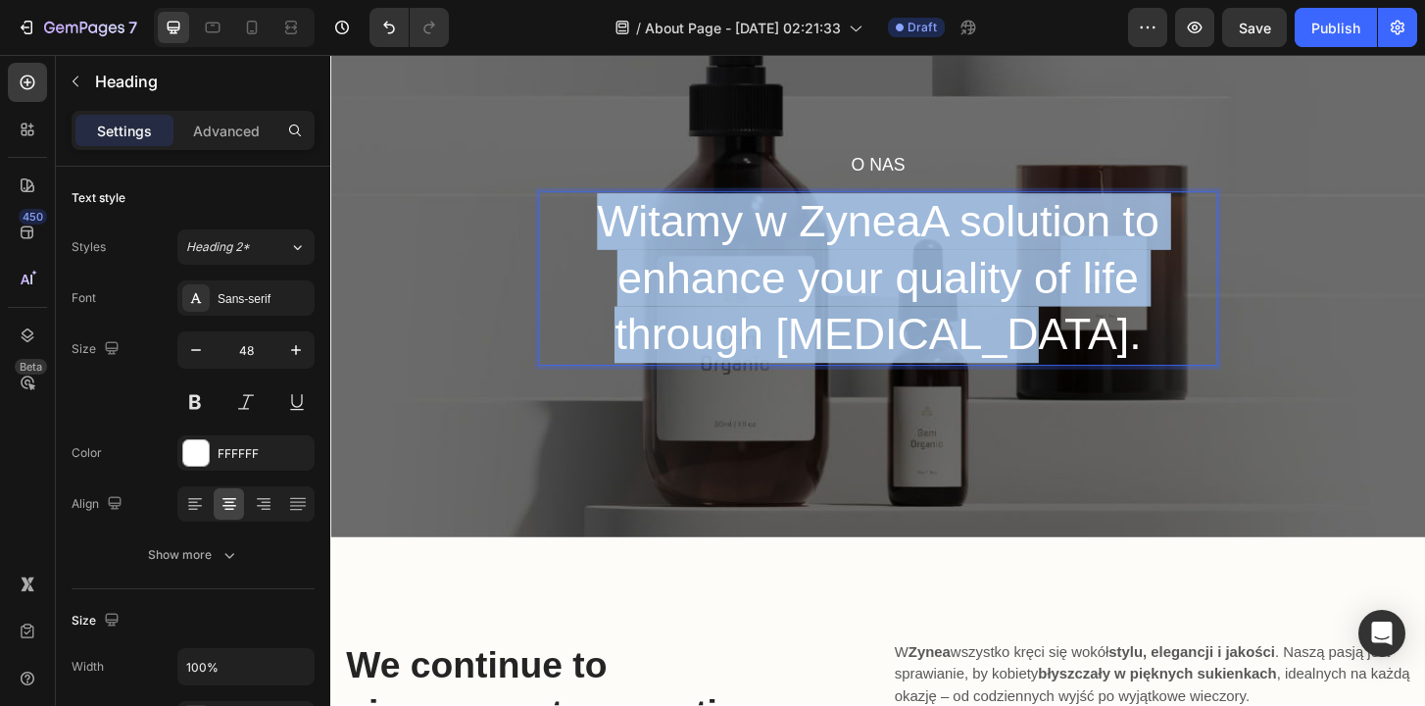
click at [722, 287] on p "Witamy w ZyneaA solution to enhance your quality of life through [MEDICAL_DATA]." at bounding box center [918, 295] width 725 height 183
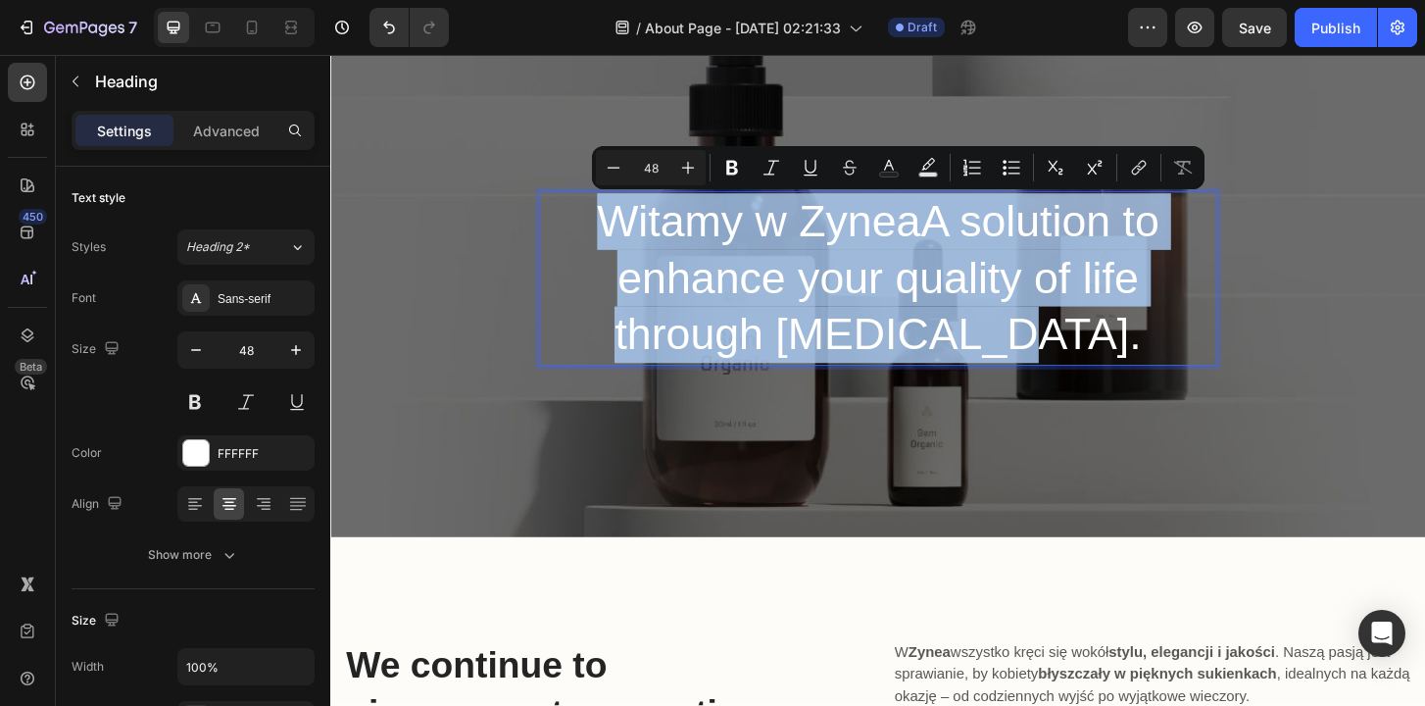
click at [964, 325] on p "Witamy w ZyneaA solution to enhance your quality of life through [MEDICAL_DATA]." at bounding box center [918, 295] width 725 height 183
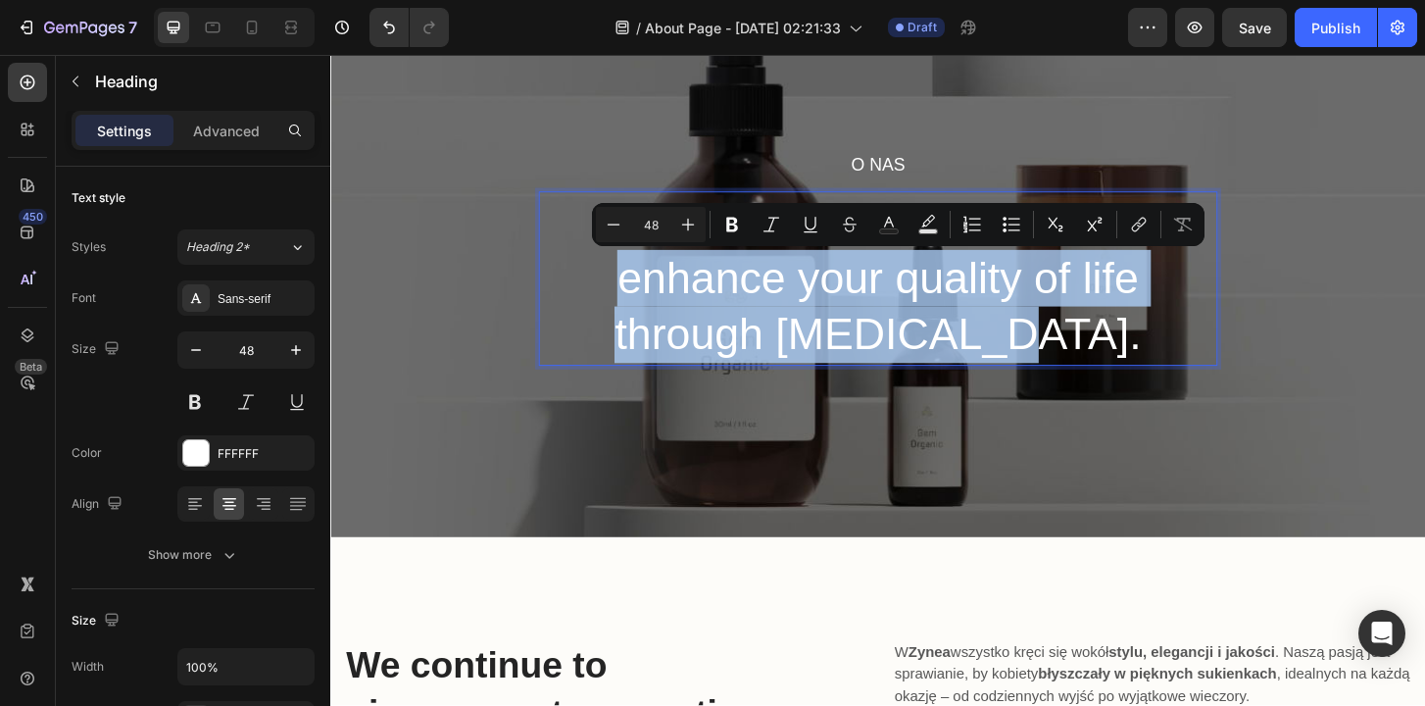
drag, startPoint x: 1108, startPoint y: 373, endPoint x: 626, endPoint y: 302, distance: 486.5
click at [625, 302] on p "Witamy w ZyneaA solution to enhance your quality of life through [MEDICAL_DATA]." at bounding box center [918, 295] width 725 height 183
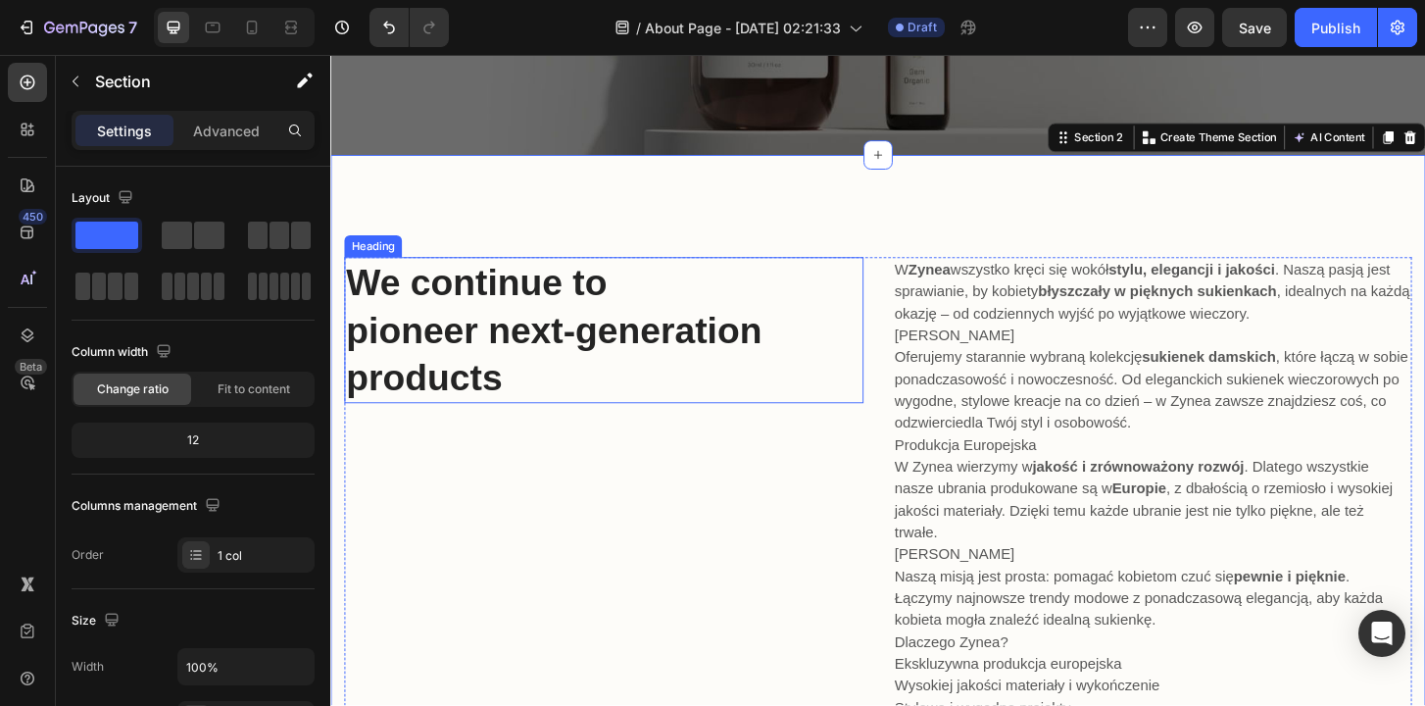
scroll to position [453, 0]
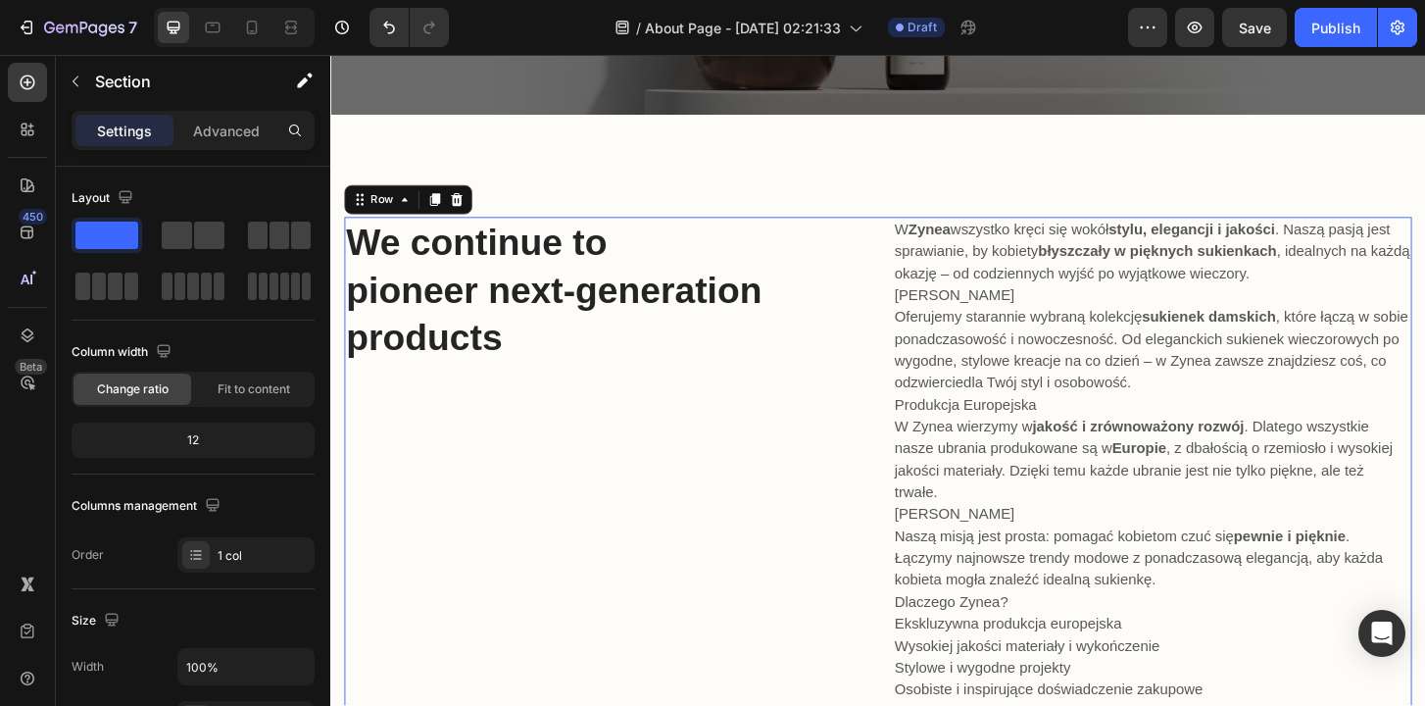
click at [607, 478] on div "We continue to pioneer next-generation products Heading" at bounding box center [624, 540] width 558 height 623
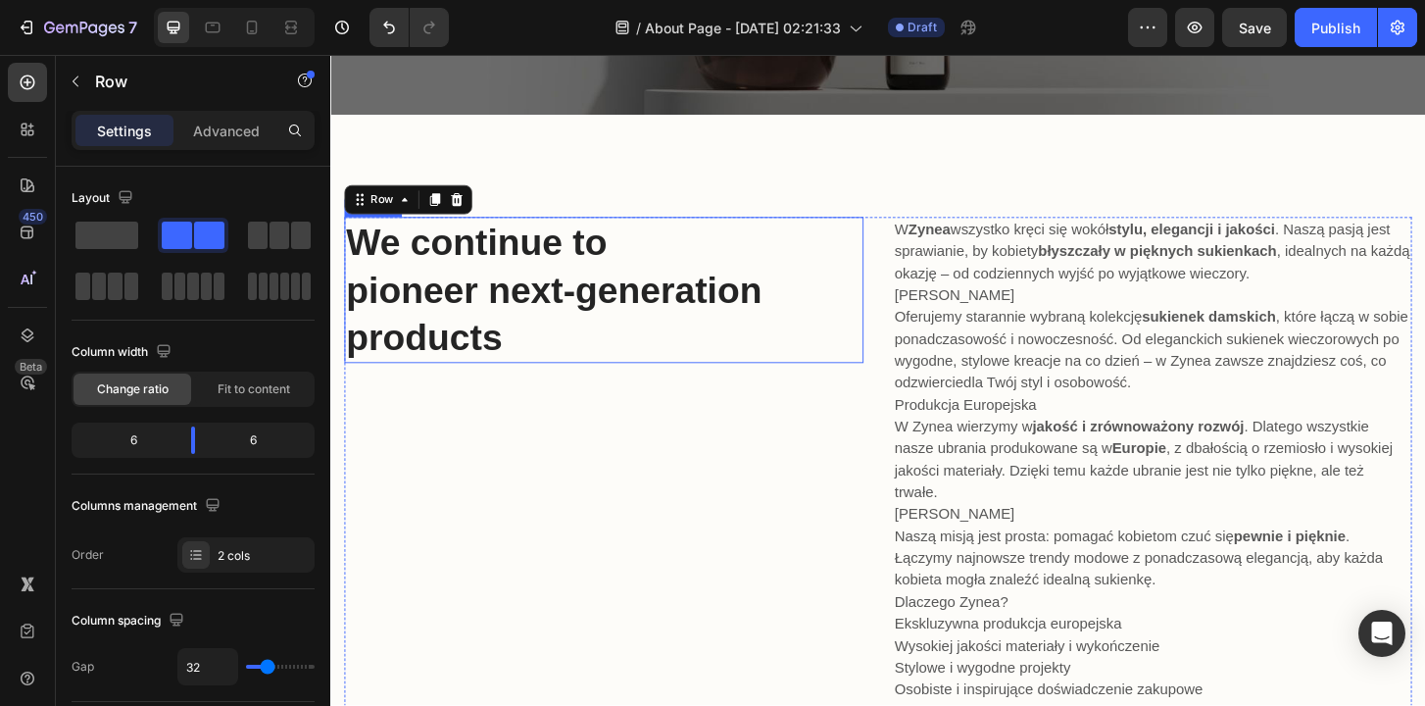
click at [619, 320] on p "We continue to pioneer next-generation products" at bounding box center [624, 307] width 554 height 153
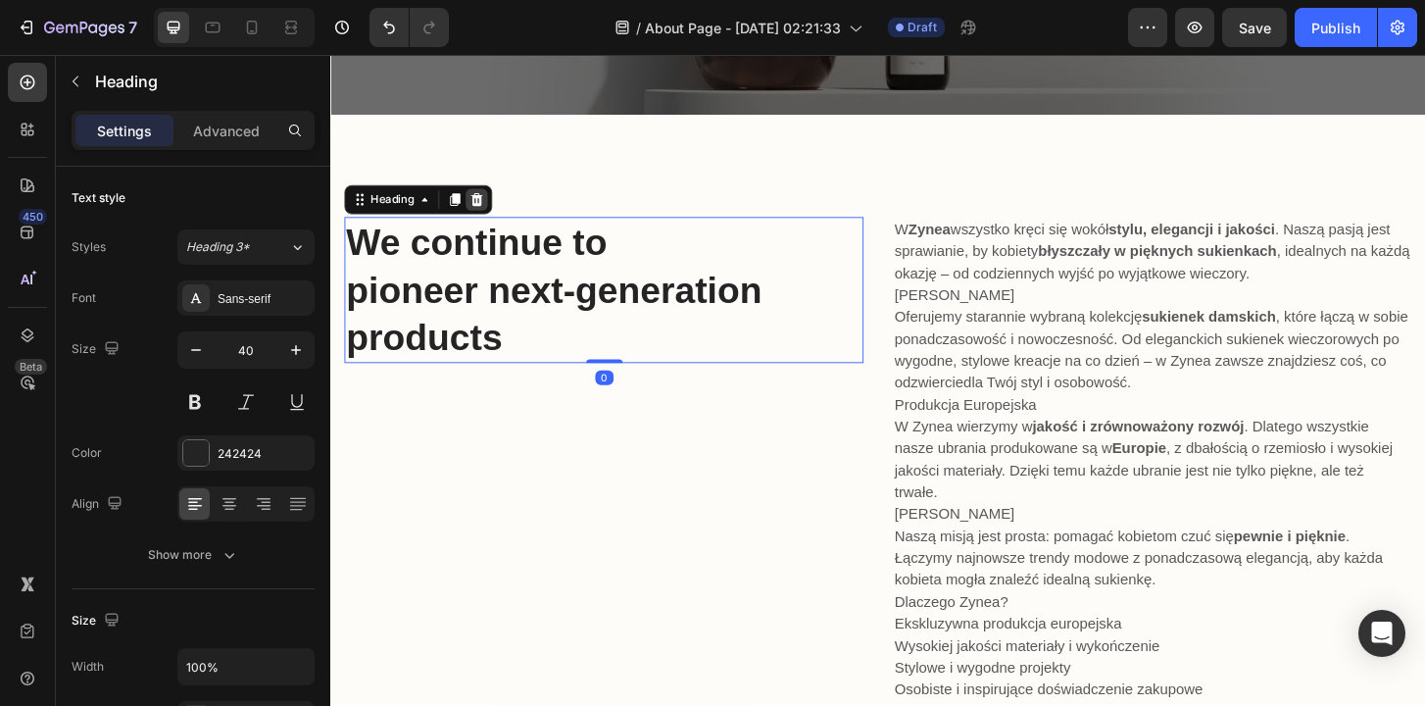
click at [493, 214] on icon at bounding box center [487, 211] width 16 height 16
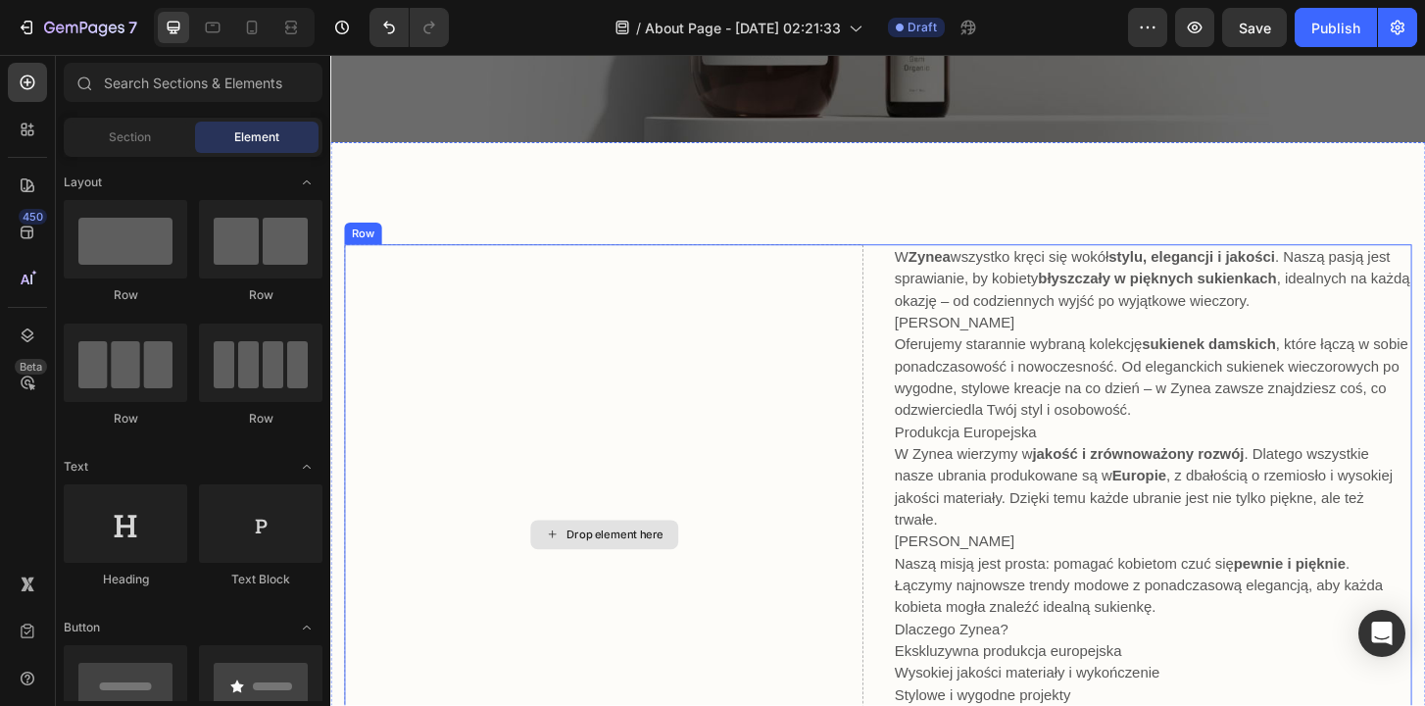
scroll to position [403, 0]
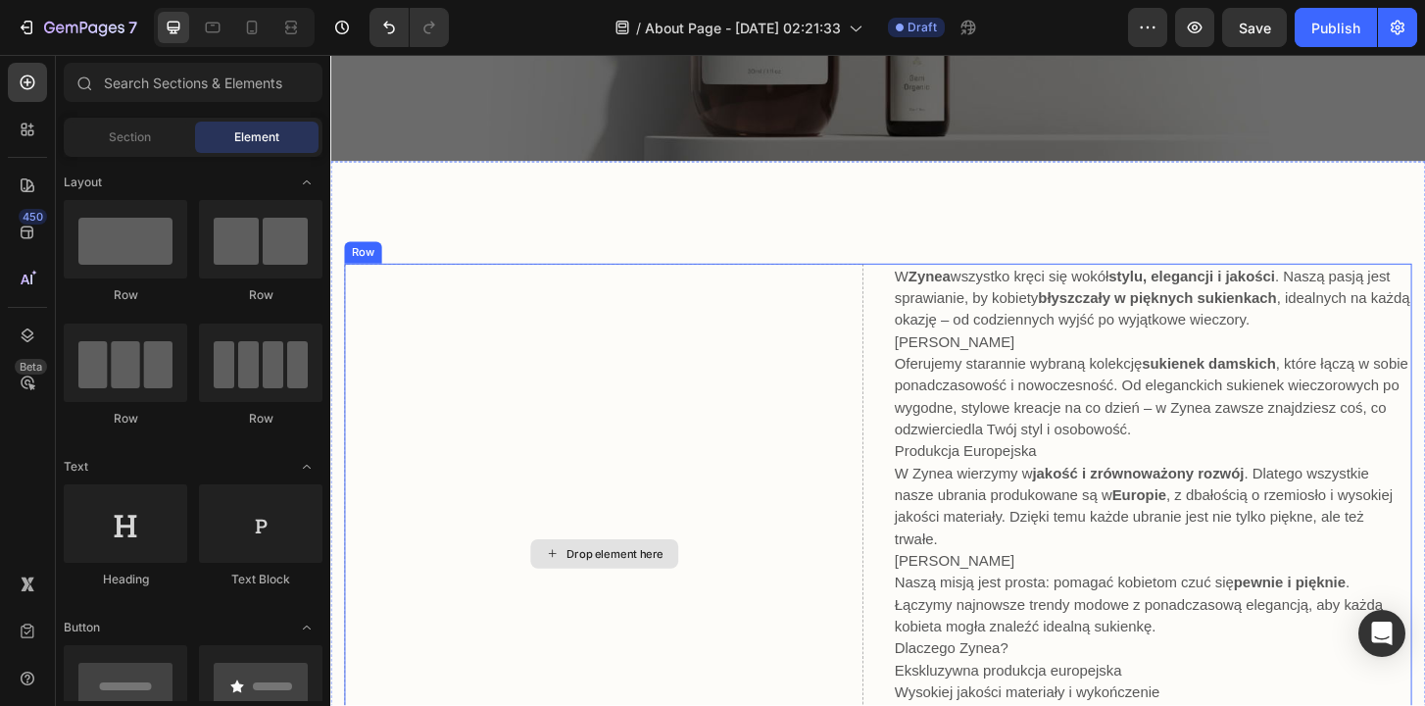
click at [883, 357] on div "Drop element here" at bounding box center [624, 590] width 558 height 623
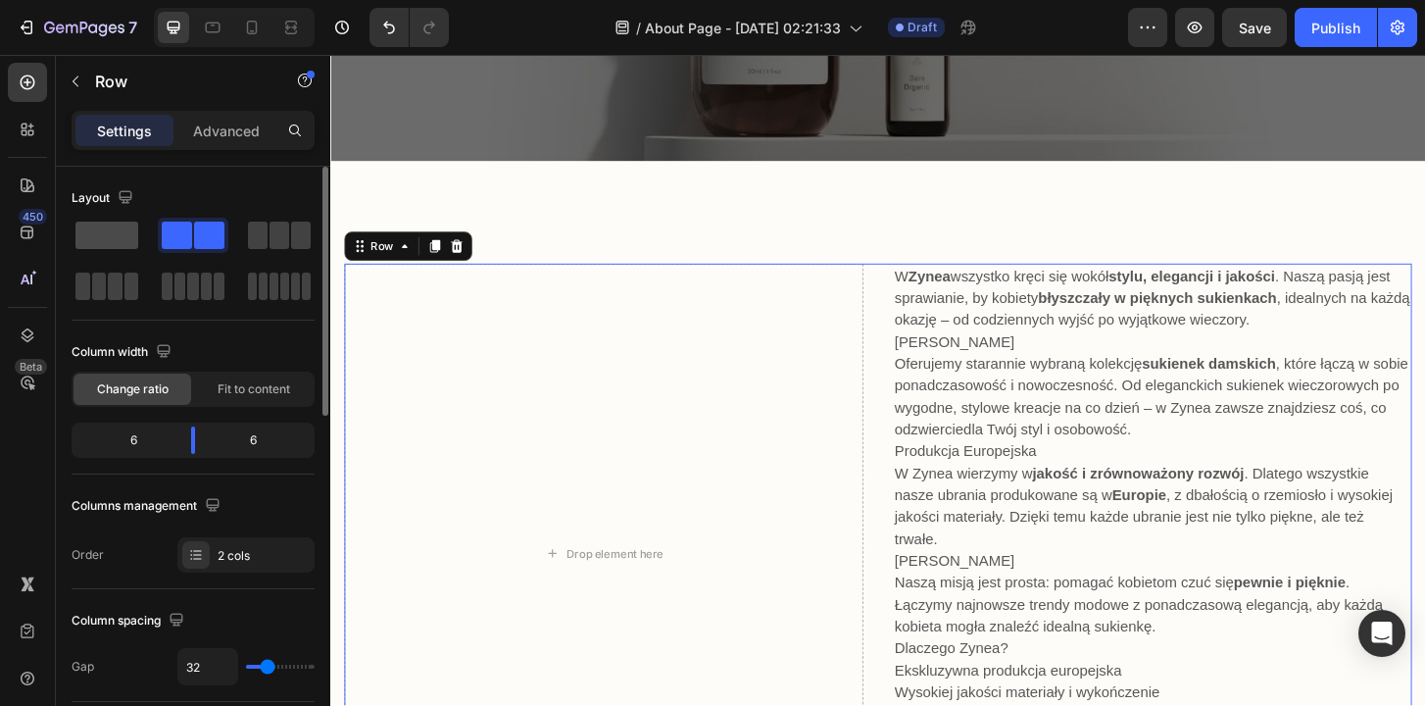
click at [89, 234] on span at bounding box center [106, 235] width 63 height 27
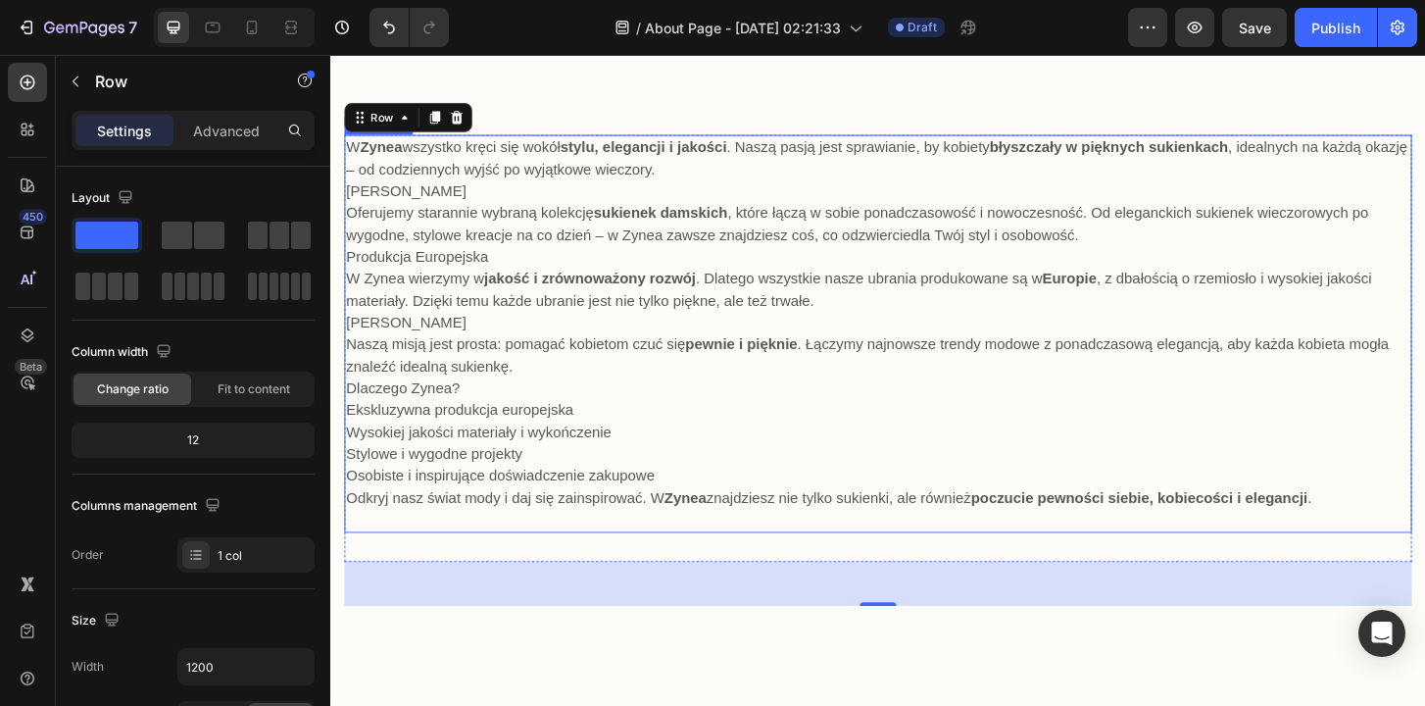
scroll to position [557, 0]
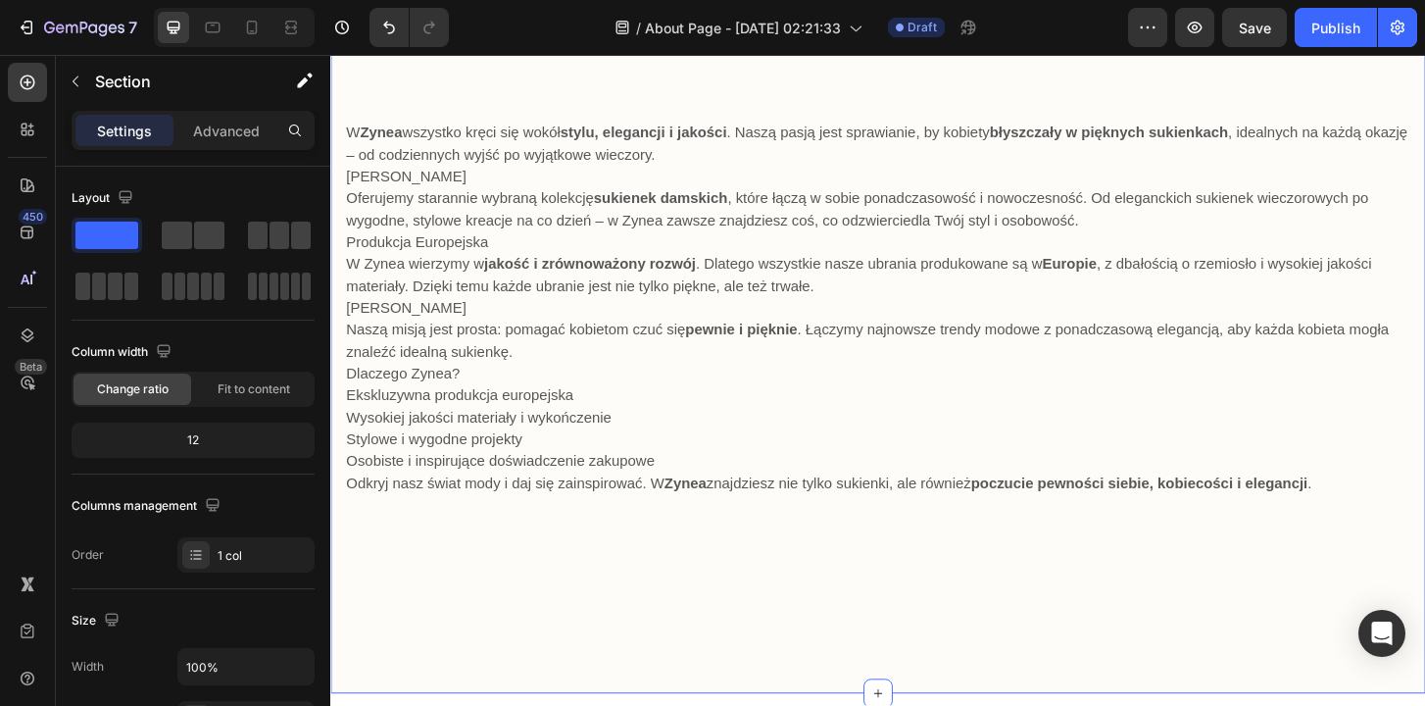
click at [961, 689] on div "W Zynea wszystko kręci się wokół stylu, elegancji i jakości . Naszą pasją jest …" at bounding box center [918, 378] width 1176 height 725
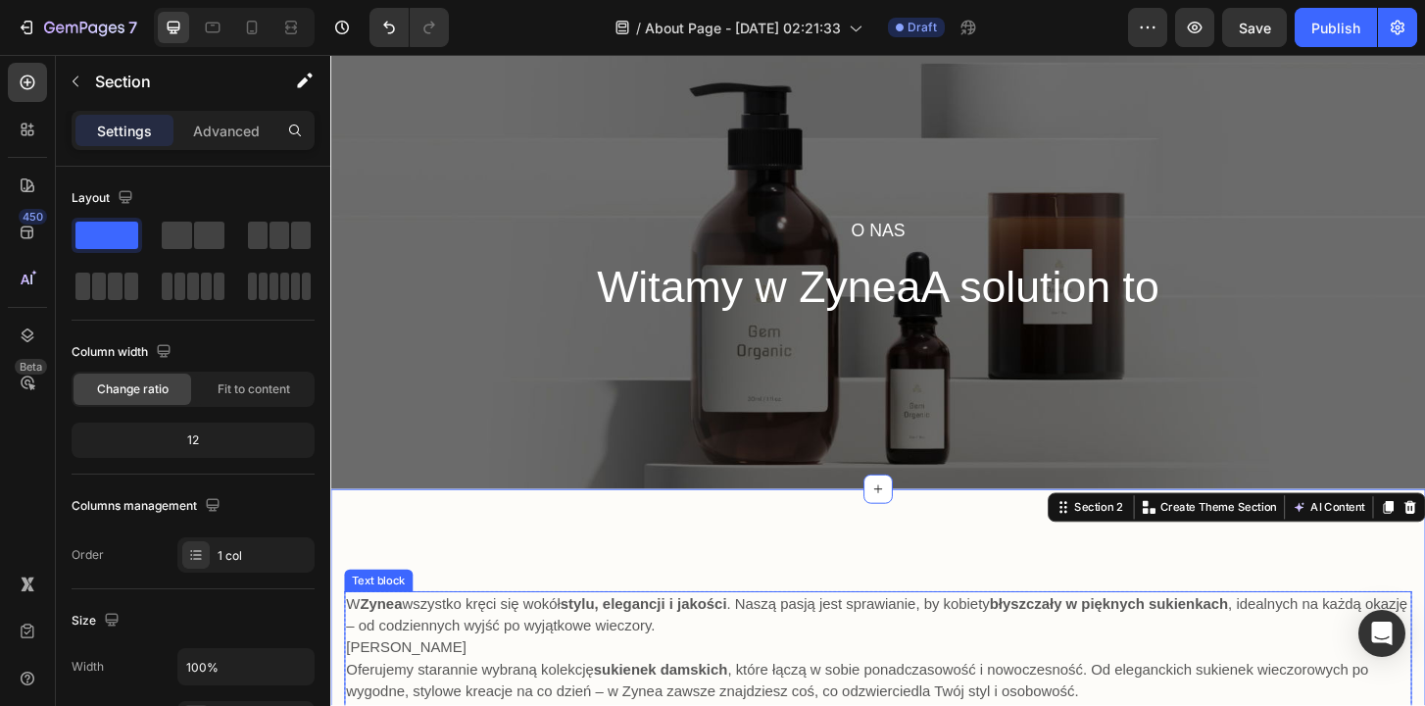
scroll to position [1, 0]
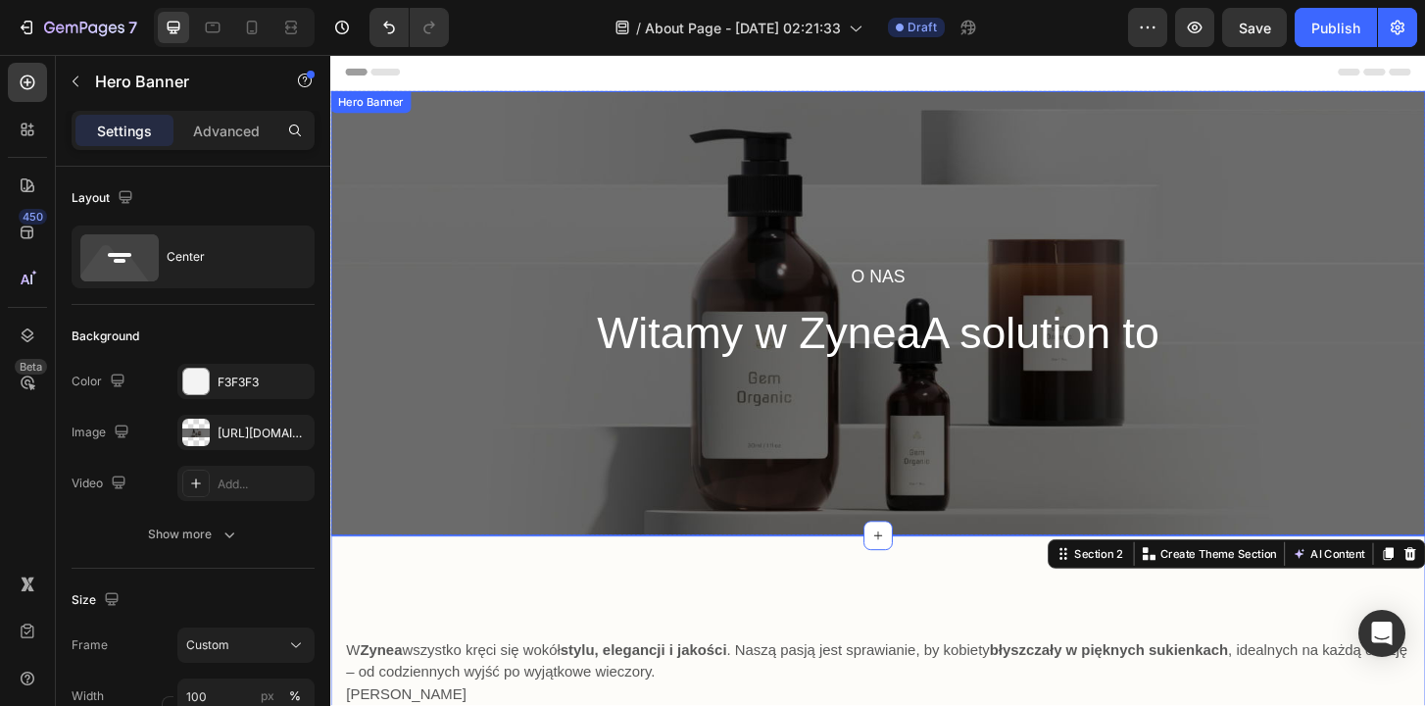
click at [1178, 447] on div "o NAS Heading Witamy w ZyneaA solution to Heading Row" at bounding box center [918, 332] width 1176 height 477
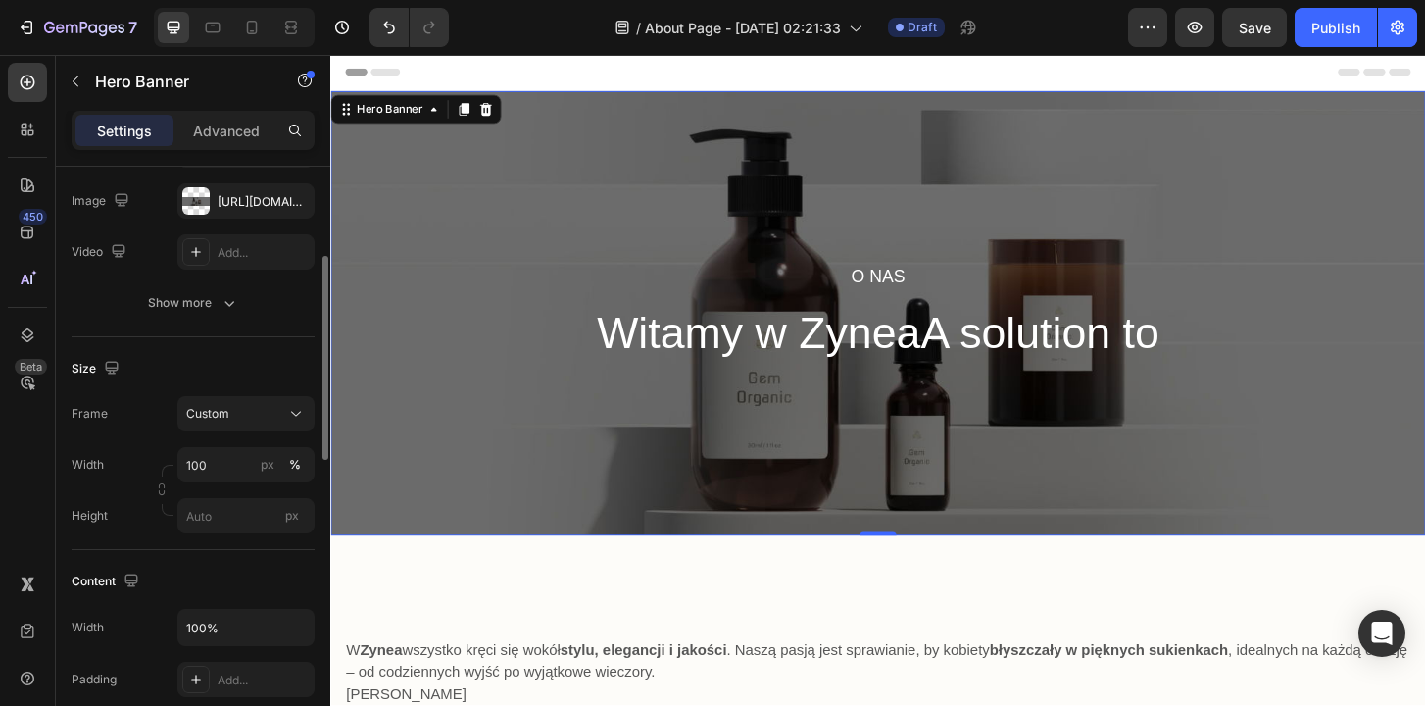
scroll to position [269, 0]
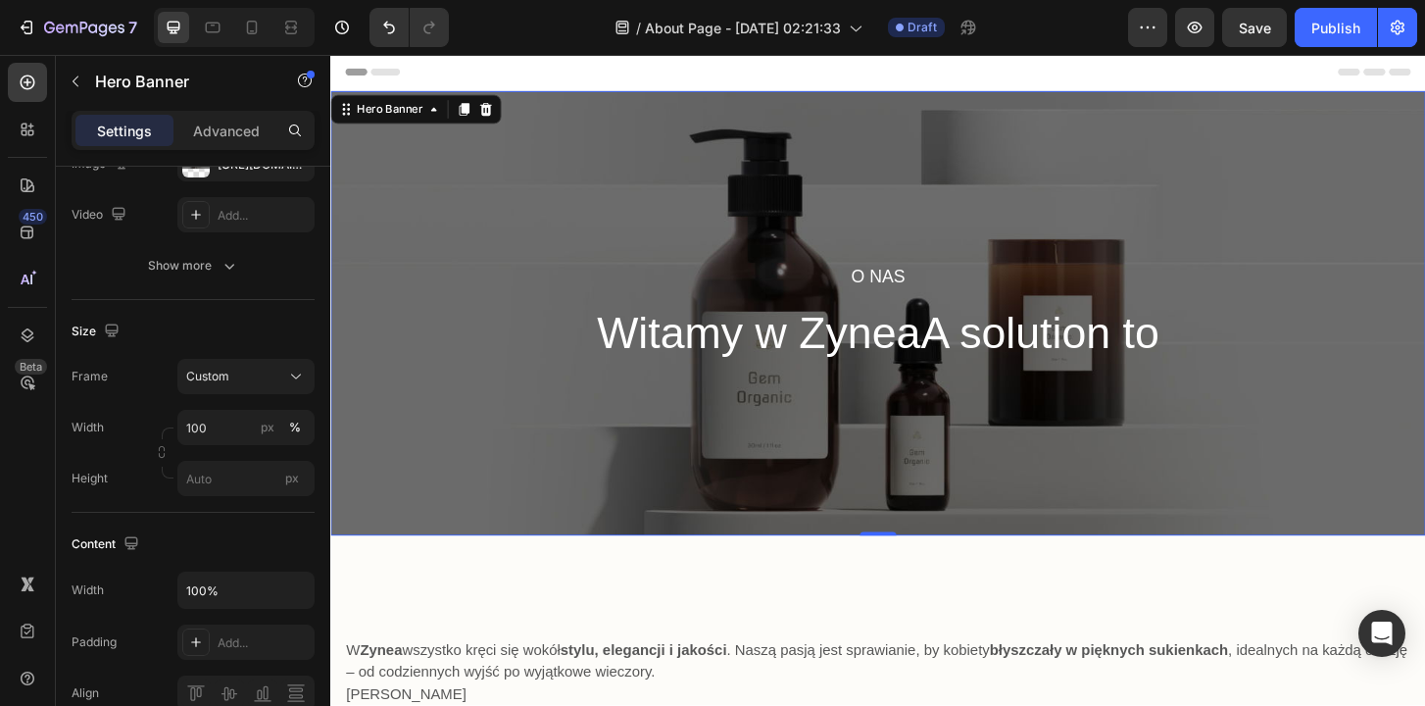
click at [1166, 274] on div "o NAS Heading Witamy w ZyneaA solution to Heading Row" at bounding box center [918, 332] width 1176 height 477
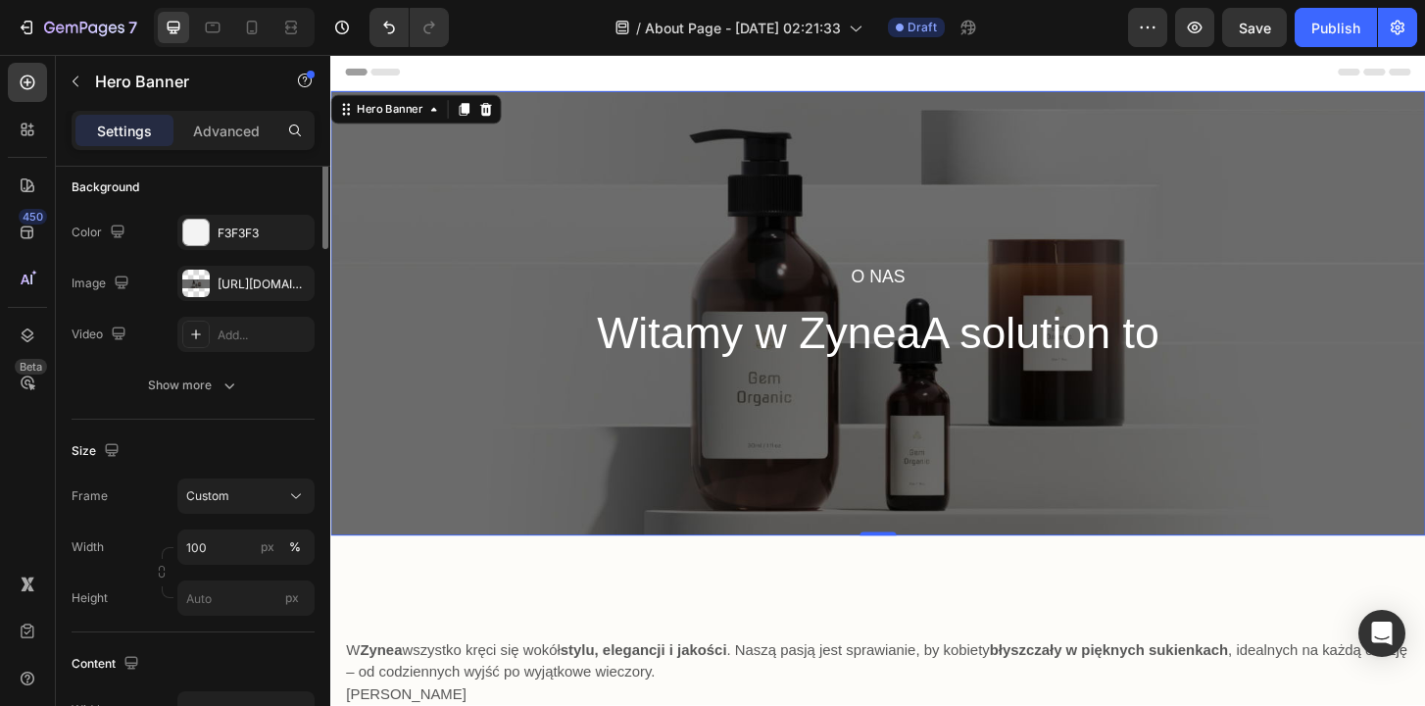
scroll to position [0, 0]
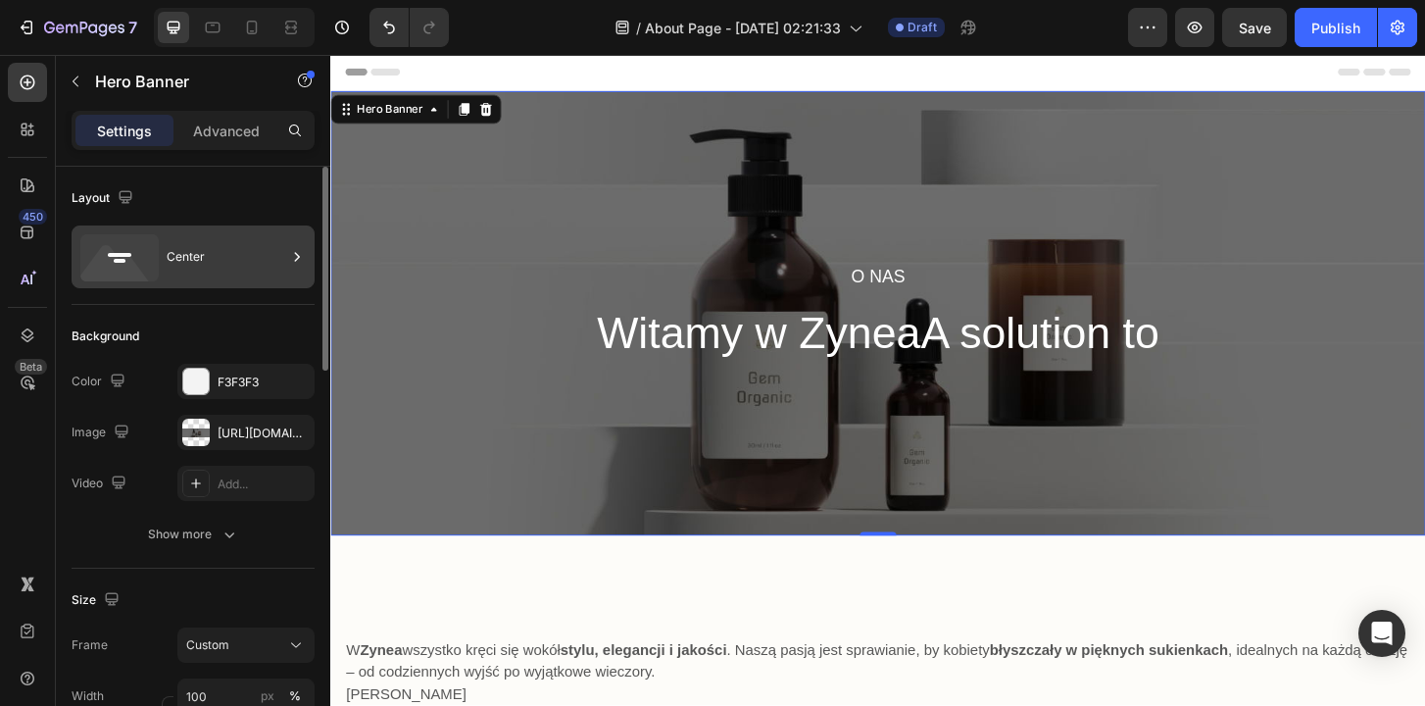
click at [185, 285] on div "Center" at bounding box center [193, 256] width 243 height 63
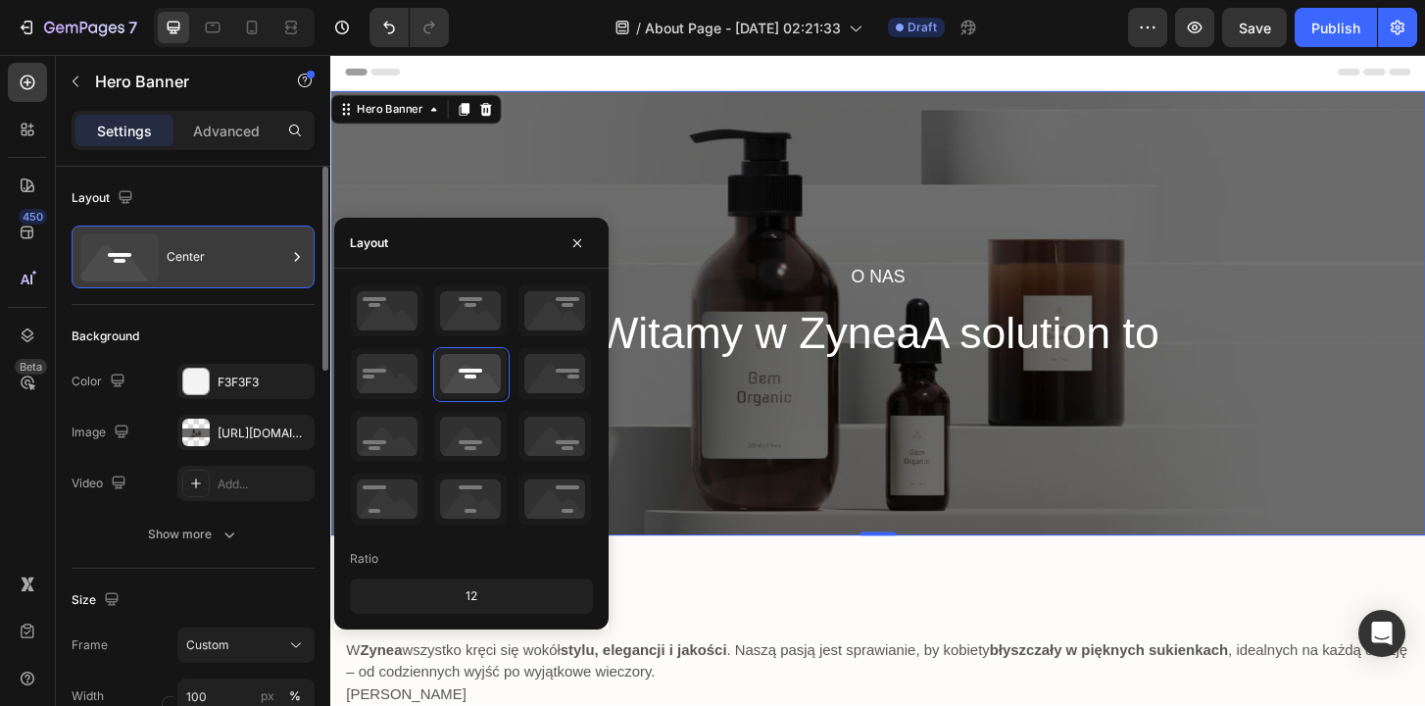
click at [188, 285] on div "Center" at bounding box center [193, 256] width 243 height 63
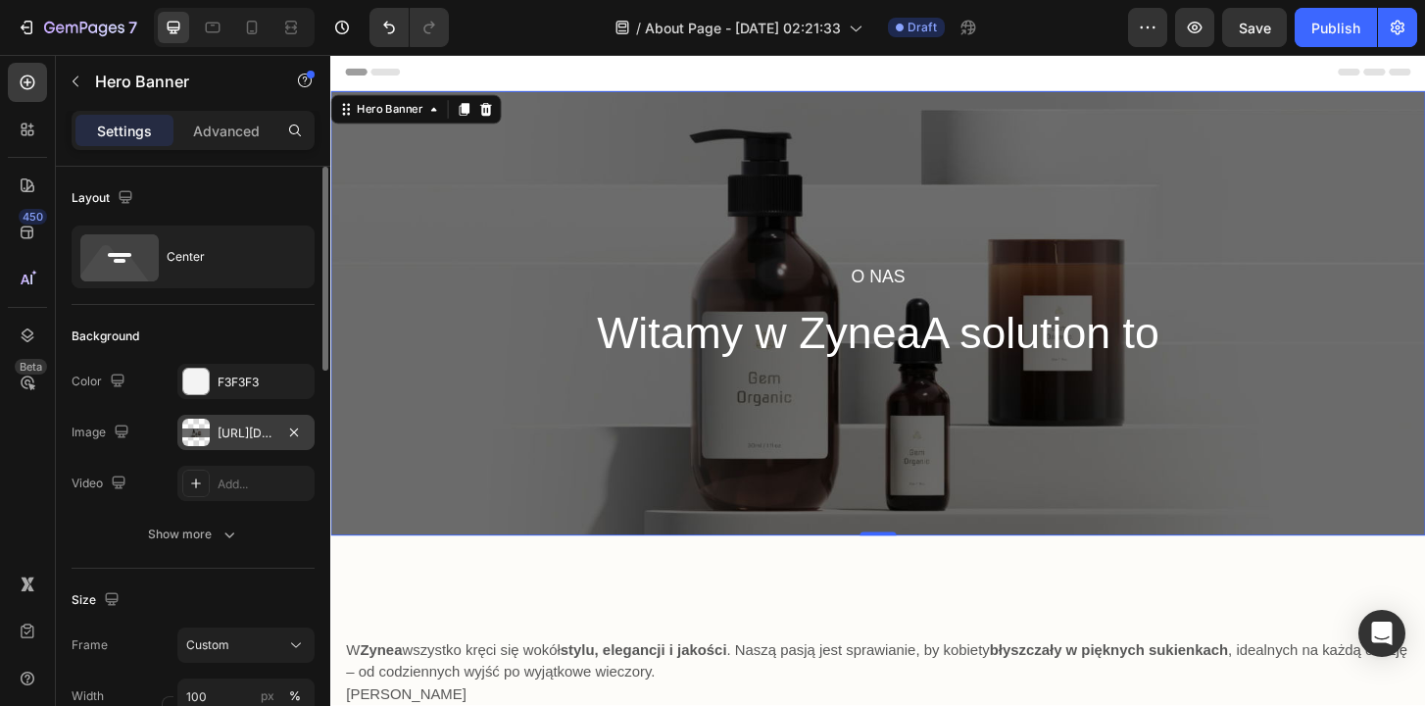
click at [240, 424] on div "[URL][DOMAIN_NAME]" at bounding box center [246, 433] width 57 height 18
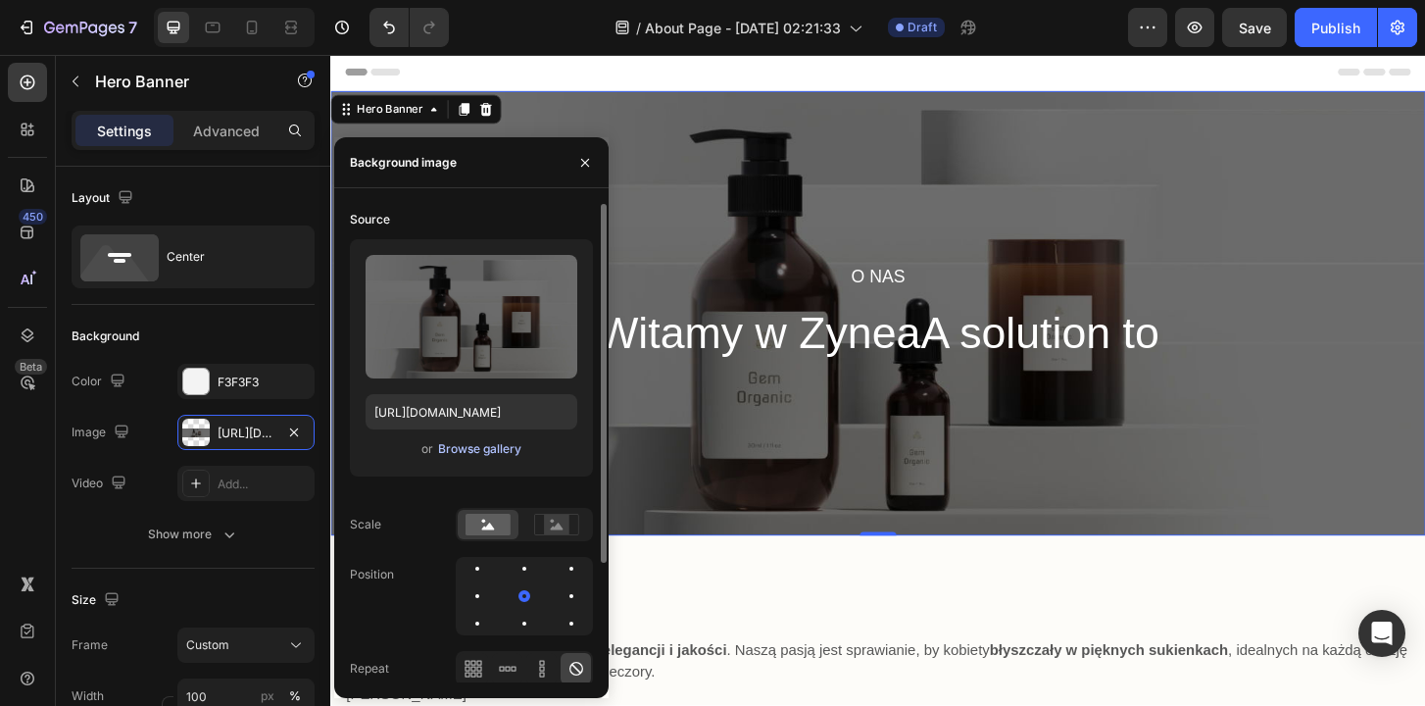
click at [477, 448] on div "Browse gallery" at bounding box center [479, 449] width 83 height 18
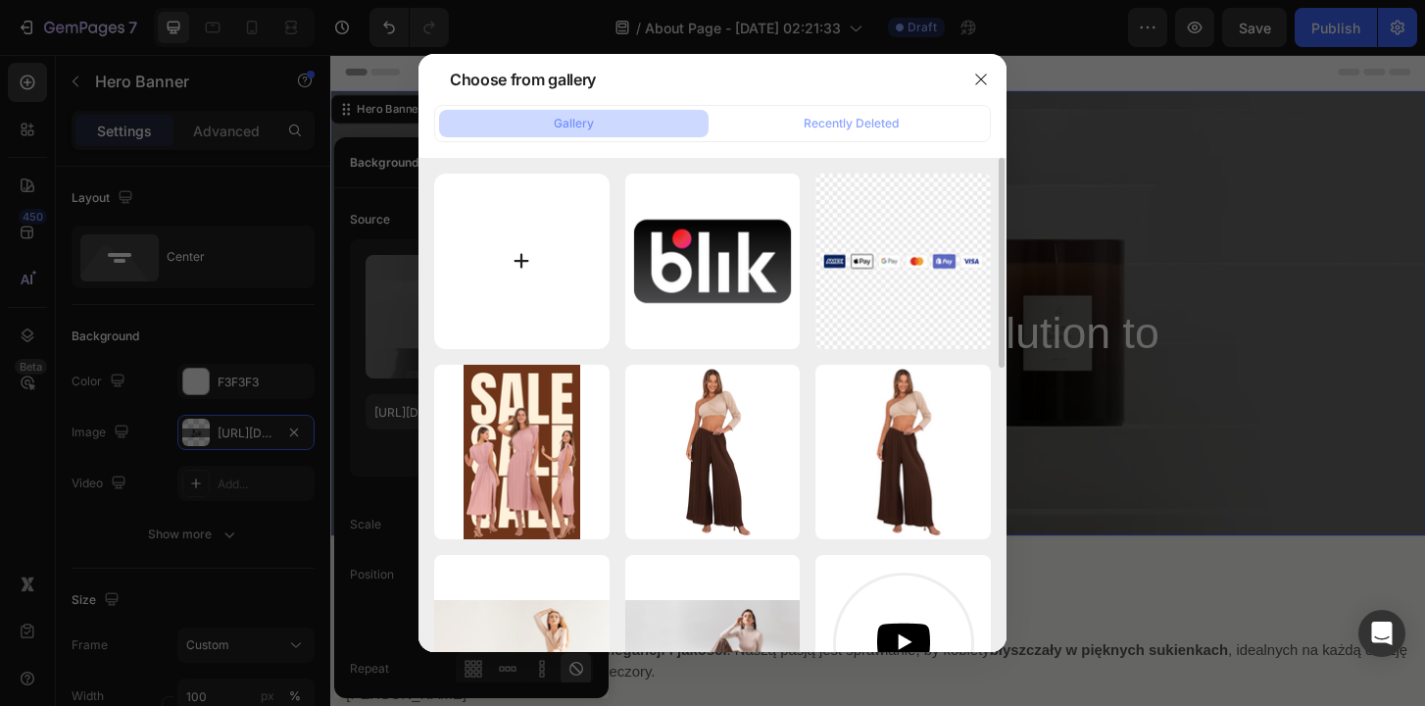
click at [532, 265] on input "file" at bounding box center [521, 260] width 175 height 175
type input "C:\fakepath\ChatGPT Image [DATE], 02_32_52.png"
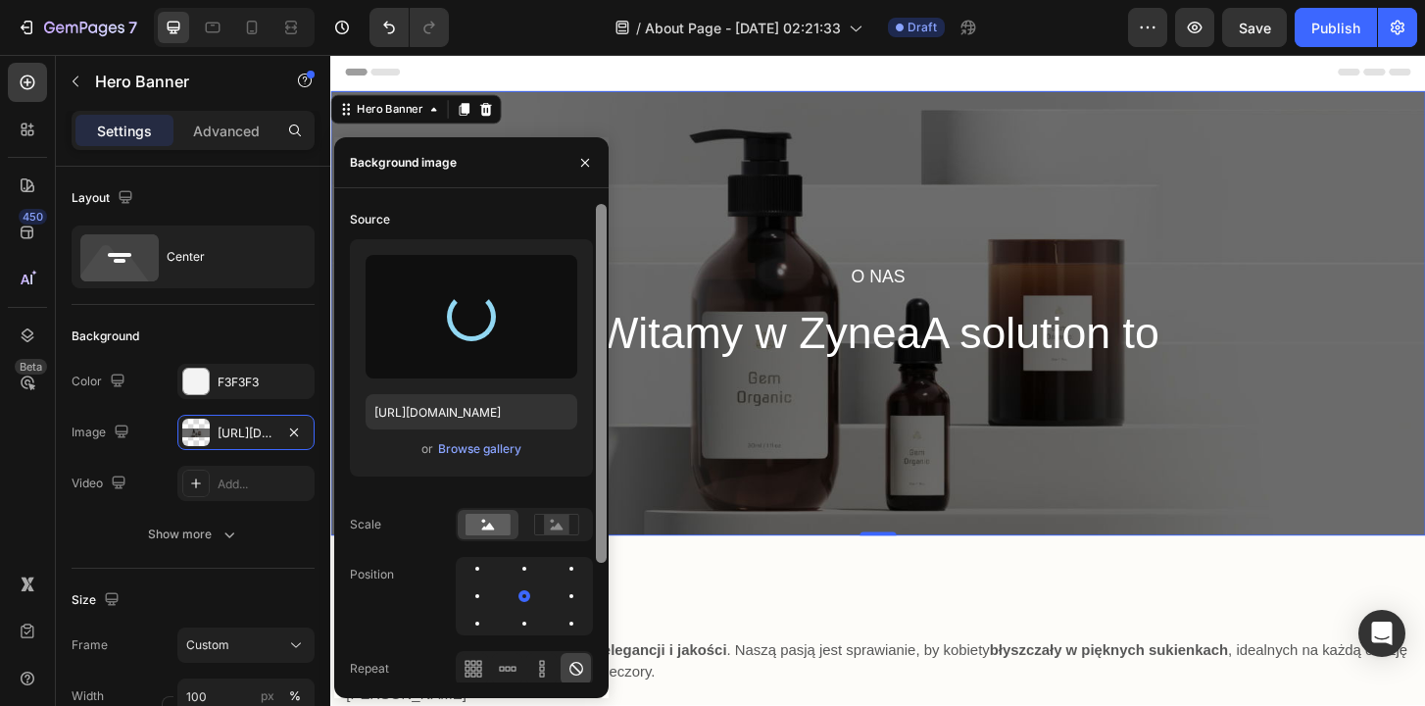
type input "[URL][DOMAIN_NAME]"
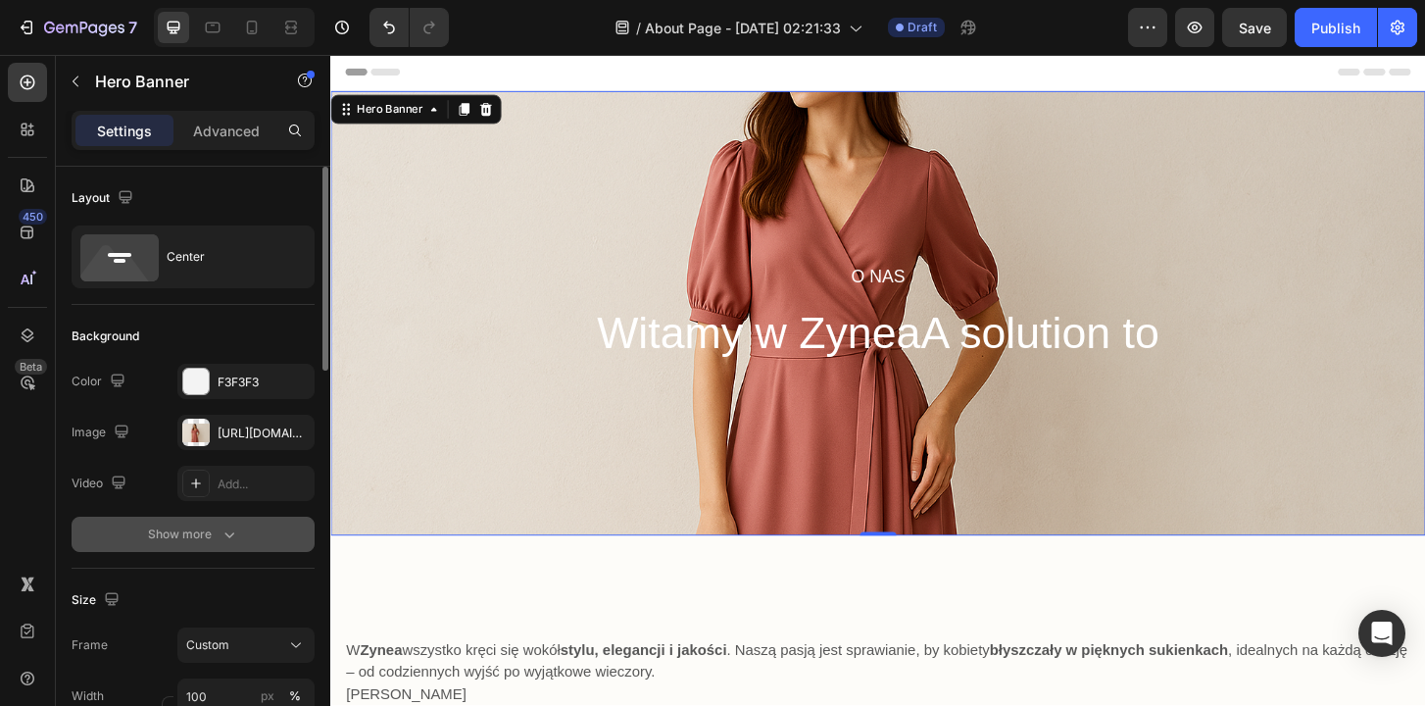
click at [239, 518] on button "Show more" at bounding box center [193, 534] width 243 height 35
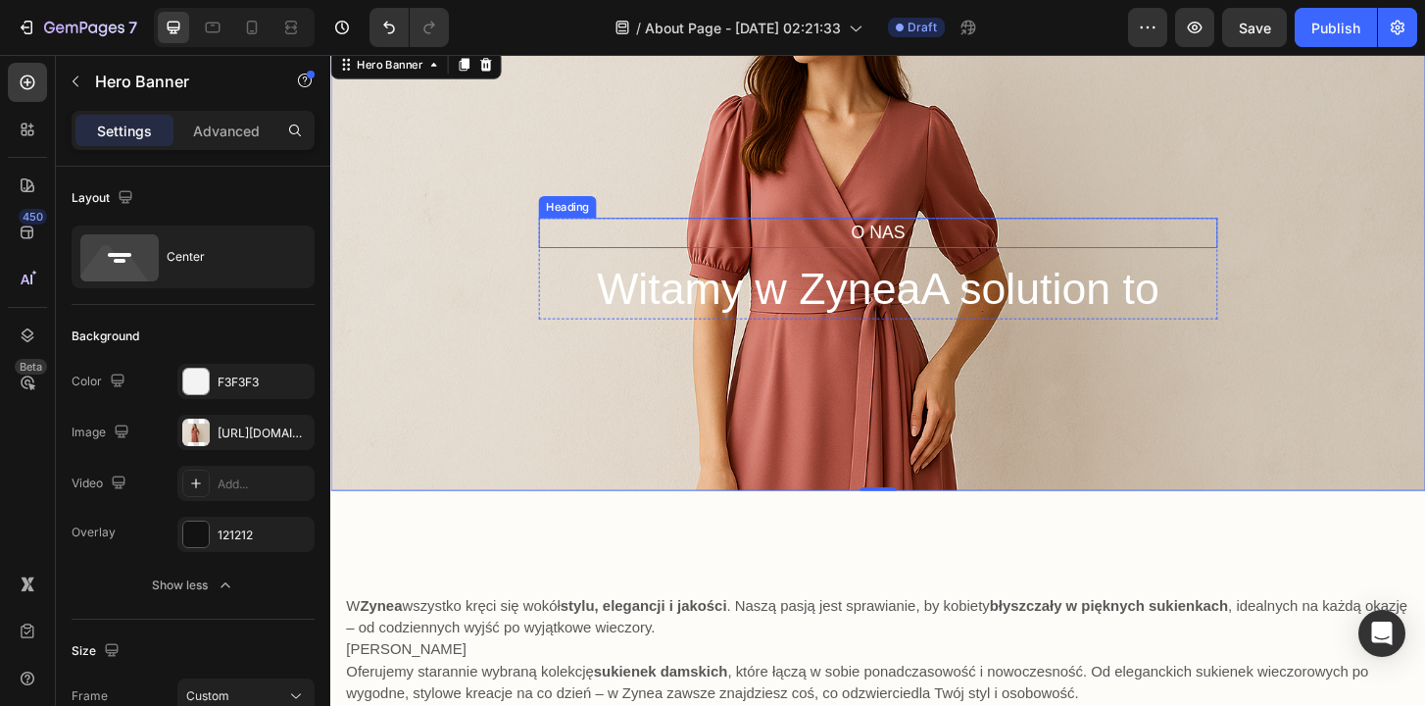
scroll to position [65, 0]
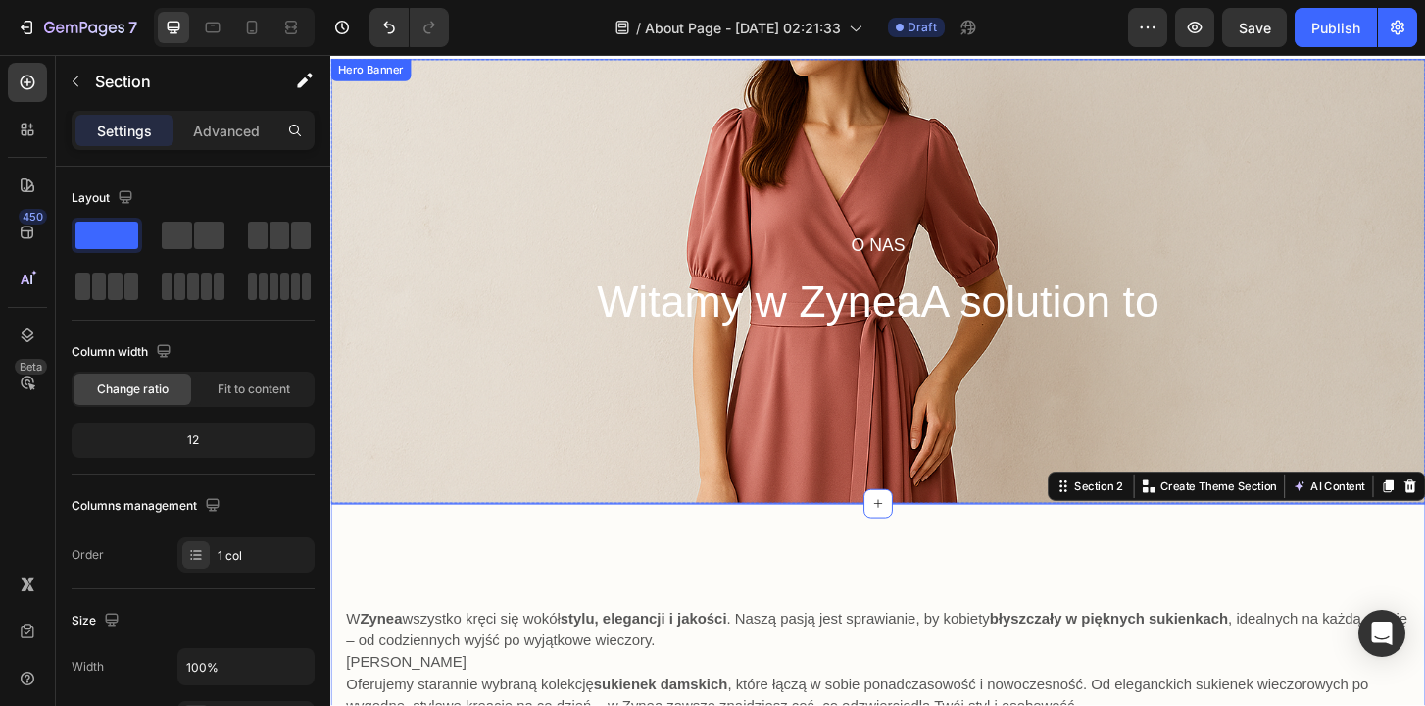
scroll to position [25, 0]
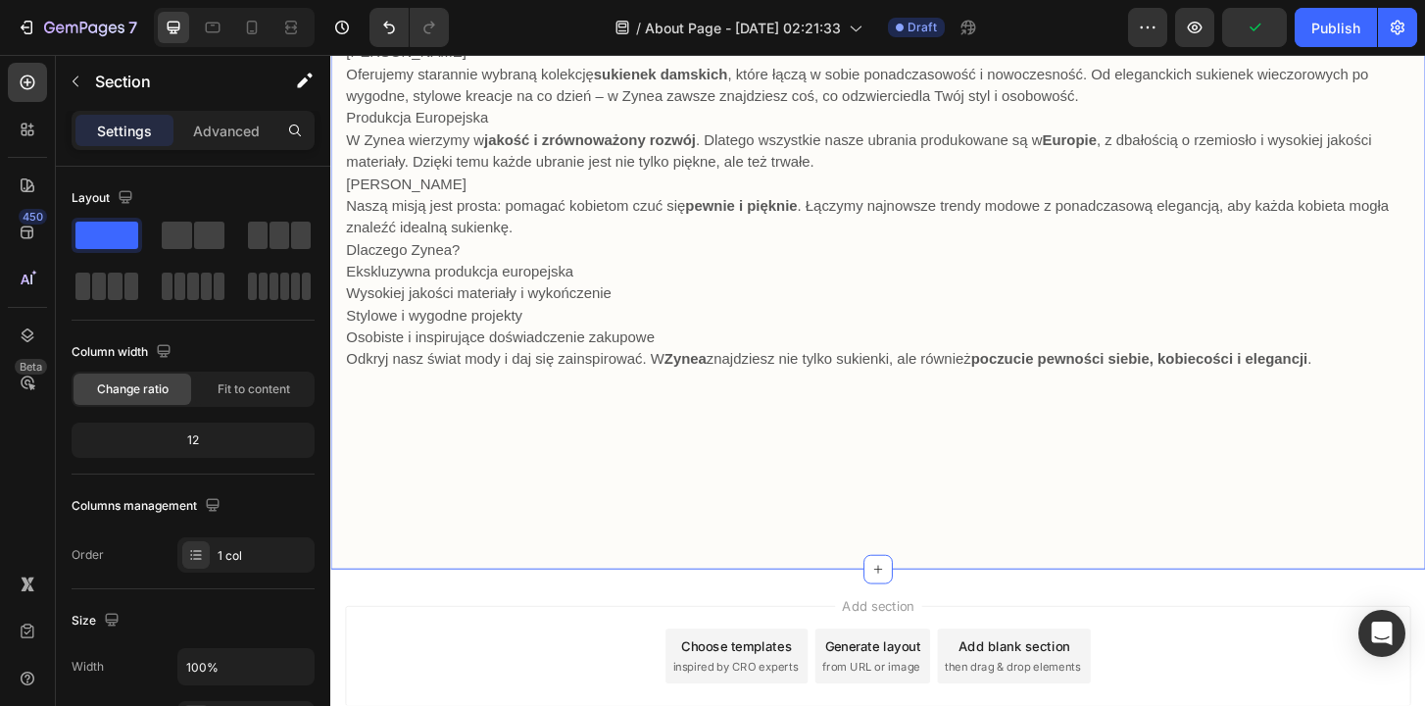
scroll to position [691, 0]
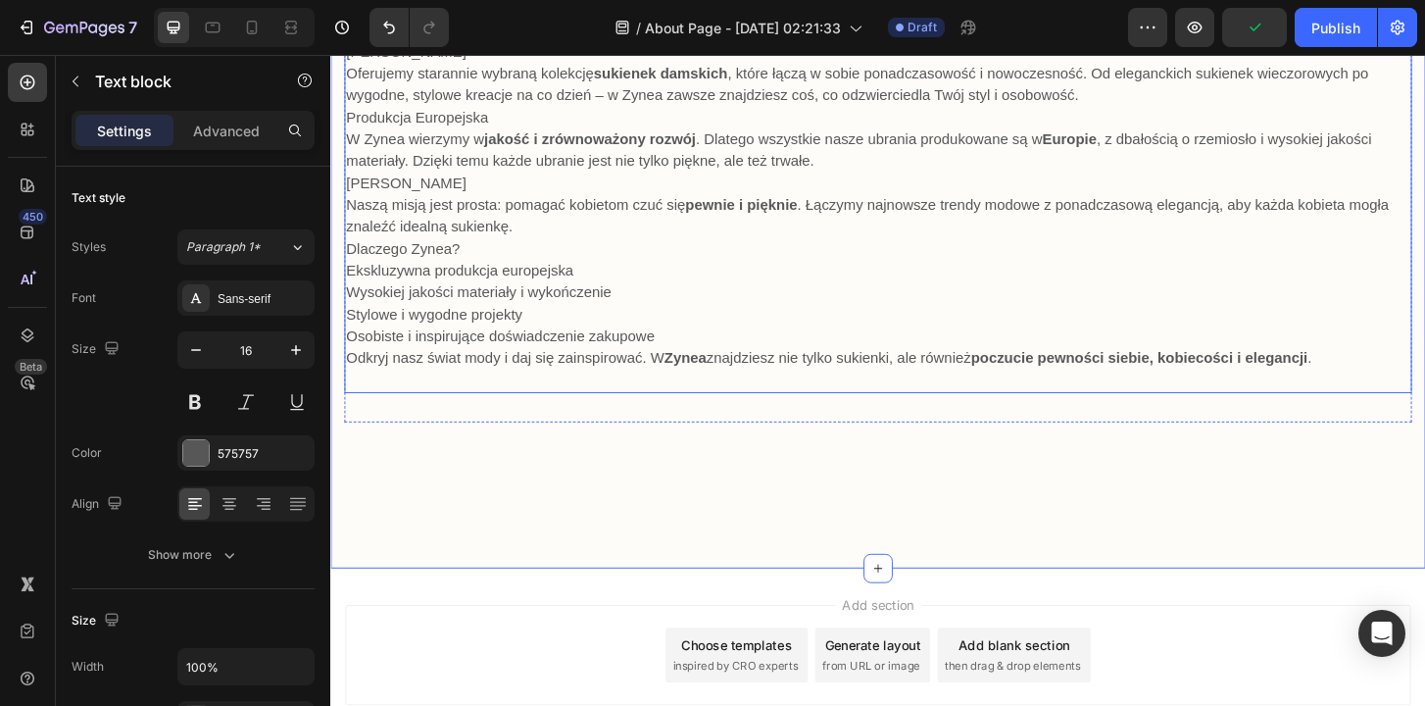
click at [647, 325] on p "Stylowe i wygodne projekty" at bounding box center [918, 334] width 1143 height 24
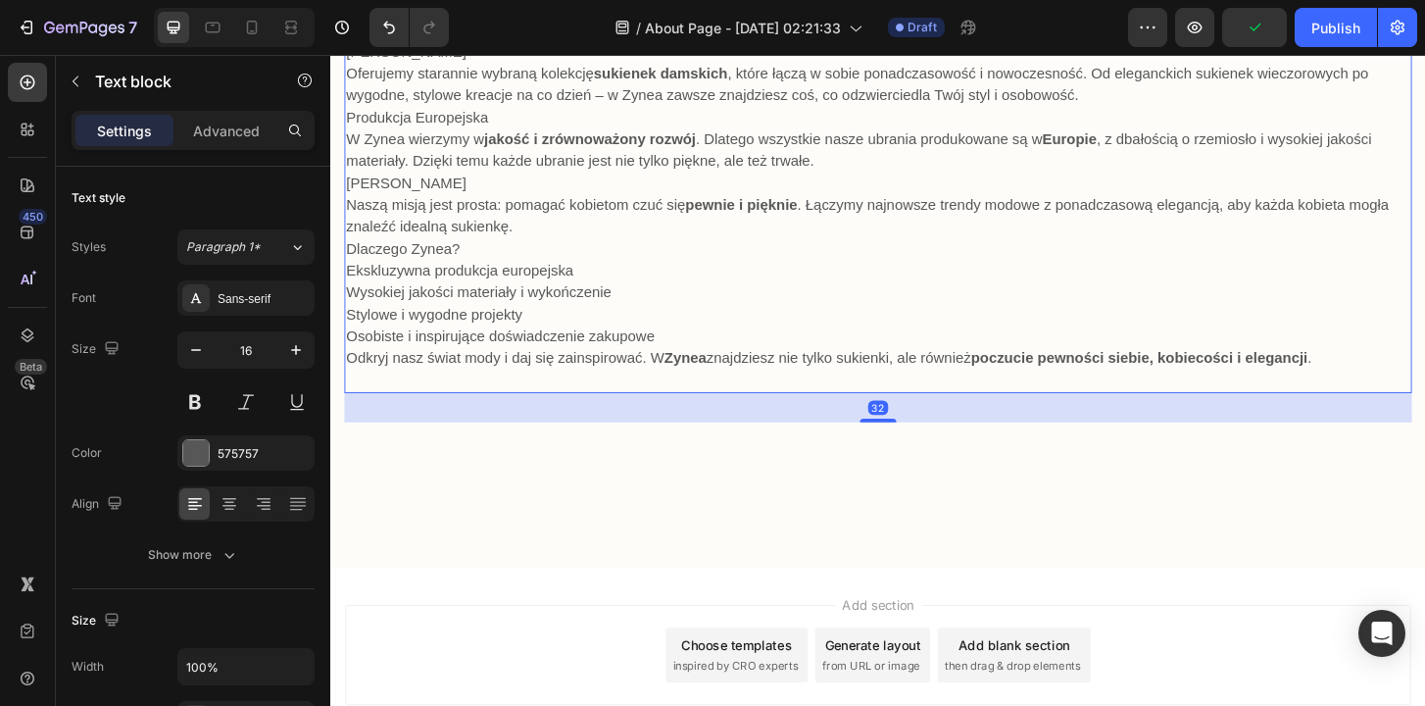
click at [647, 325] on p "Stylowe i wygodne projekty" at bounding box center [918, 334] width 1143 height 24
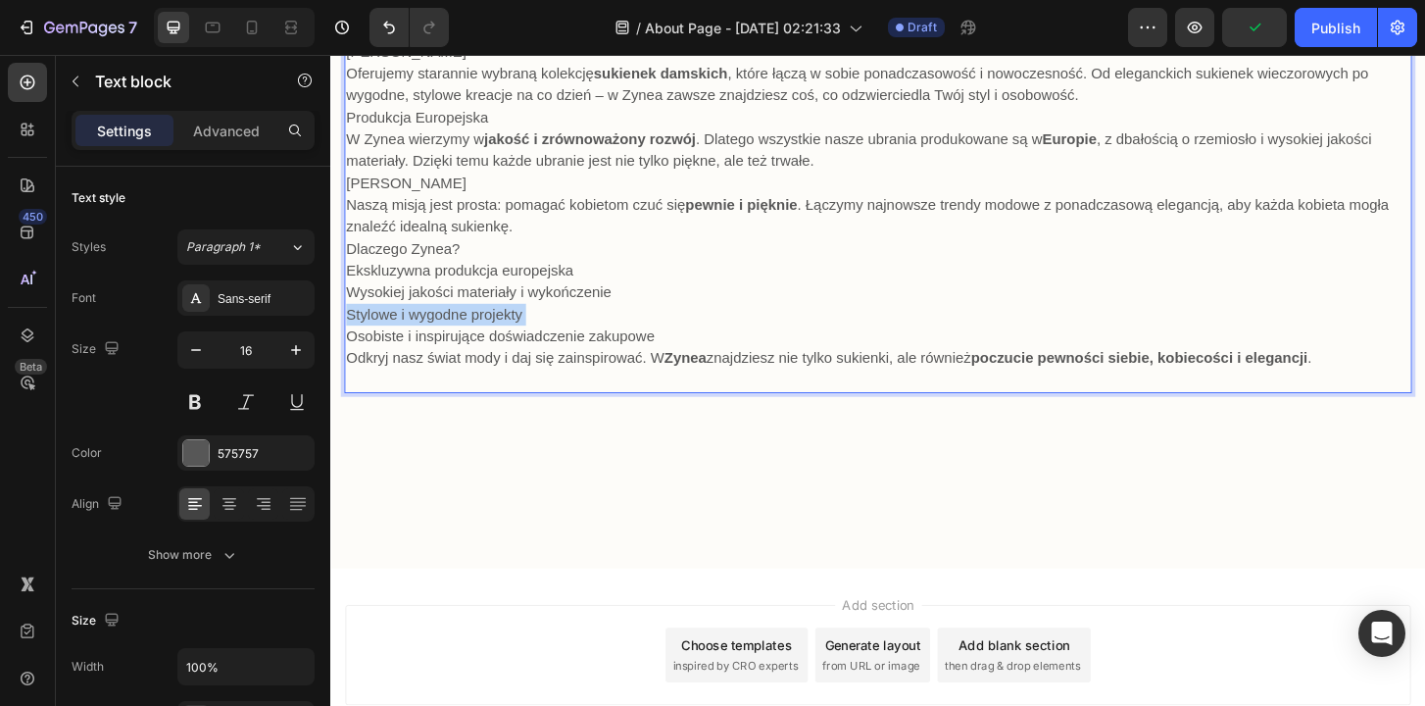
click at [647, 325] on p "Stylowe i wygodne projekty" at bounding box center [918, 334] width 1143 height 24
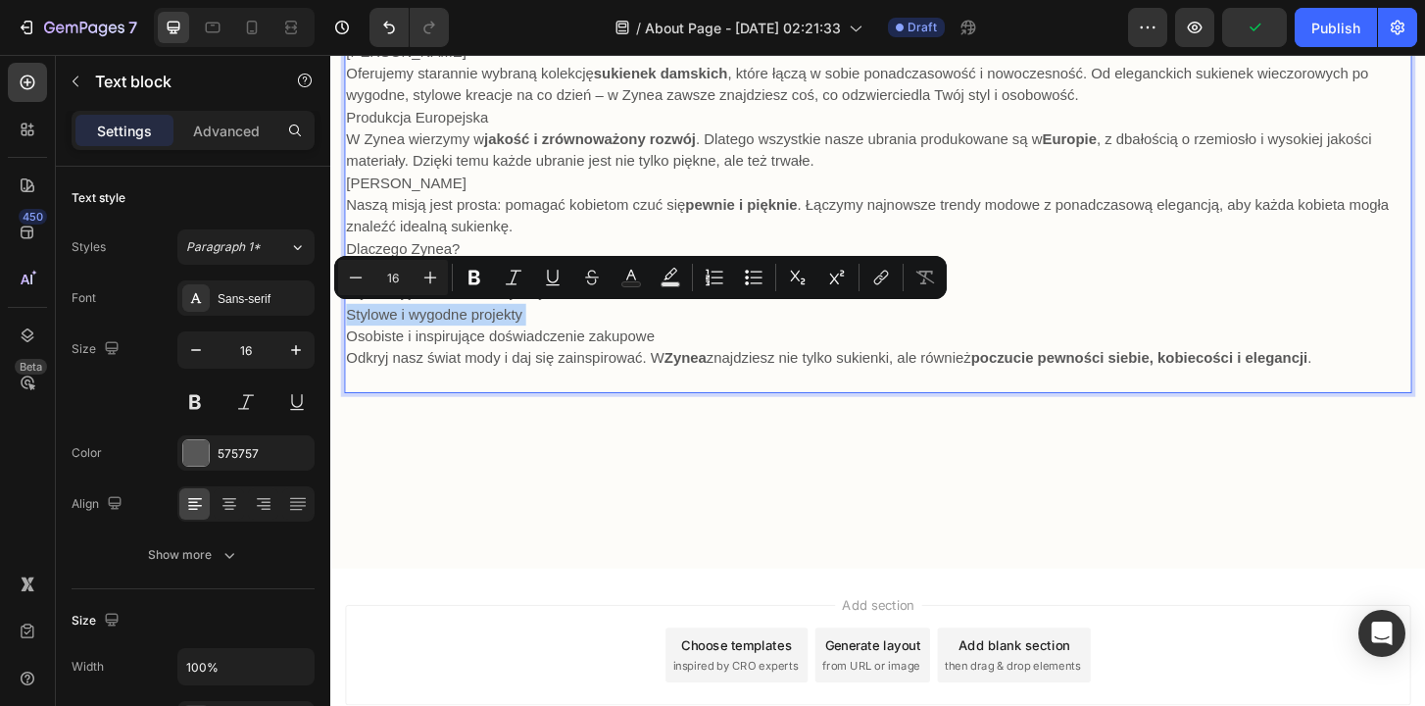
click at [647, 325] on p "Stylowe i wygodne projekty" at bounding box center [918, 334] width 1143 height 24
click at [235, 320] on div "Font Sans-serif Size 16 Color 575757 Align Show more" at bounding box center [193, 426] width 243 height 292
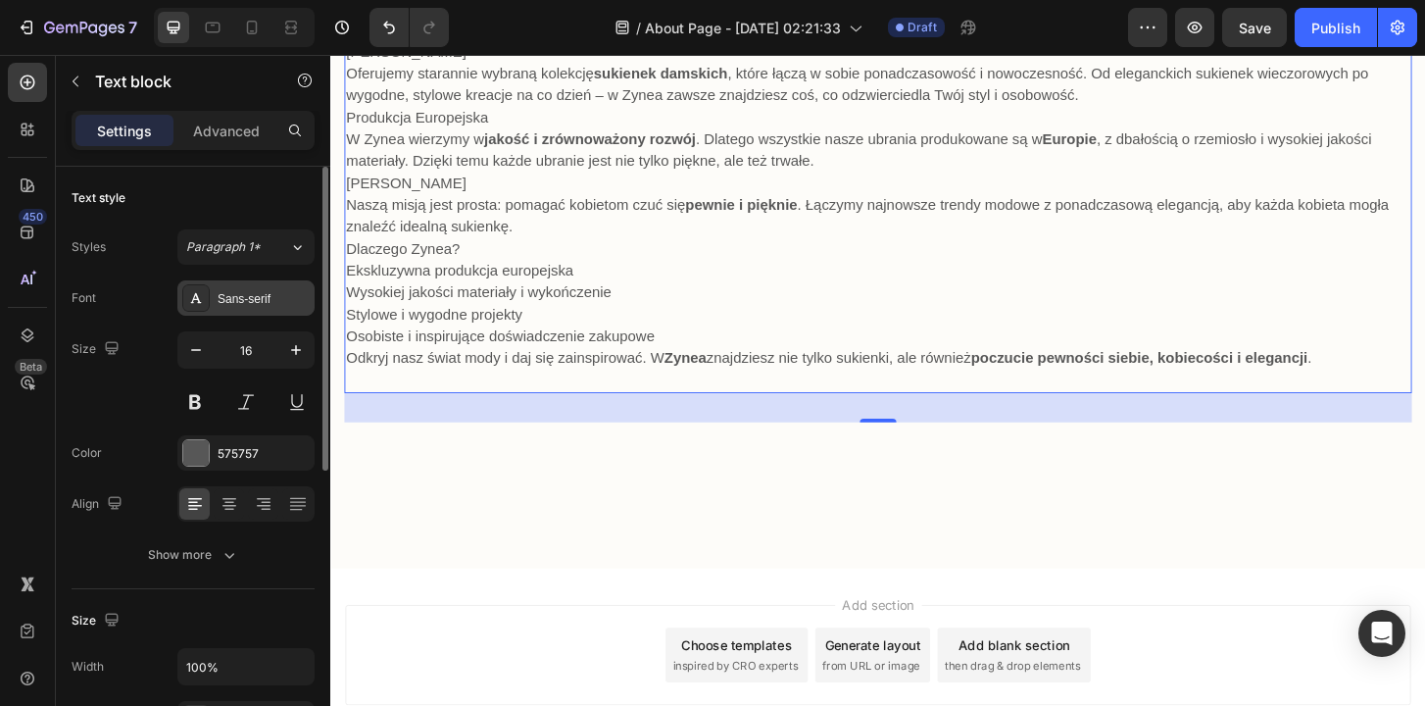
click at [226, 315] on div "Font Sans-serif Size 16 Color 575757 Align Show more" at bounding box center [193, 426] width 243 height 292
click at [227, 315] on div "Sans-serif" at bounding box center [245, 297] width 137 height 35
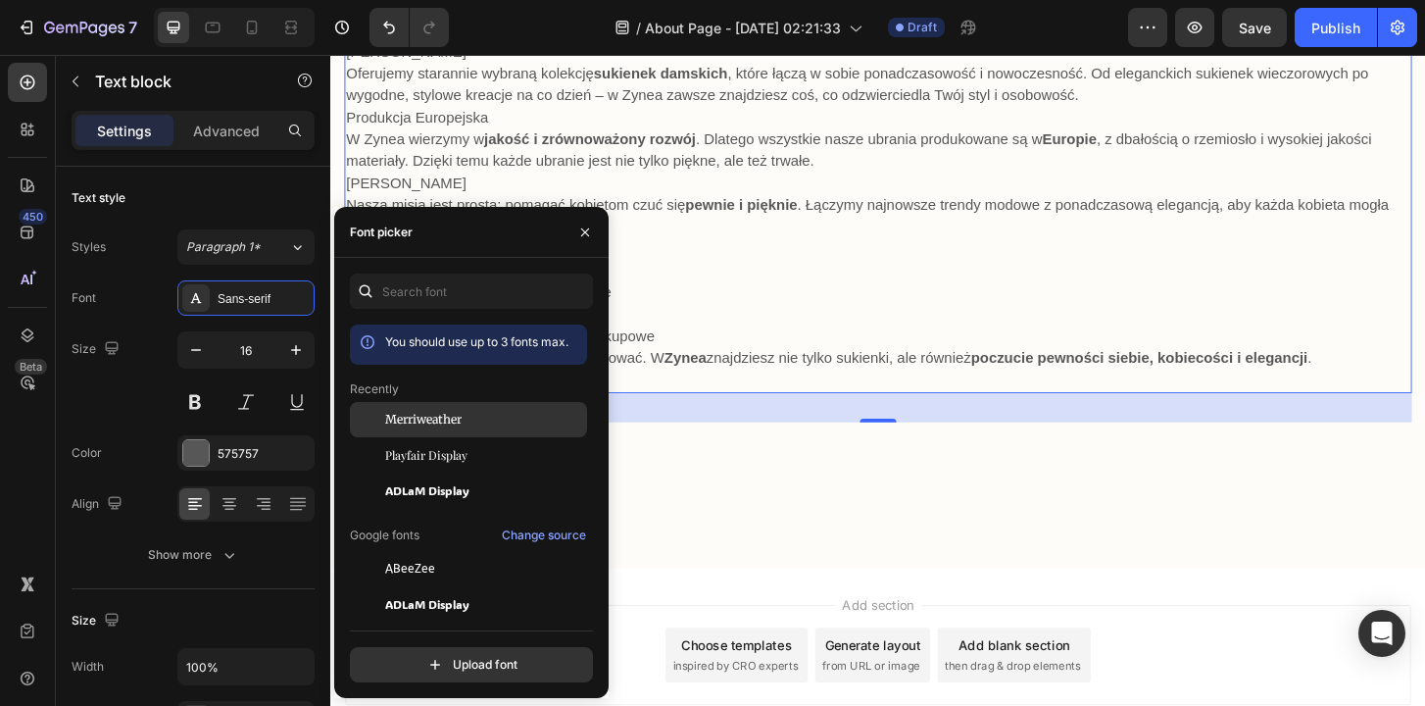
click at [442, 425] on span "Merriweather" at bounding box center [423, 420] width 76 height 18
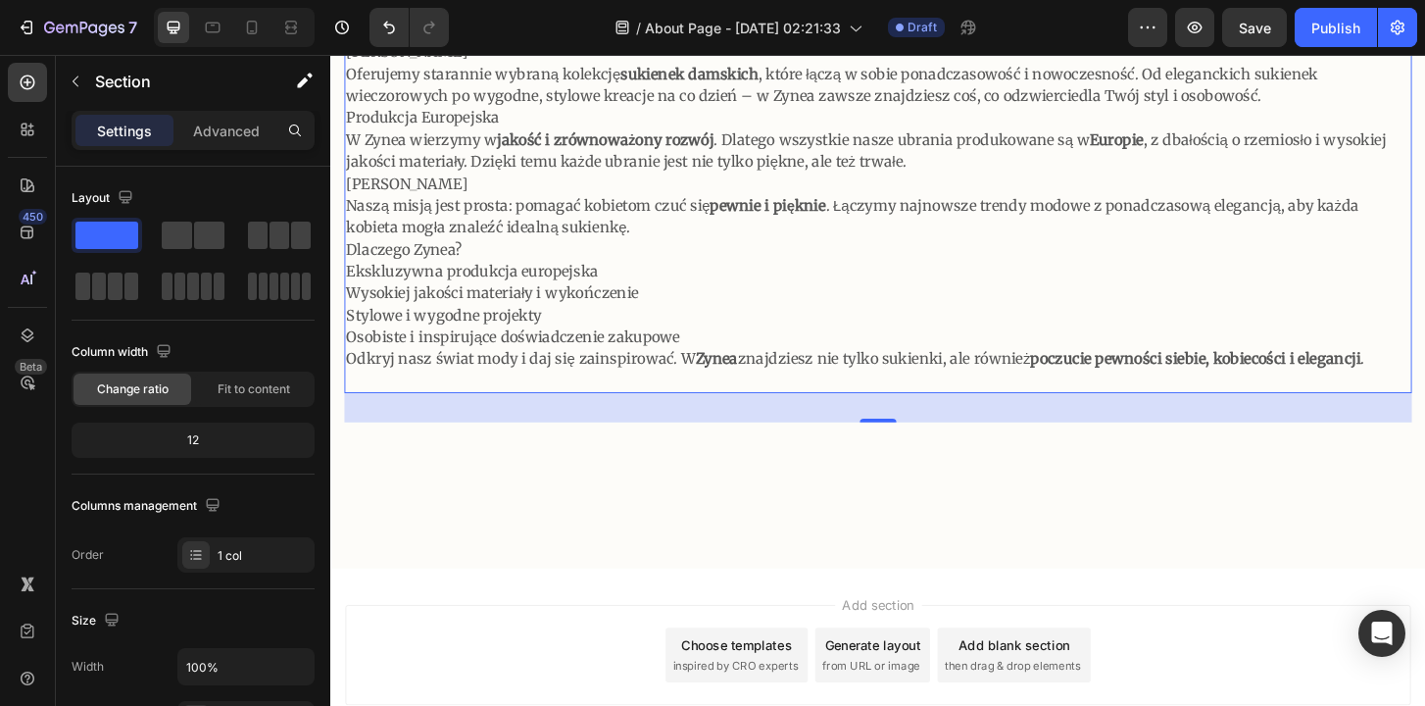
click at [992, 461] on div "W Zynea wszystko kręci się wokół stylu, elegancji i jakości . Naszą pasją jest …" at bounding box center [918, 244] width 1147 height 506
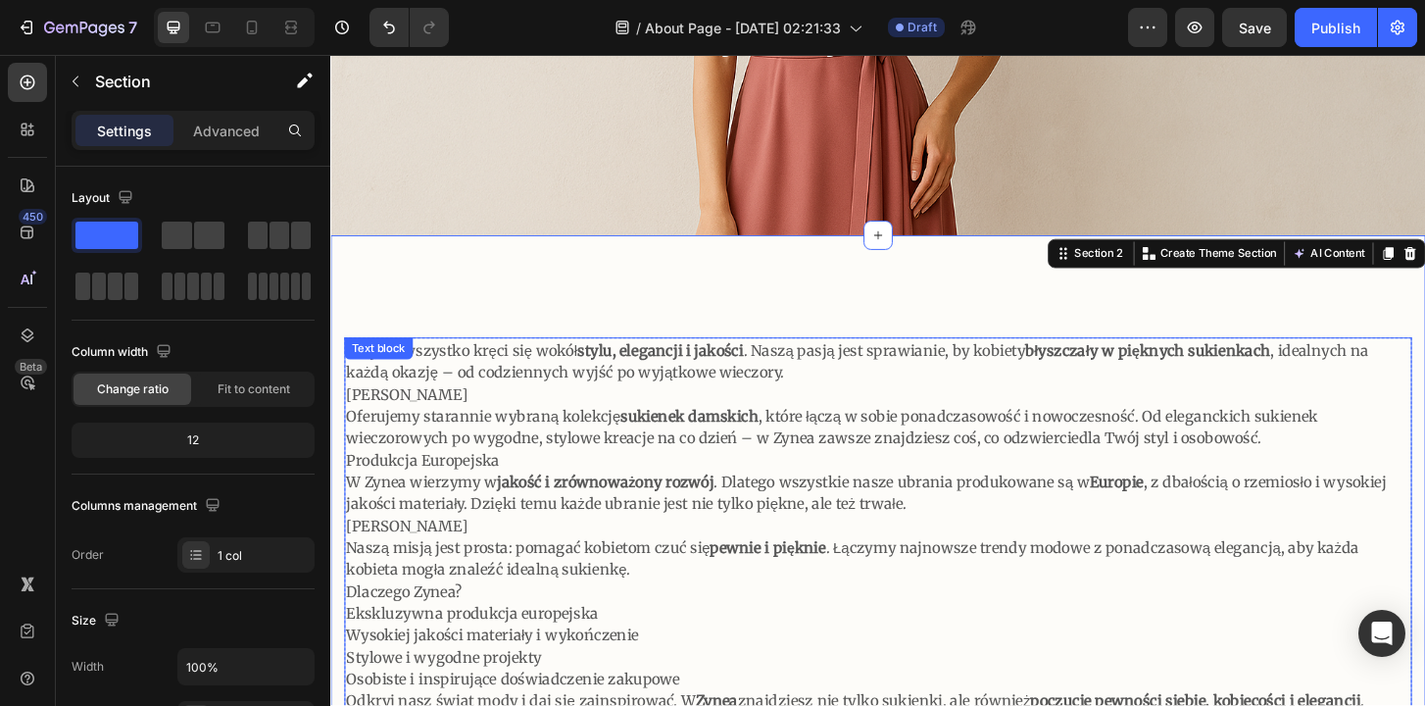
scroll to position [315, 0]
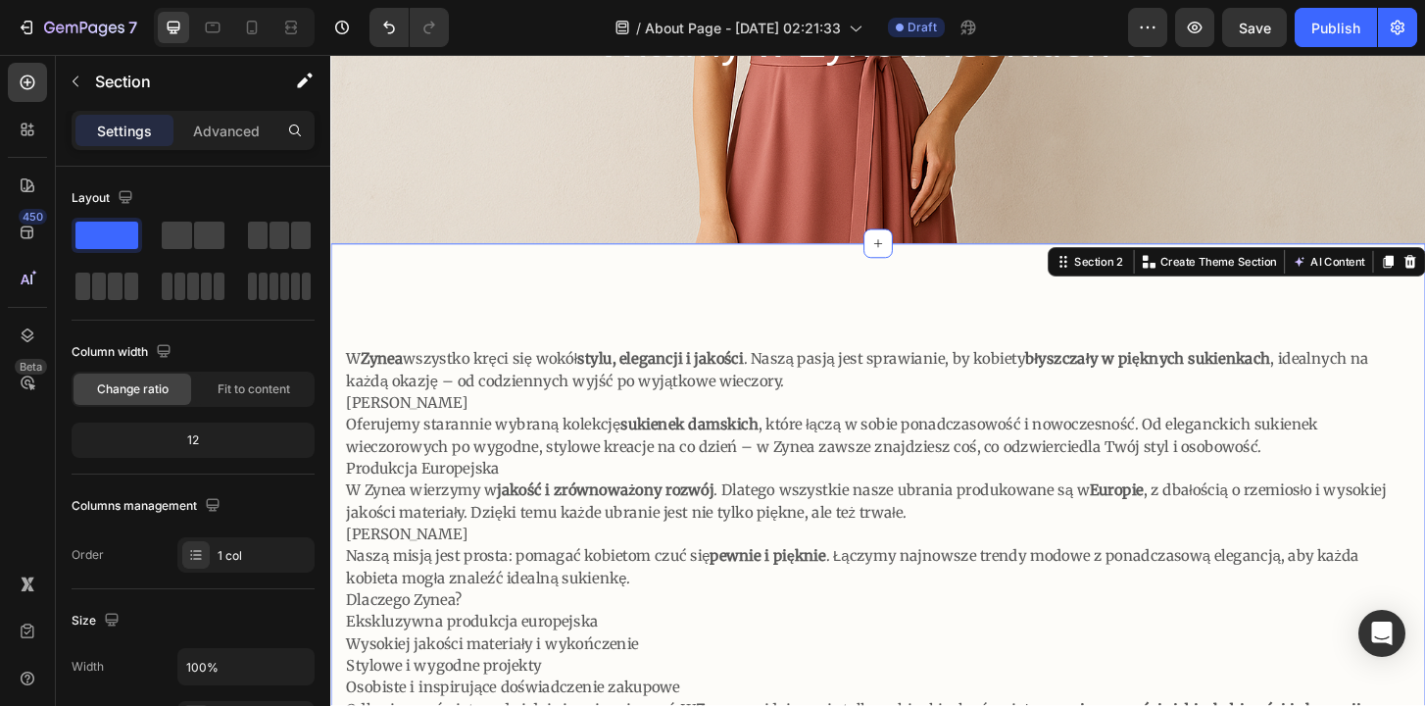
click at [804, 348] on div "W Zynea wszystko kręci się wokół stylu, elegancji i jakości . Naszą pasją jest …" at bounding box center [918, 620] width 1176 height 725
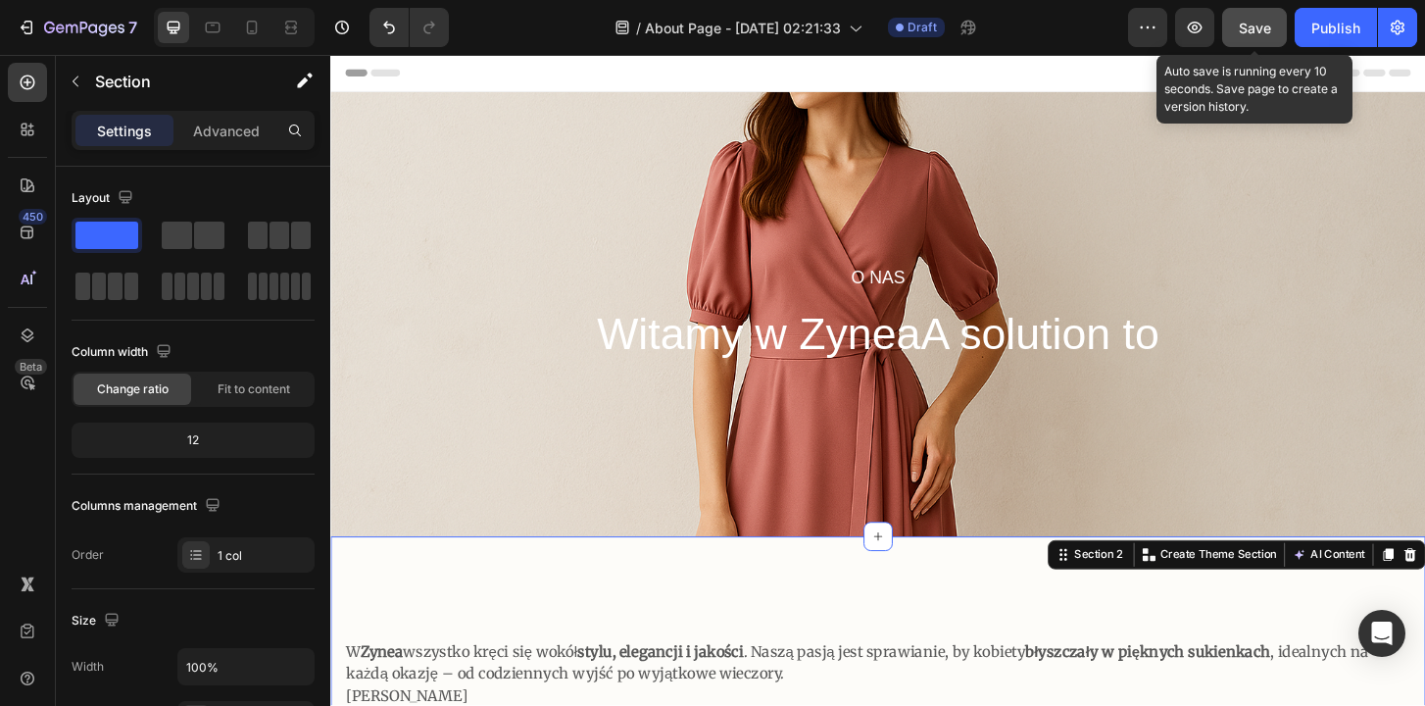
click at [1266, 31] on span "Save" at bounding box center [1255, 28] width 32 height 17
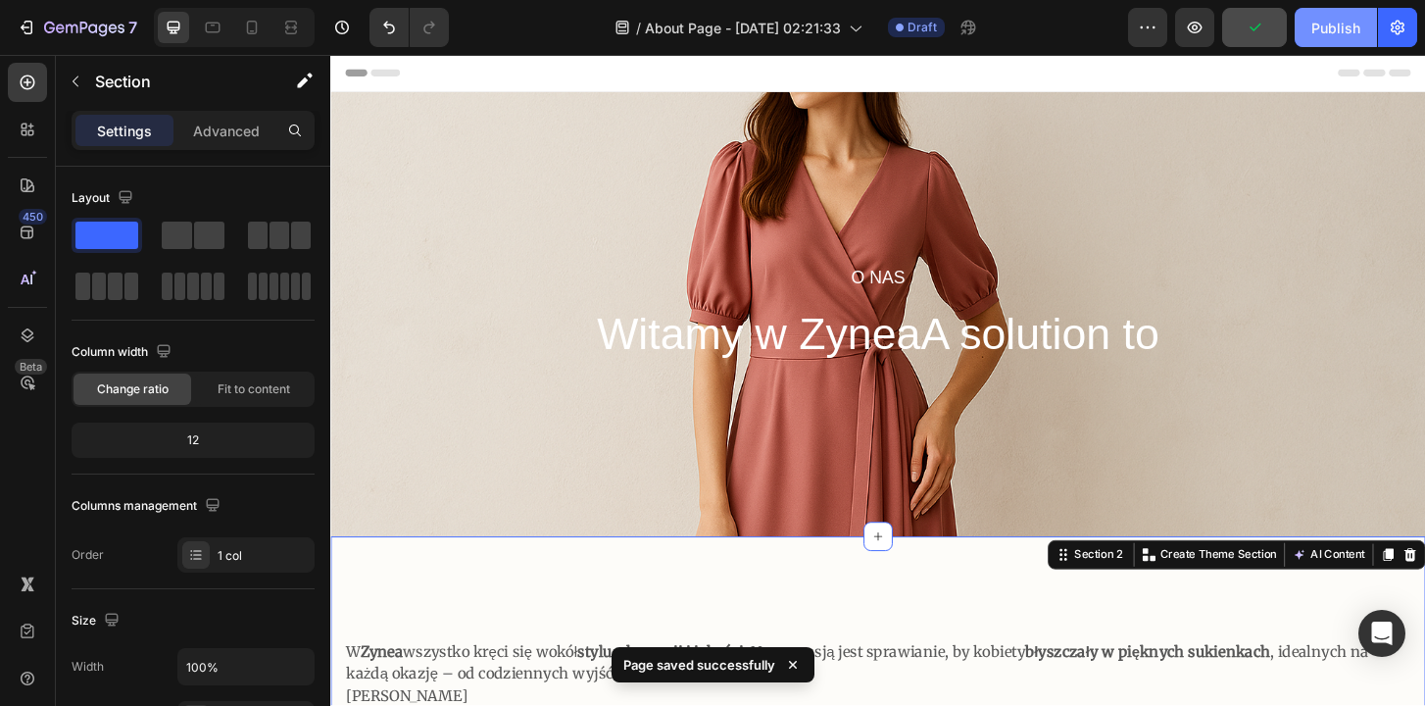
click at [1341, 38] on button "Publish" at bounding box center [1336, 27] width 82 height 39
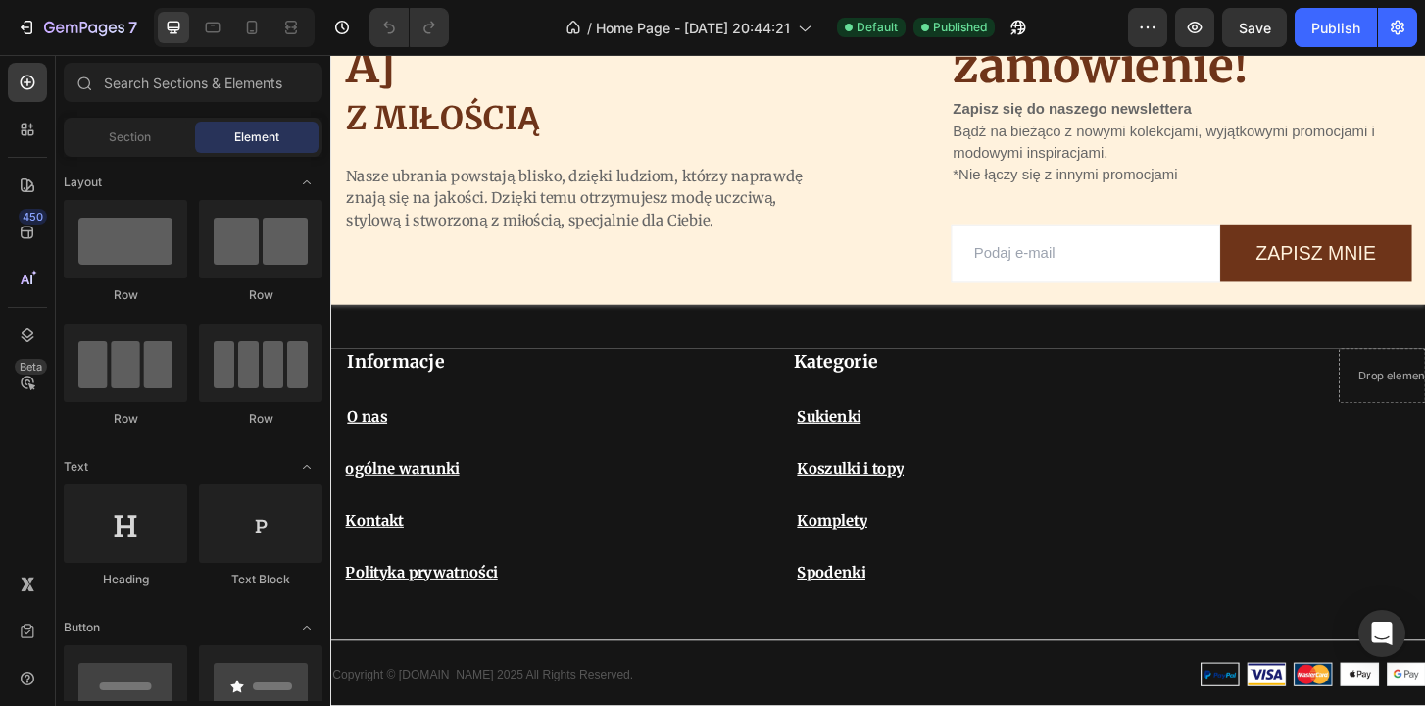
scroll to position [4831, 0]
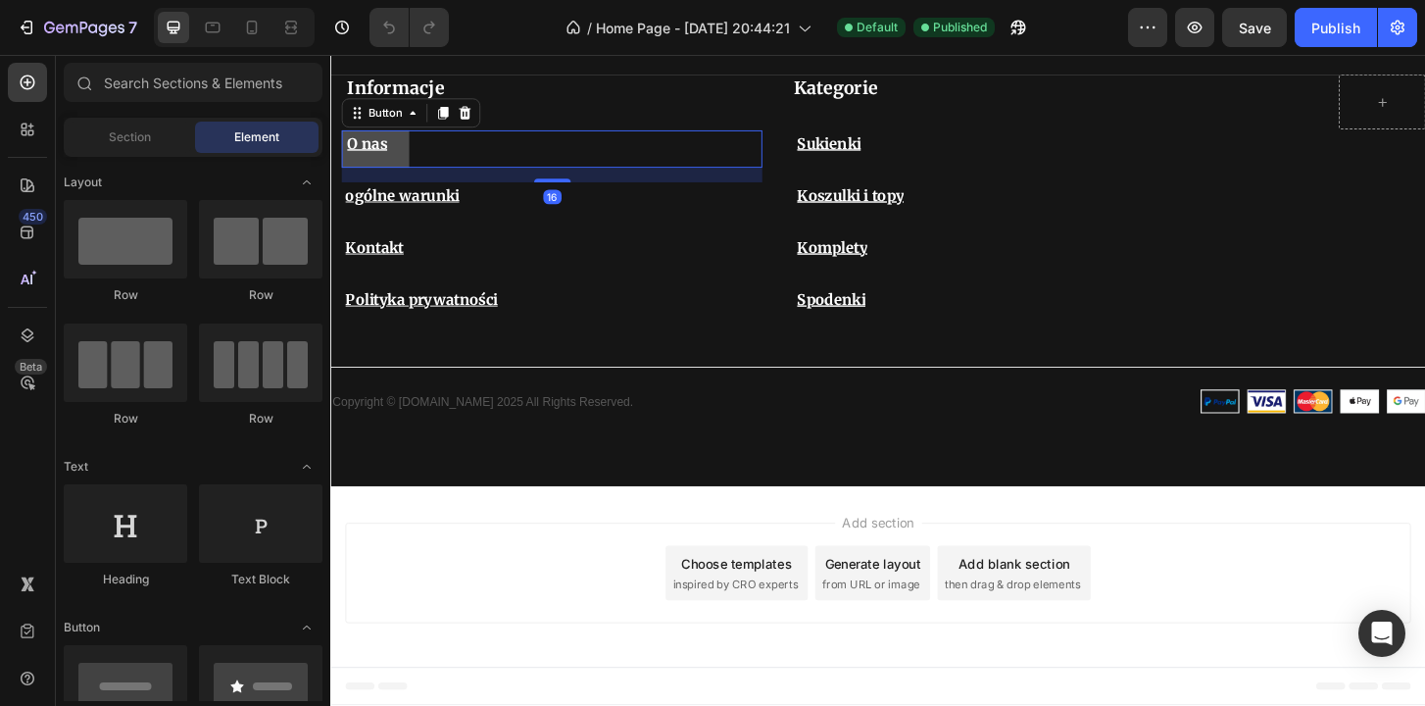
click at [402, 160] on link "O nas" at bounding box center [378, 156] width 73 height 40
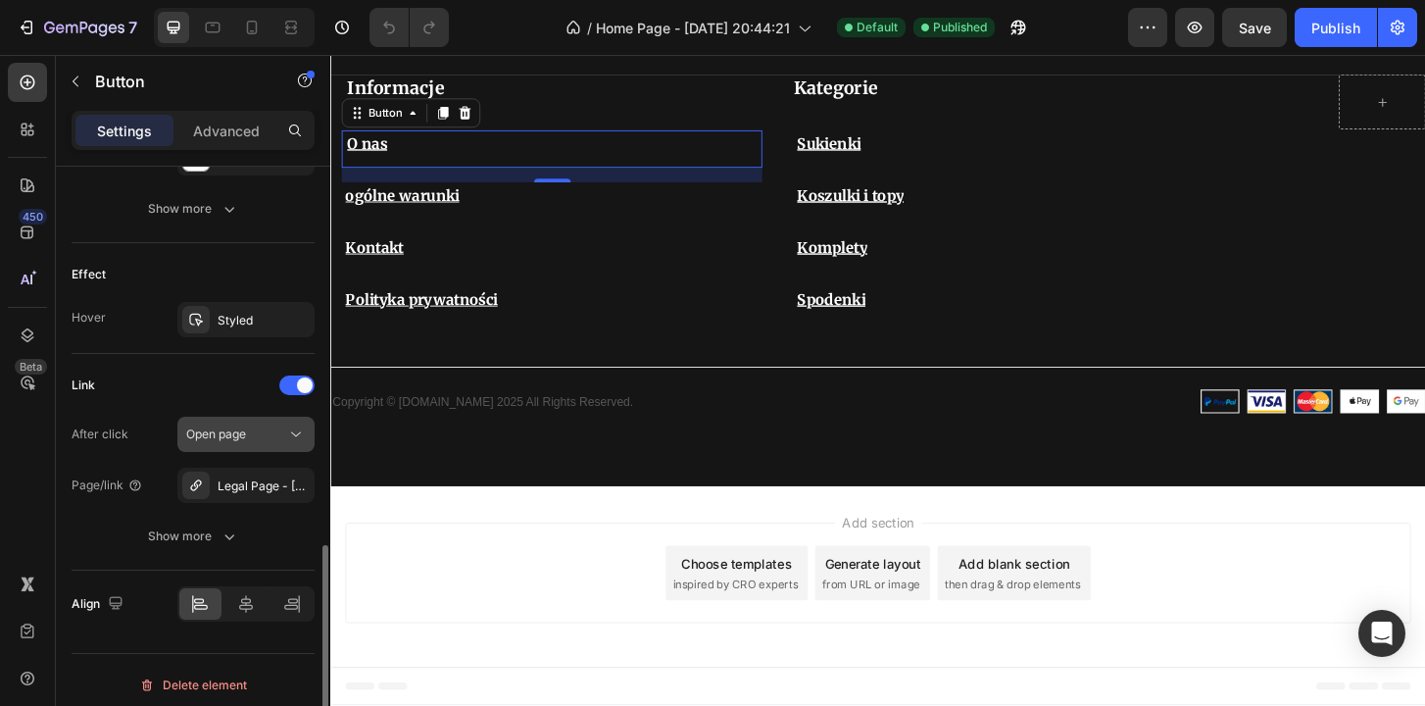
scroll to position [963, 0]
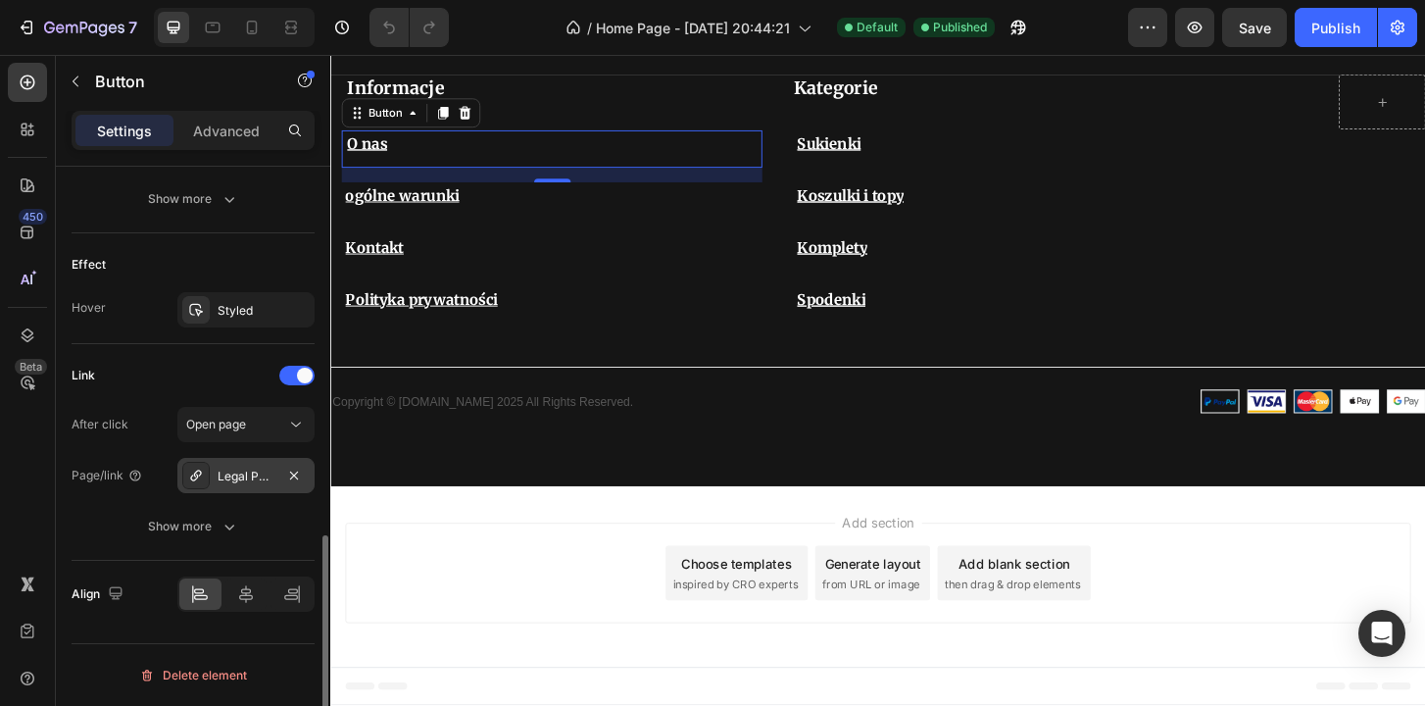
click at [262, 492] on div "Legal Page - [DATE] 01:29:20" at bounding box center [245, 475] width 137 height 35
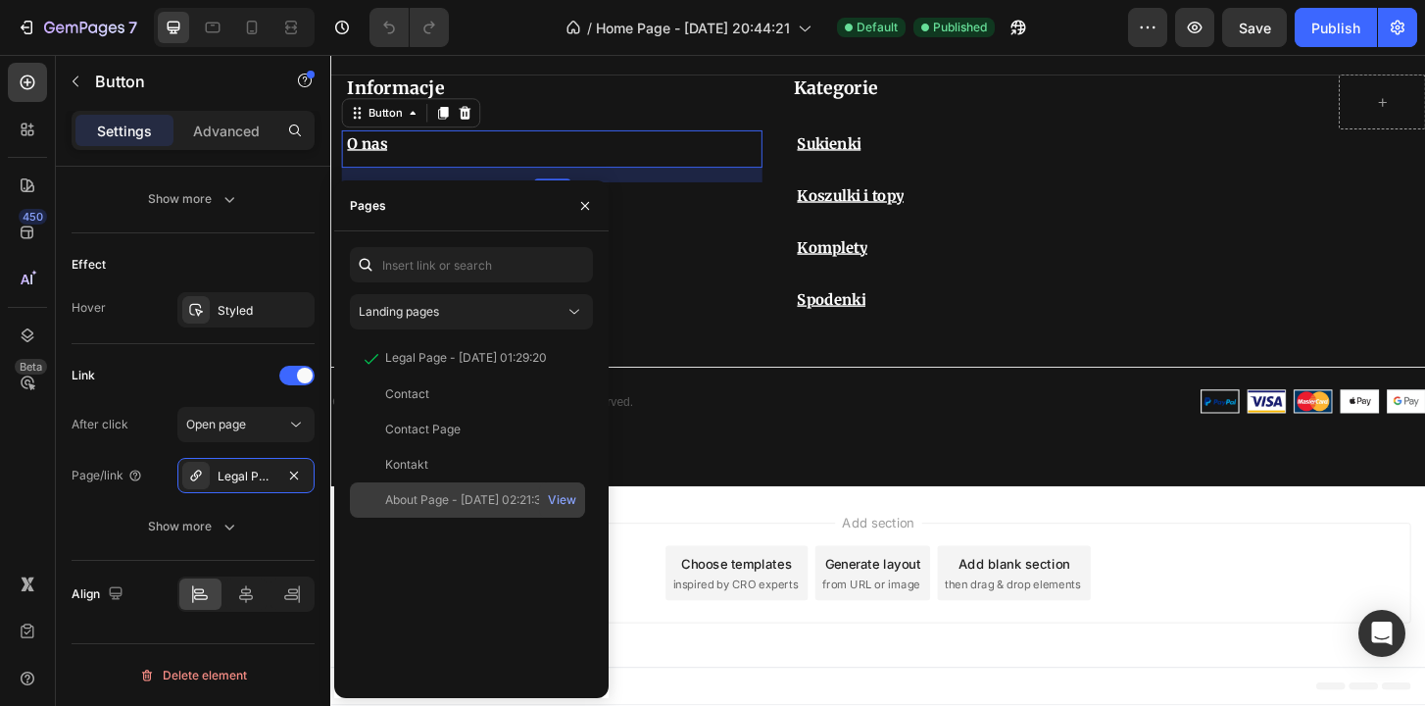
click at [468, 503] on div "About Page - [DATE] 02:21:33" at bounding box center [466, 500] width 163 height 18
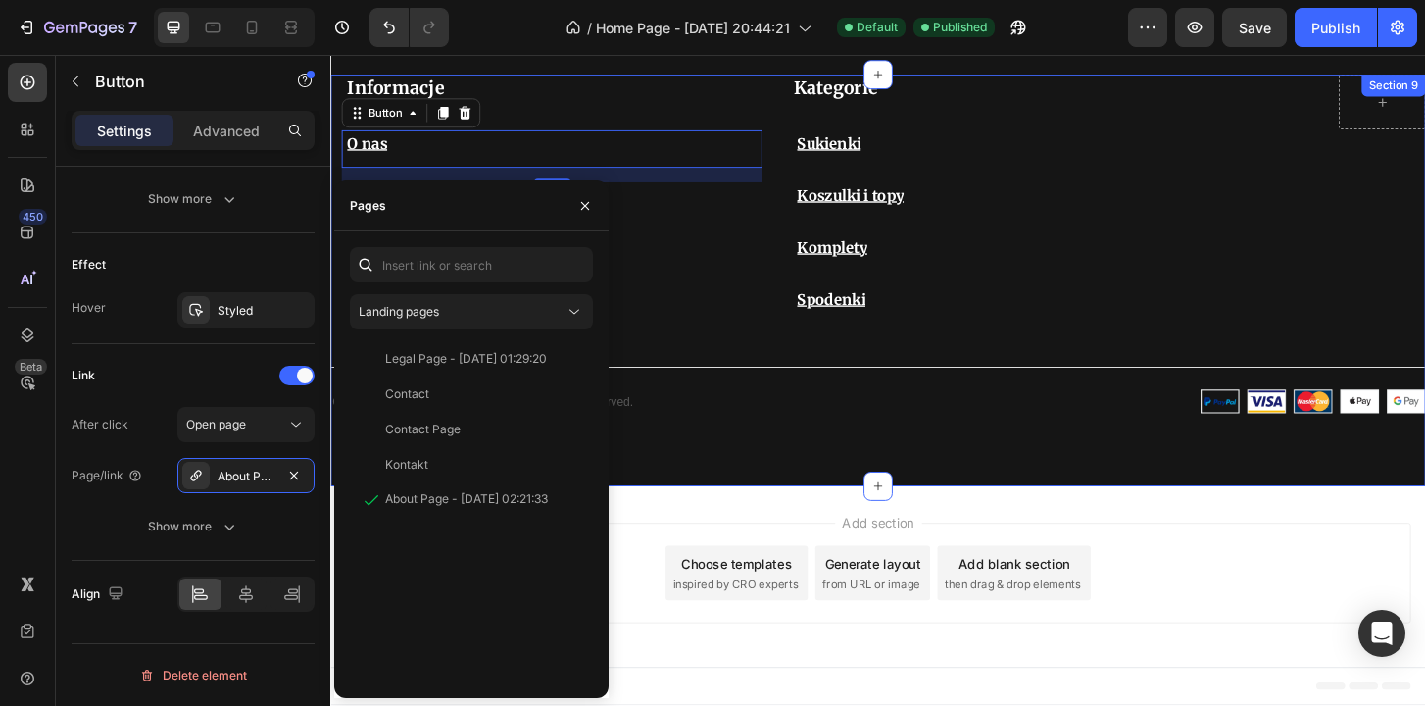
scroll to position [0, 0]
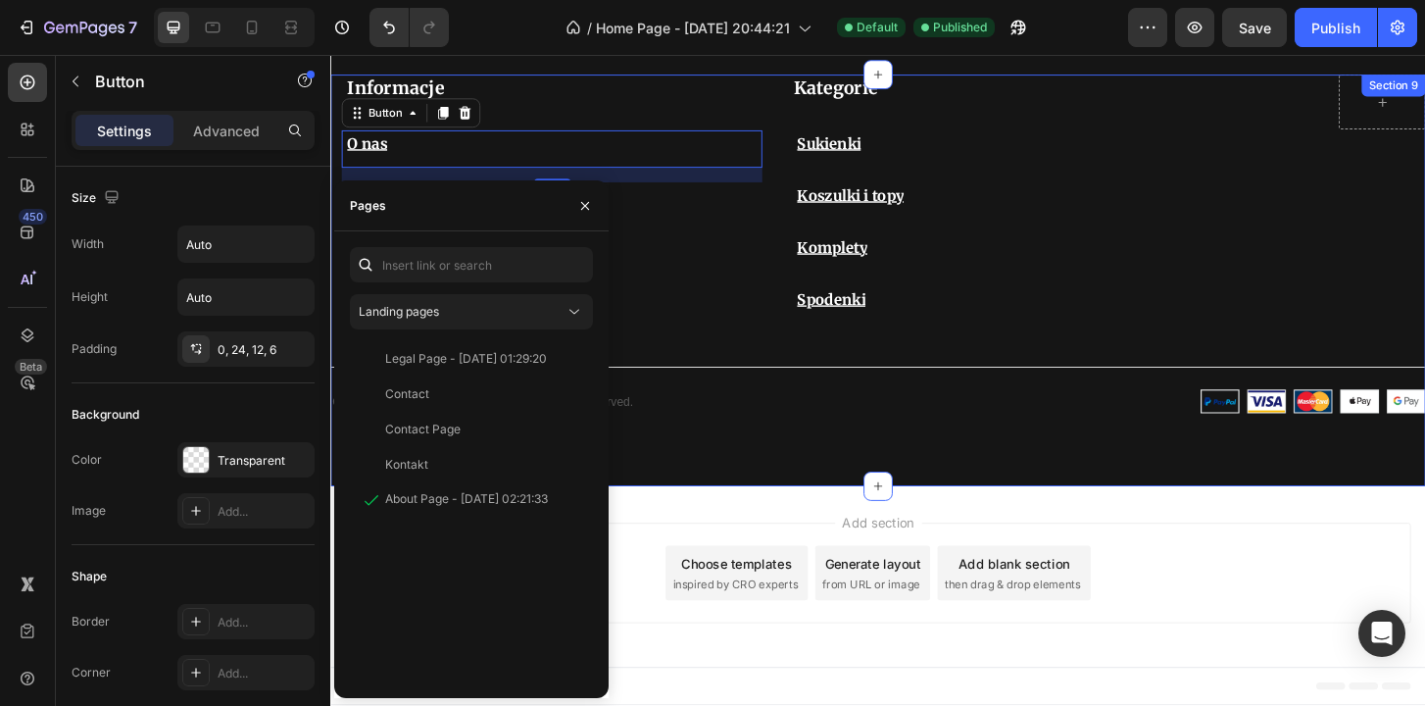
click at [734, 352] on div "Informacje Heading O nas Button 16 ogólne warunki Button Kontakt Button Polityk…" at bounding box center [918, 258] width 1176 height 364
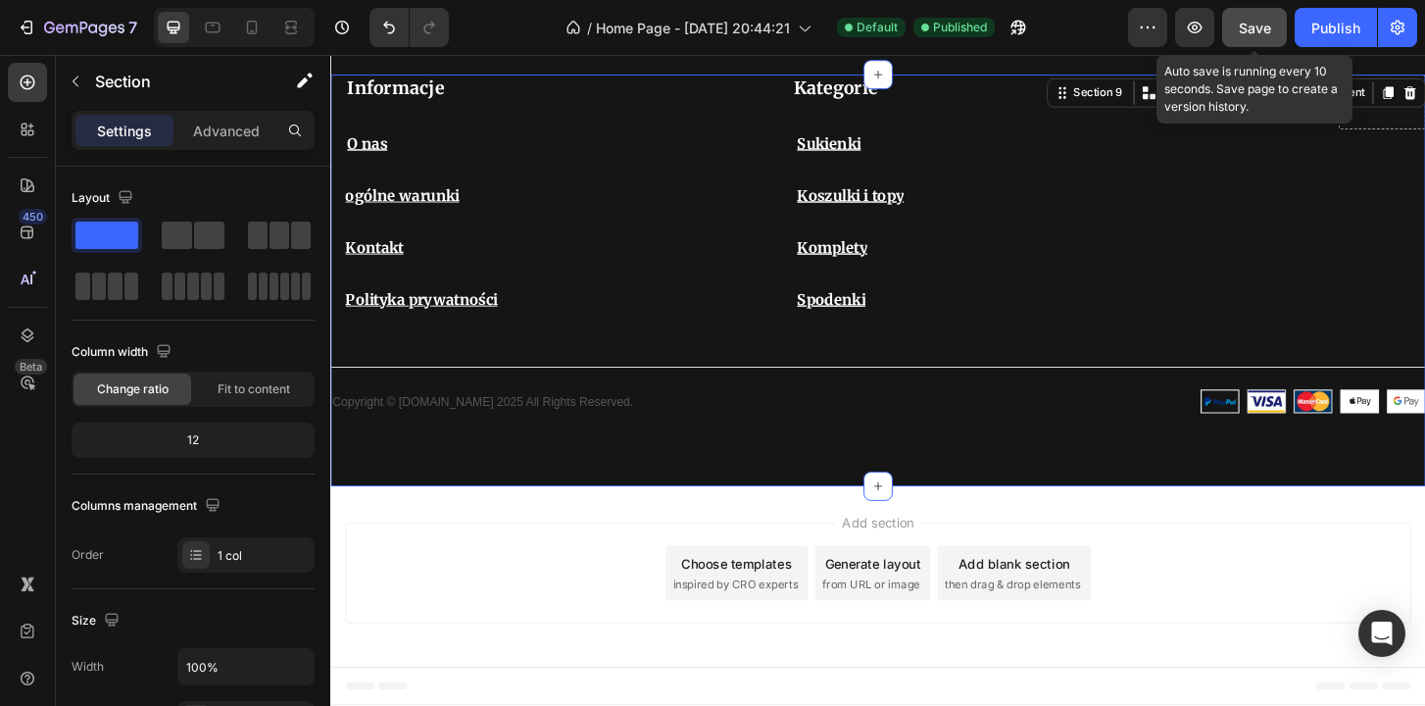
click at [1260, 18] on div "Save" at bounding box center [1255, 28] width 32 height 21
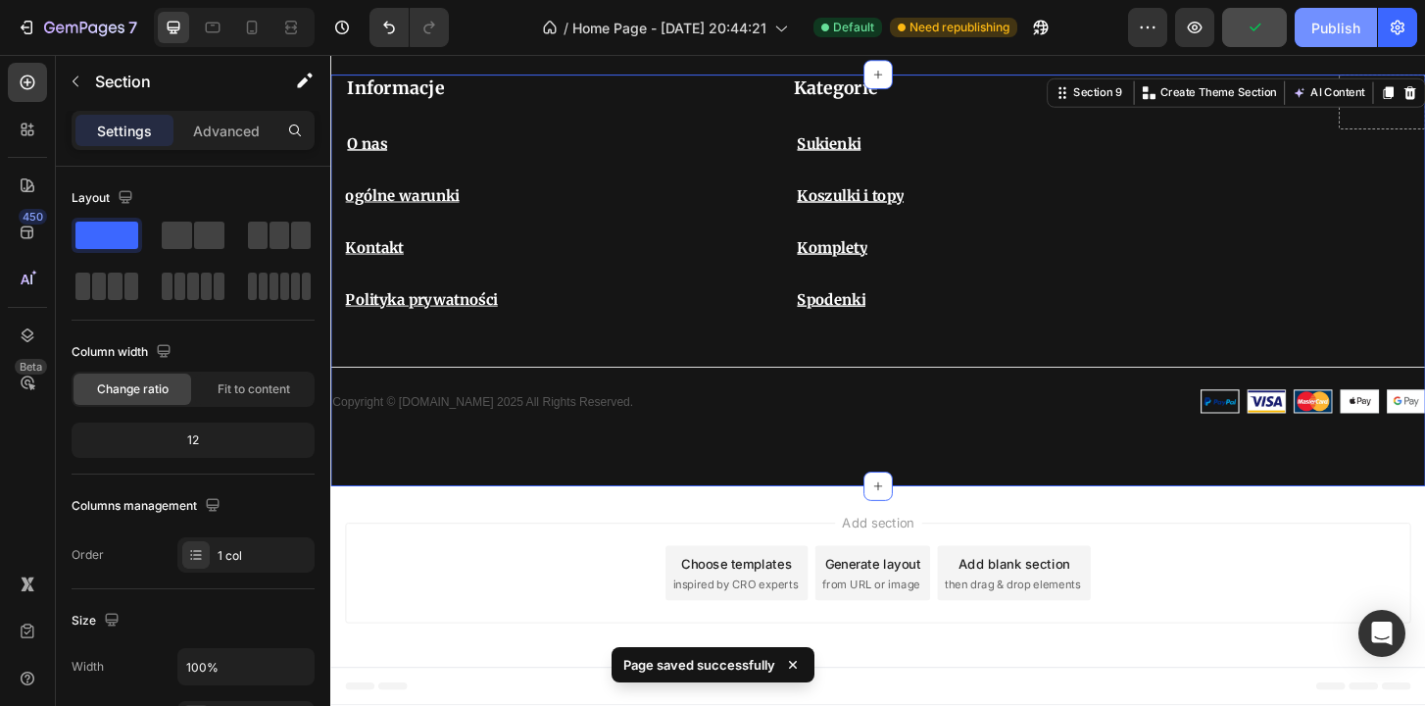
click at [1319, 31] on div "Publish" at bounding box center [1335, 28] width 49 height 21
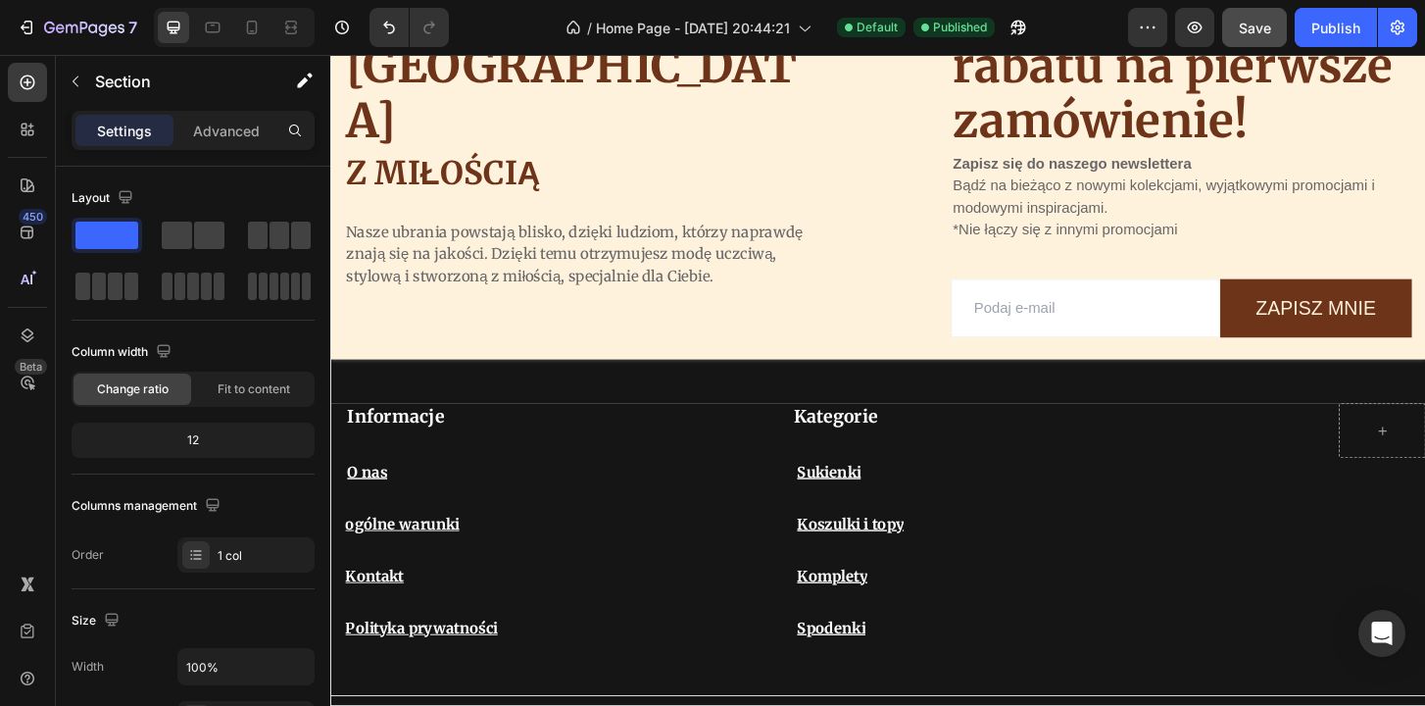
scroll to position [4509, 0]
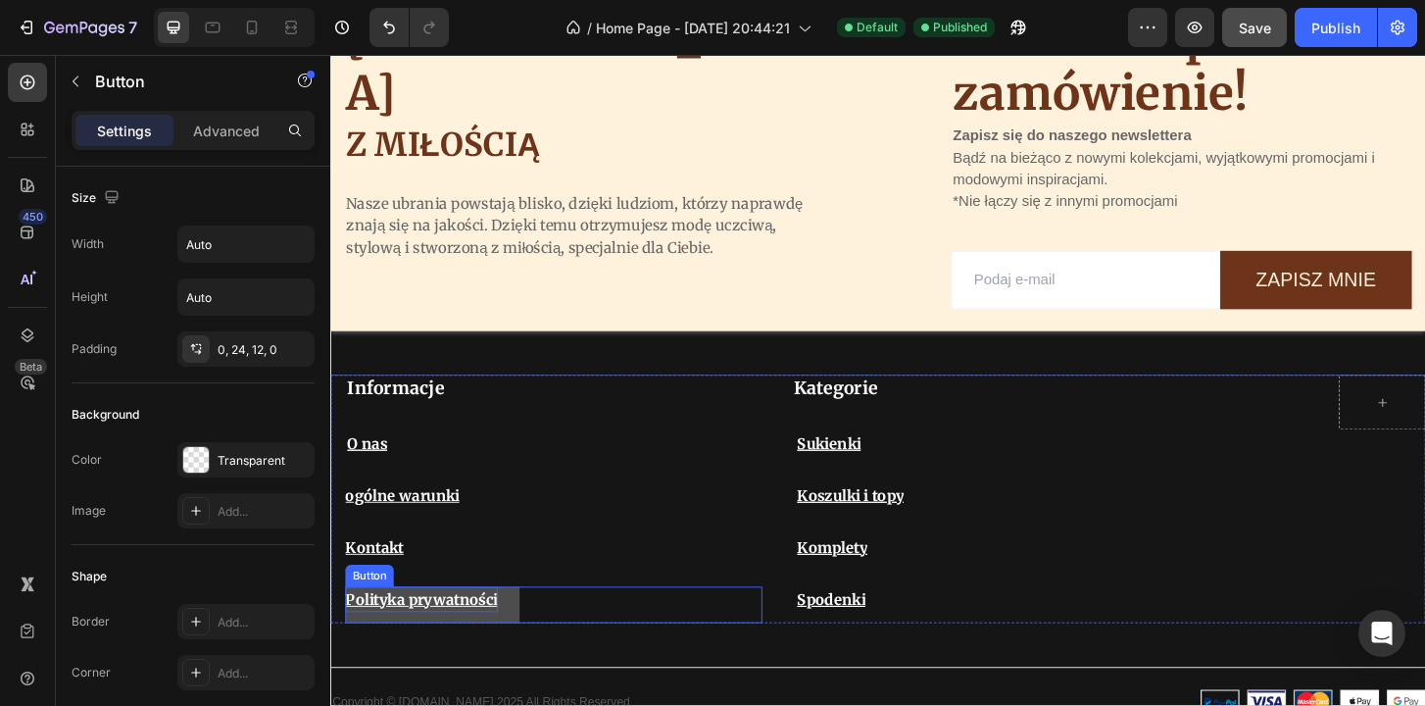
click at [463, 644] on u "Polityka prywatności" at bounding box center [428, 640] width 164 height 20
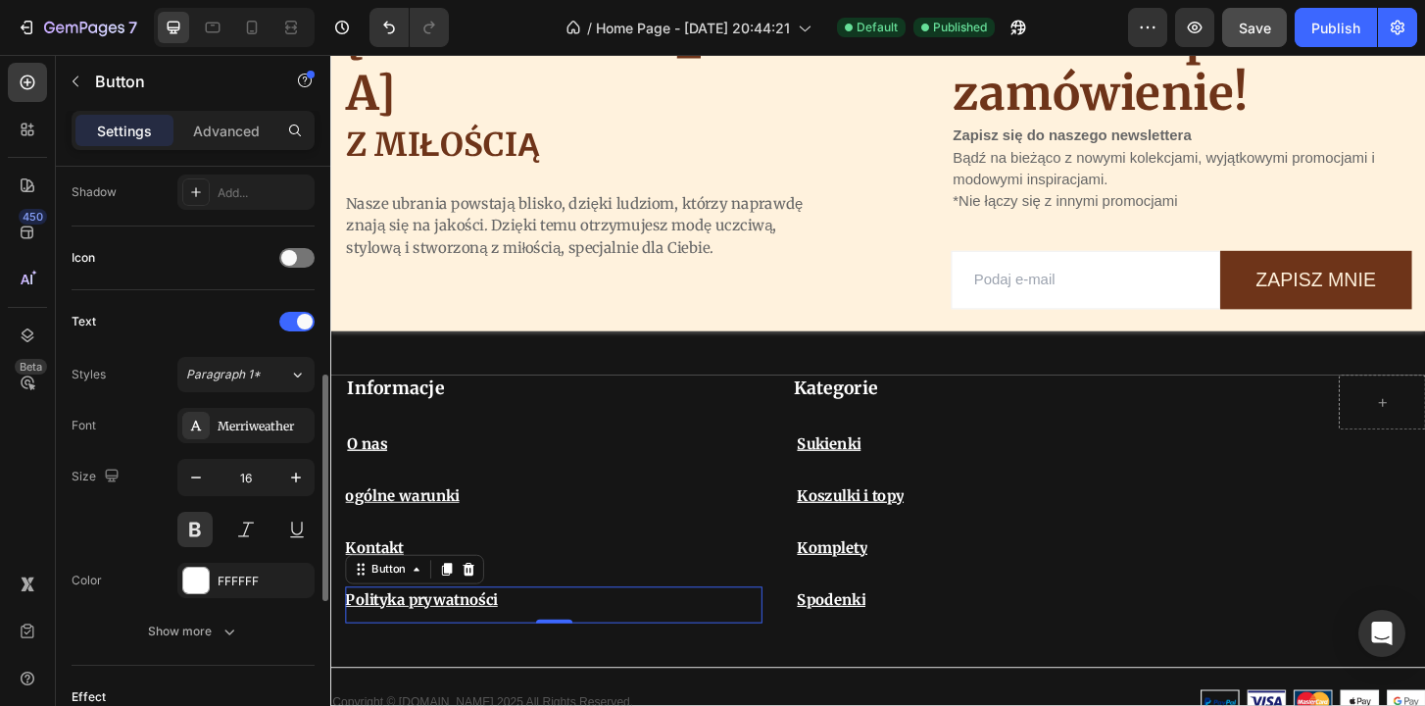
scroll to position [549, 0]
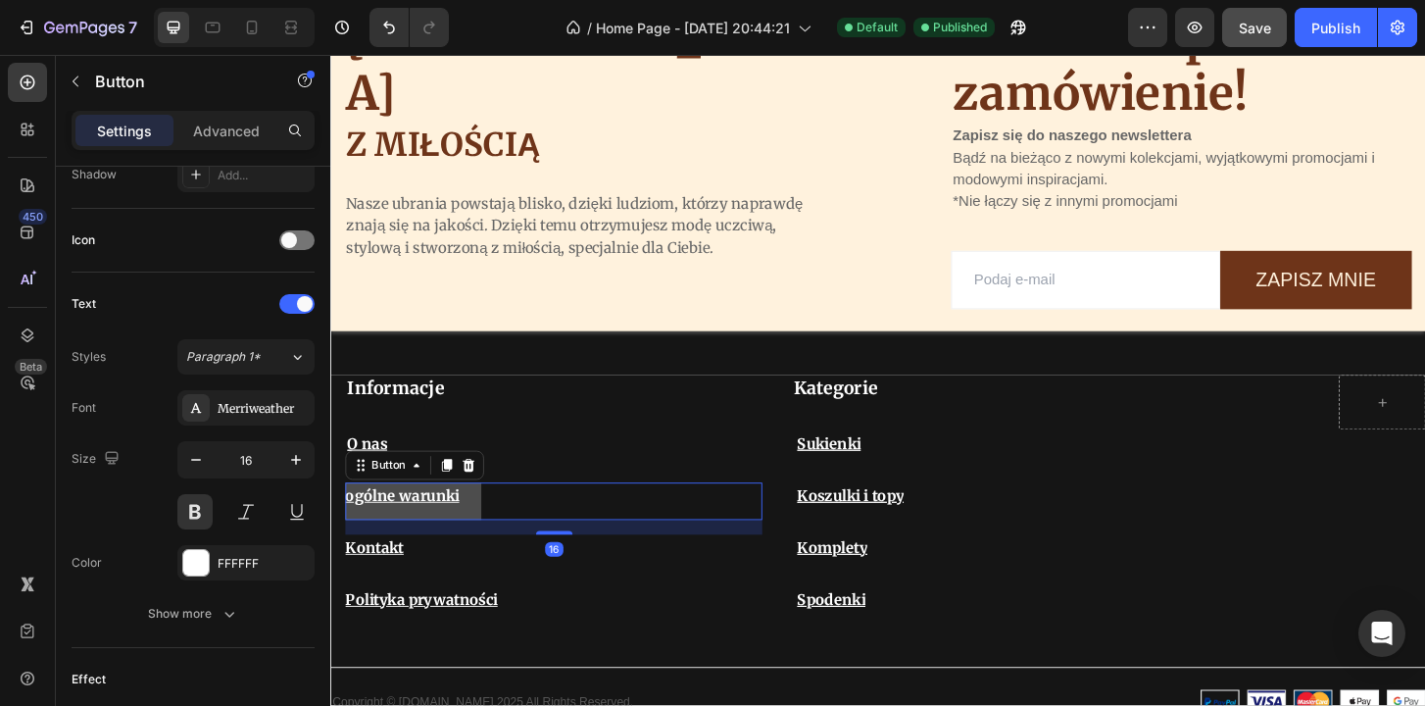
click at [484, 524] on link "ogólne warunki" at bounding box center [419, 535] width 146 height 40
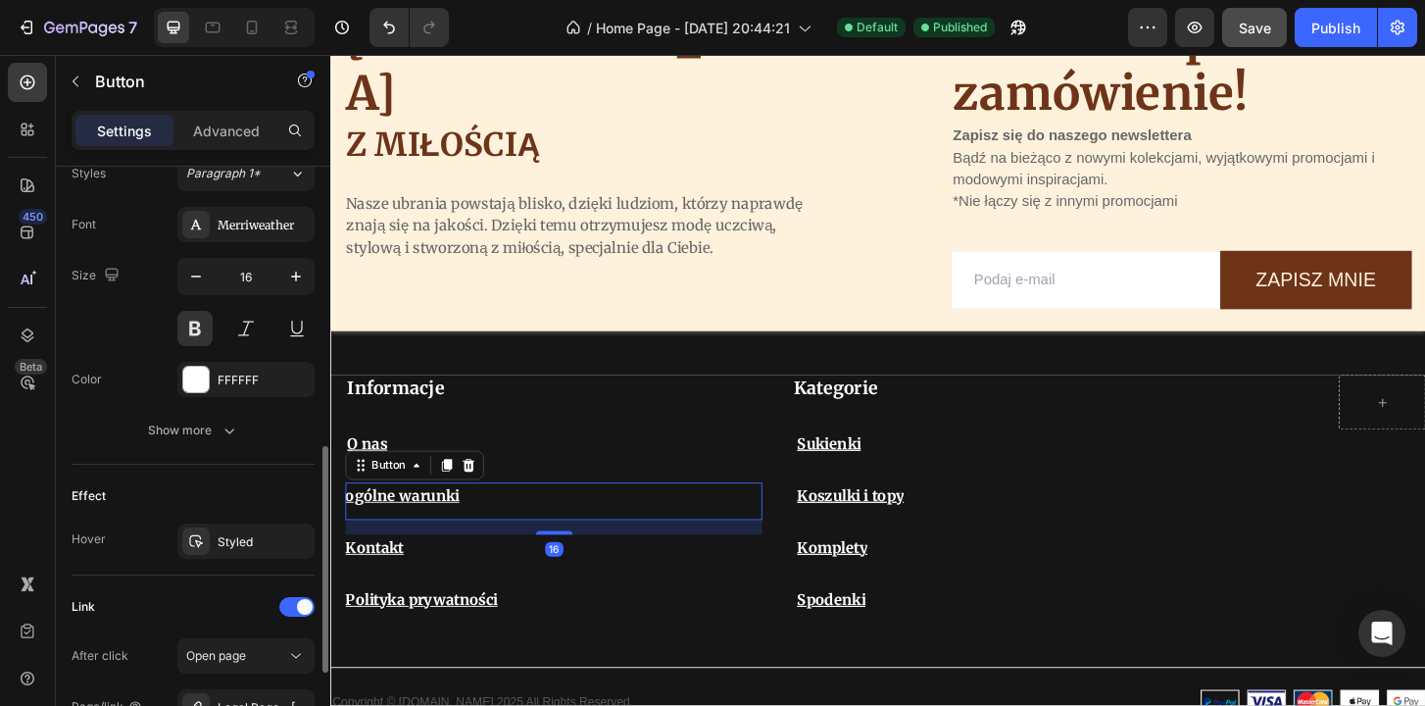
scroll to position [746, 0]
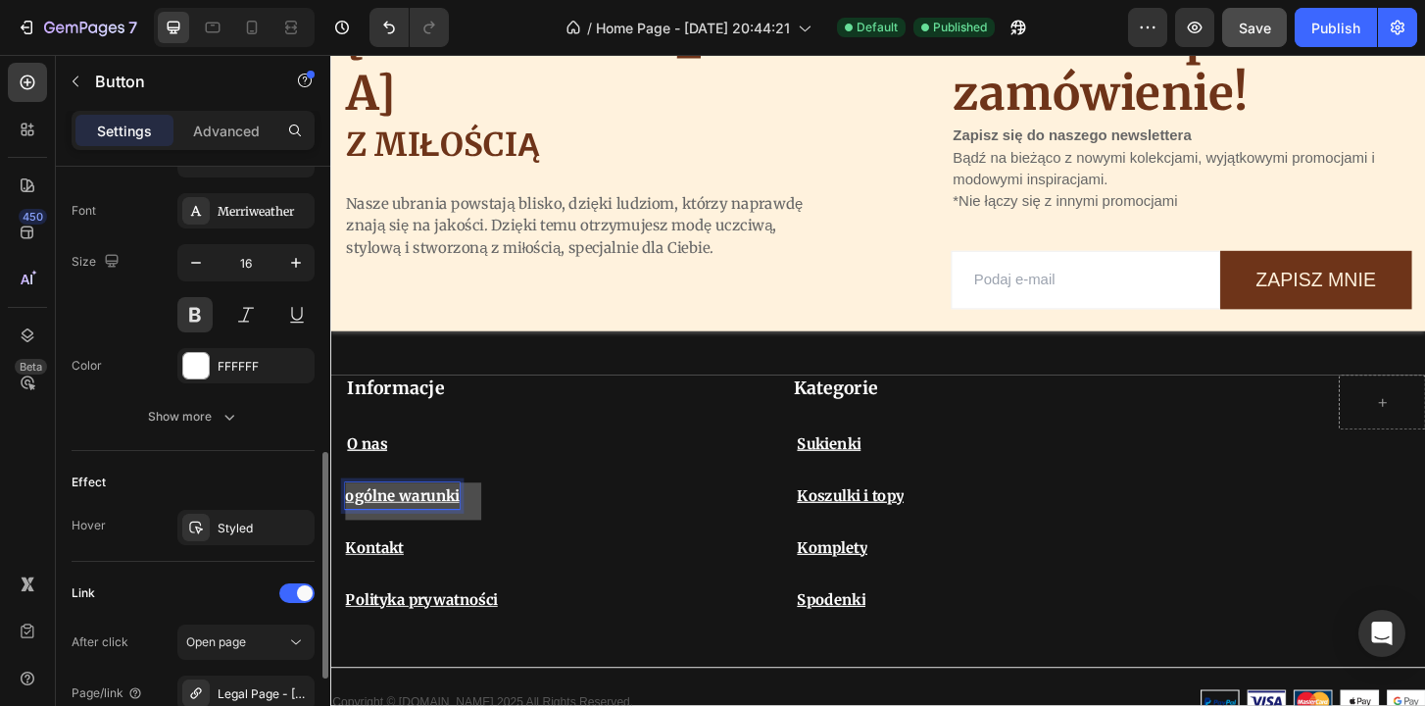
click at [381, 527] on u "ogólne warunki" at bounding box center [407, 528] width 123 height 20
click at [578, 529] on div "ogólne warunki Button 16" at bounding box center [570, 535] width 448 height 40
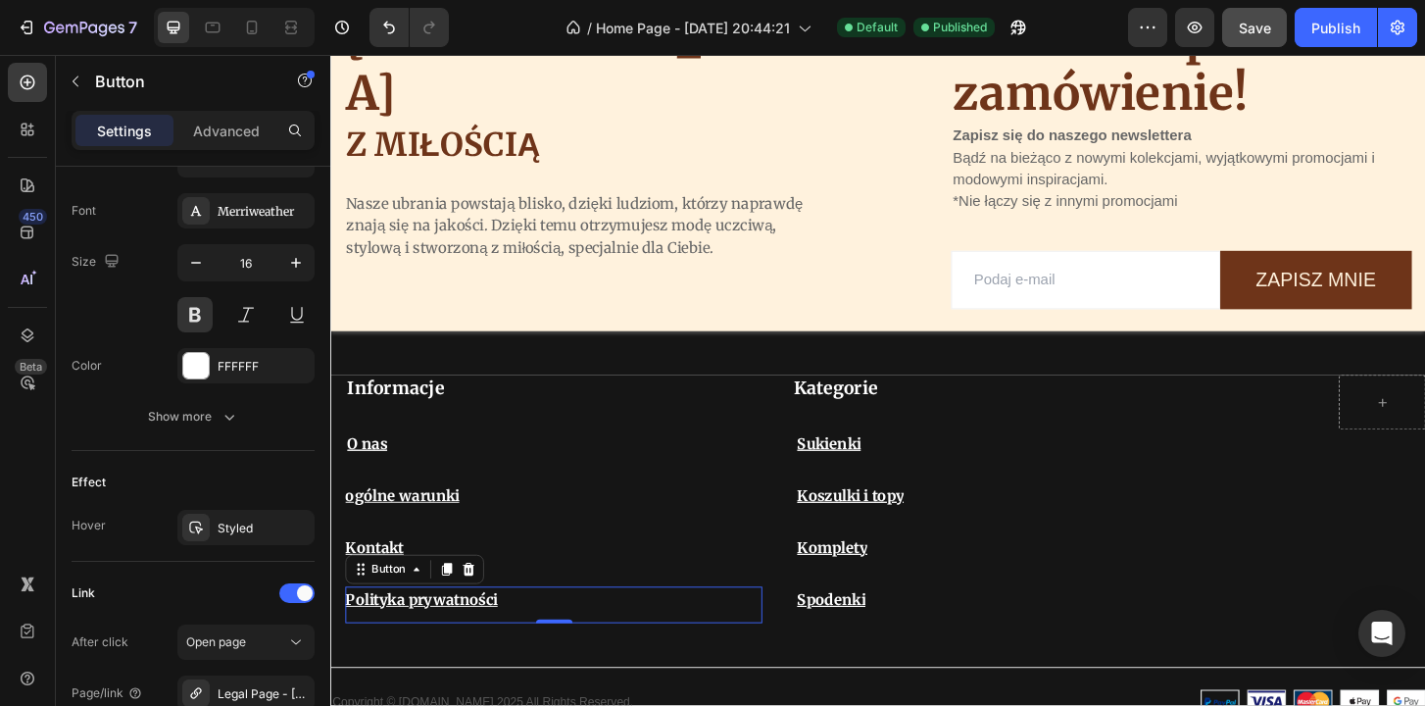
click at [574, 653] on div "Polityka prywatności Button 0" at bounding box center [570, 646] width 448 height 40
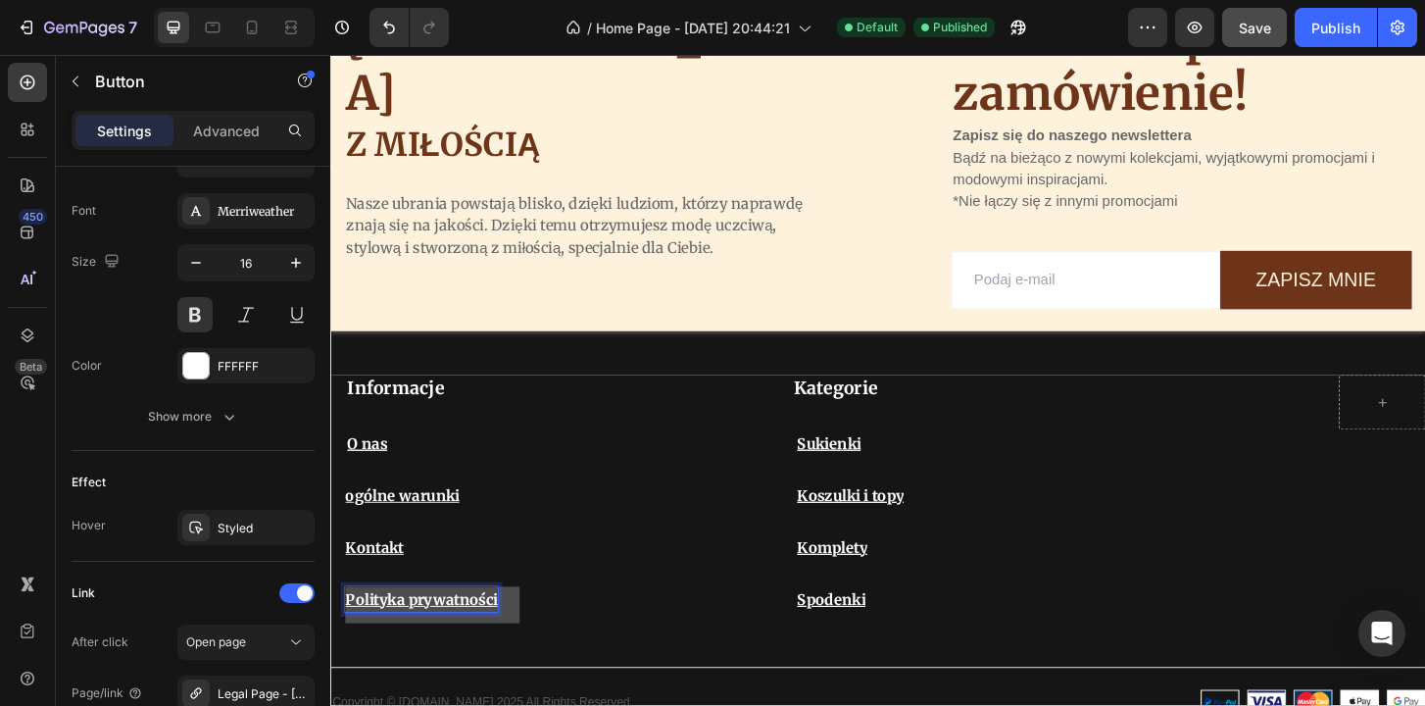
click at [464, 637] on u "Polityka prywatności" at bounding box center [428, 640] width 164 height 20
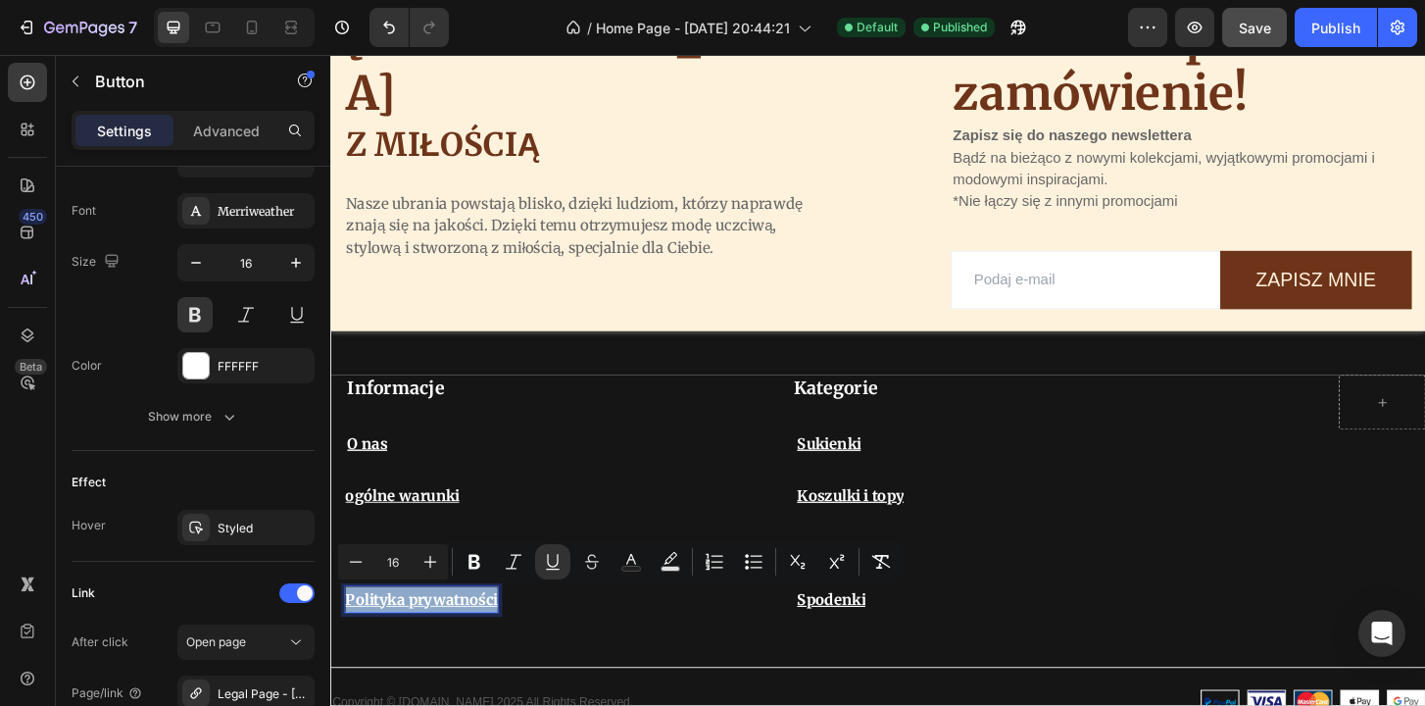
click at [646, 645] on div "Polityka prywatności Button 0" at bounding box center [570, 646] width 448 height 40
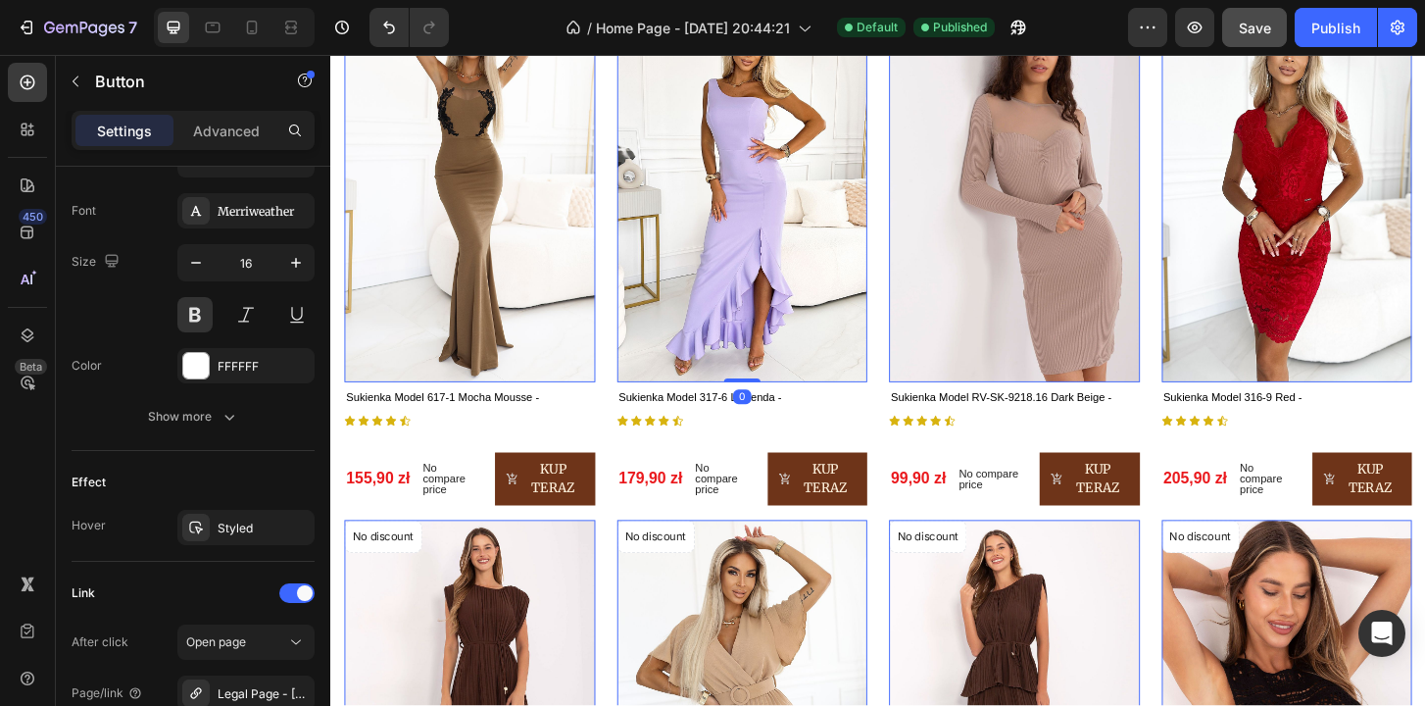
scroll to position [0, 0]
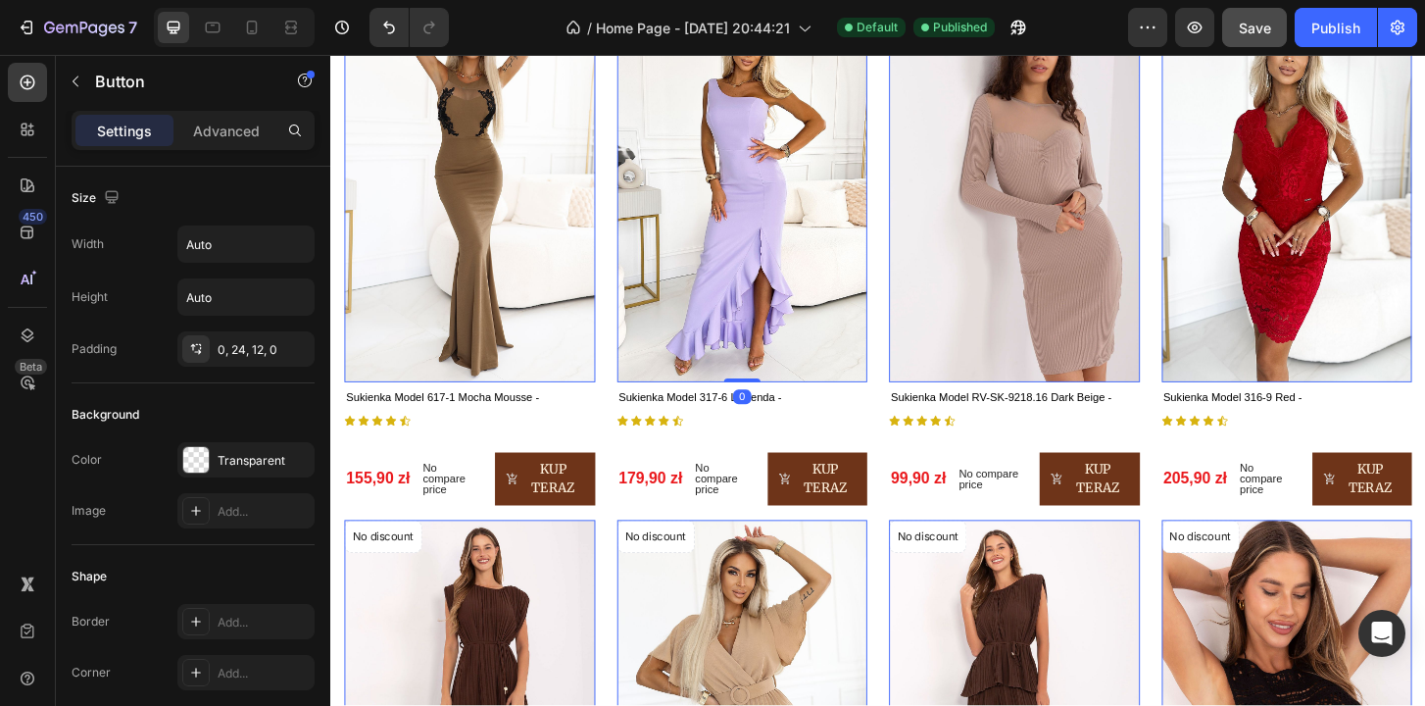
click at [734, 407] on img at bounding box center [773, 205] width 270 height 404
